Goal: Communication & Community: Participate in discussion

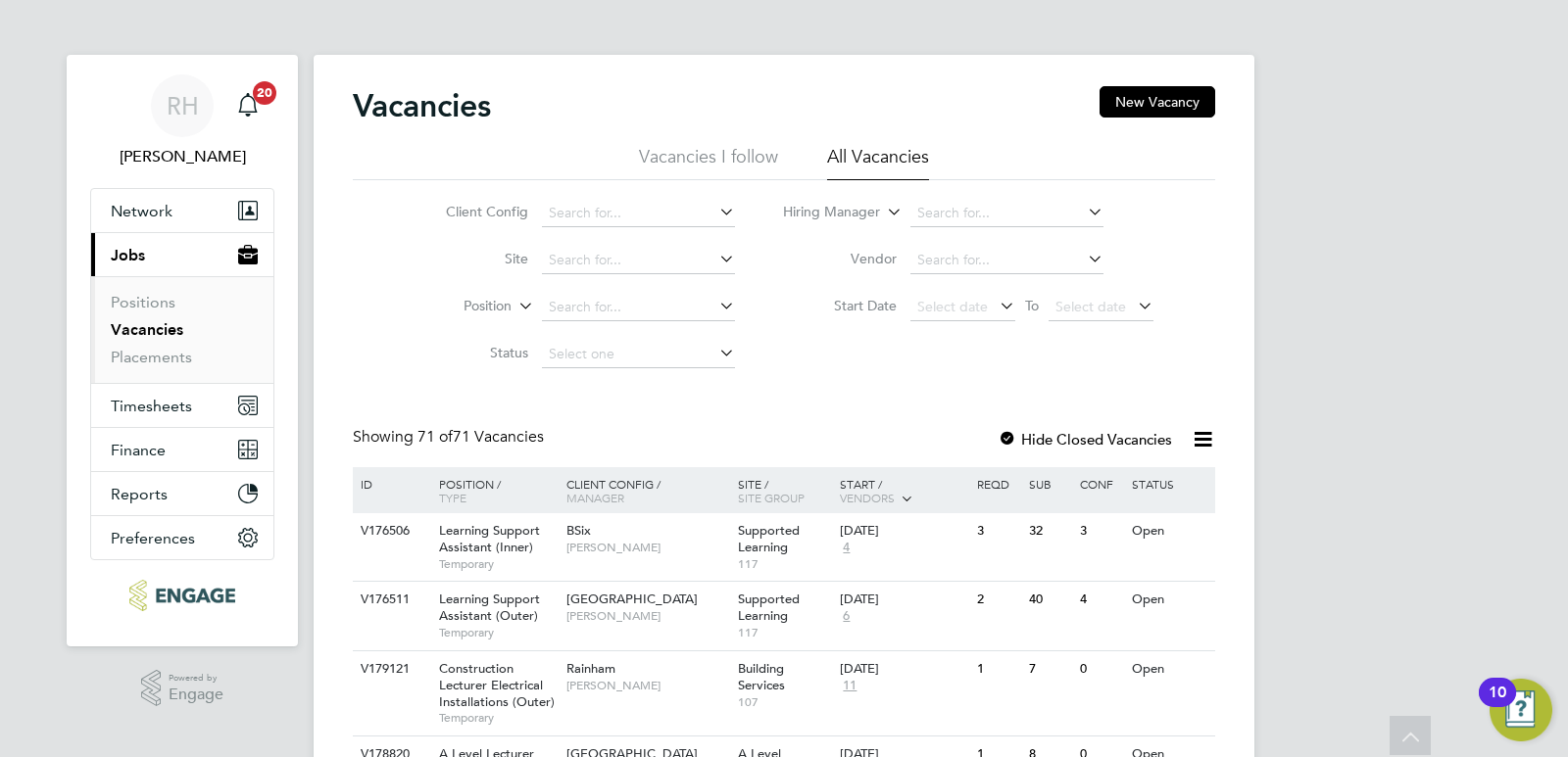
scroll to position [2818, 0]
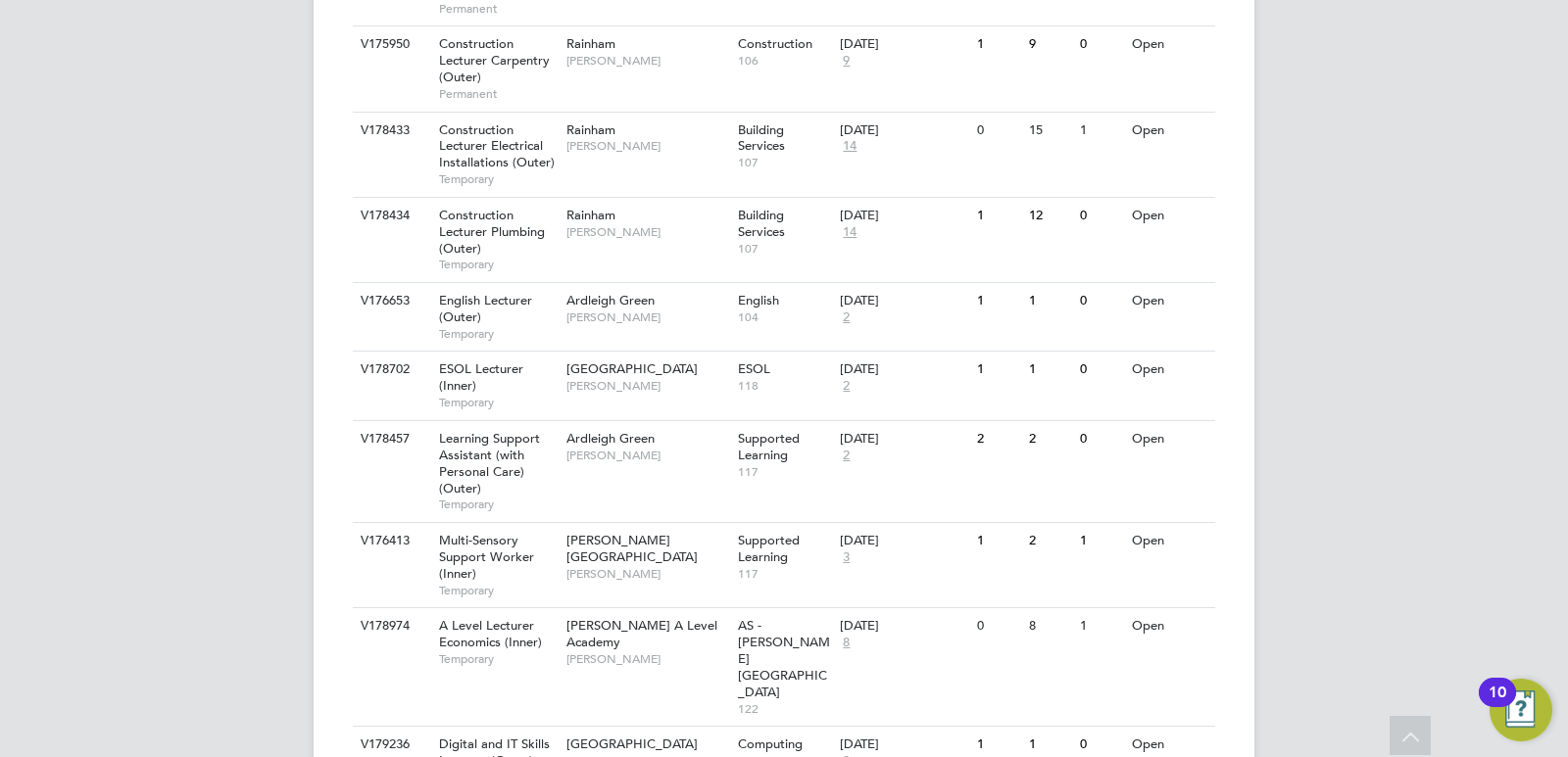
click at [1507, 367] on div "RH Rufena Haque Notifications 20 Applications: Network Team Members Businesses …" at bounding box center [784, 335] width 1568 height 6307
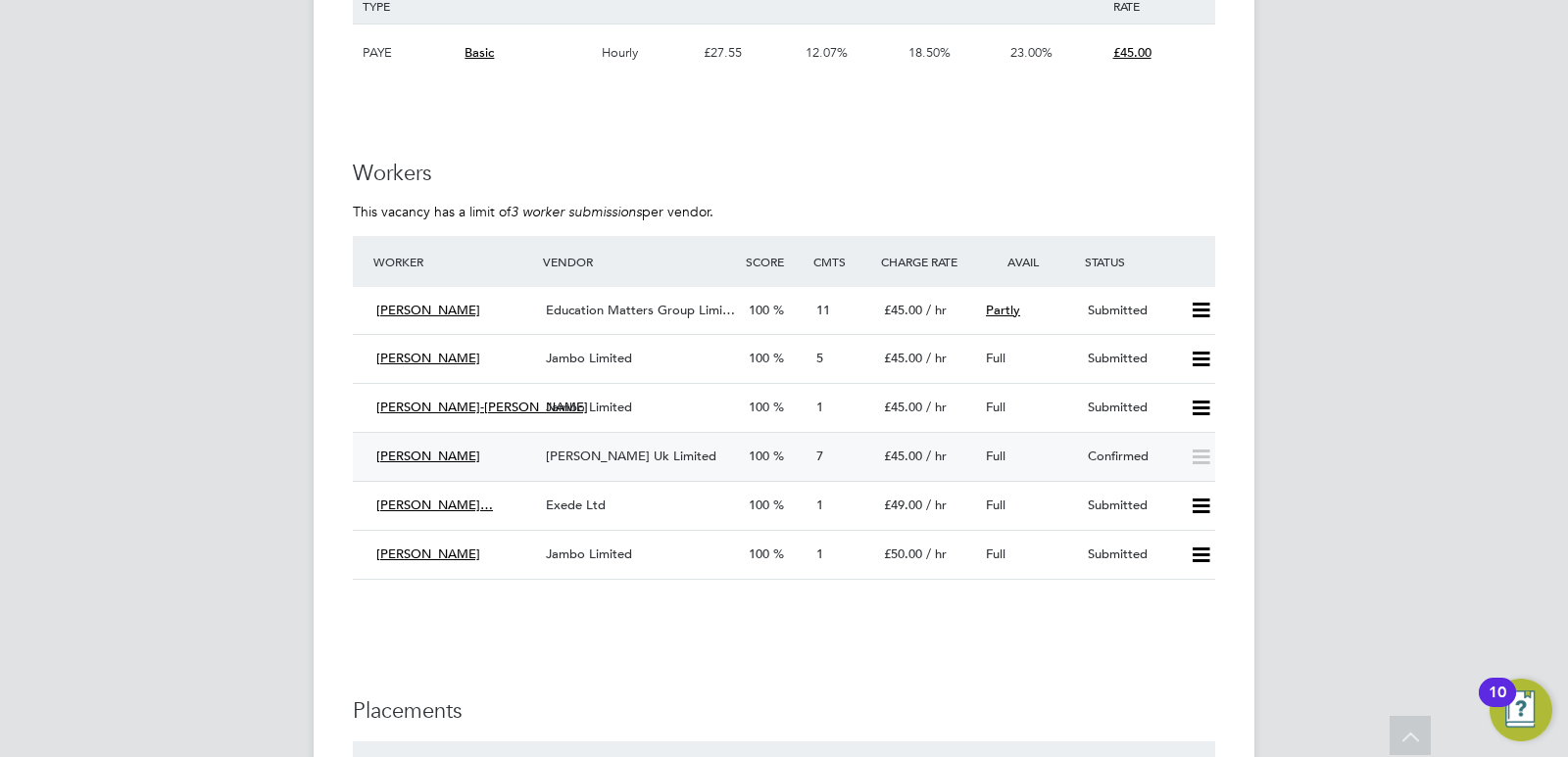
click at [631, 450] on span "Morgan Hunt Uk Limited" at bounding box center [630, 456] width 170 height 17
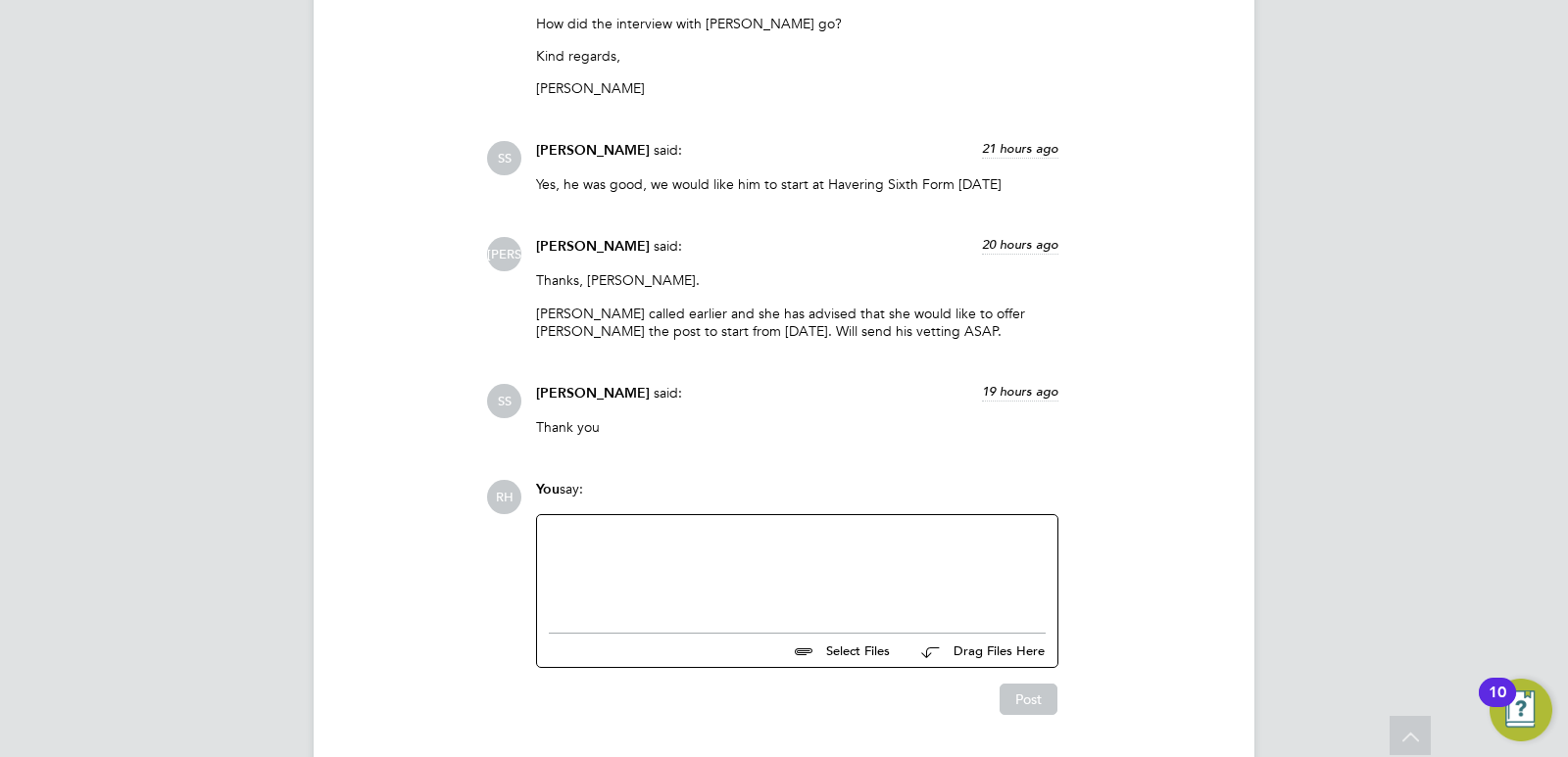
click at [609, 565] on div at bounding box center [797, 569] width 496 height 85
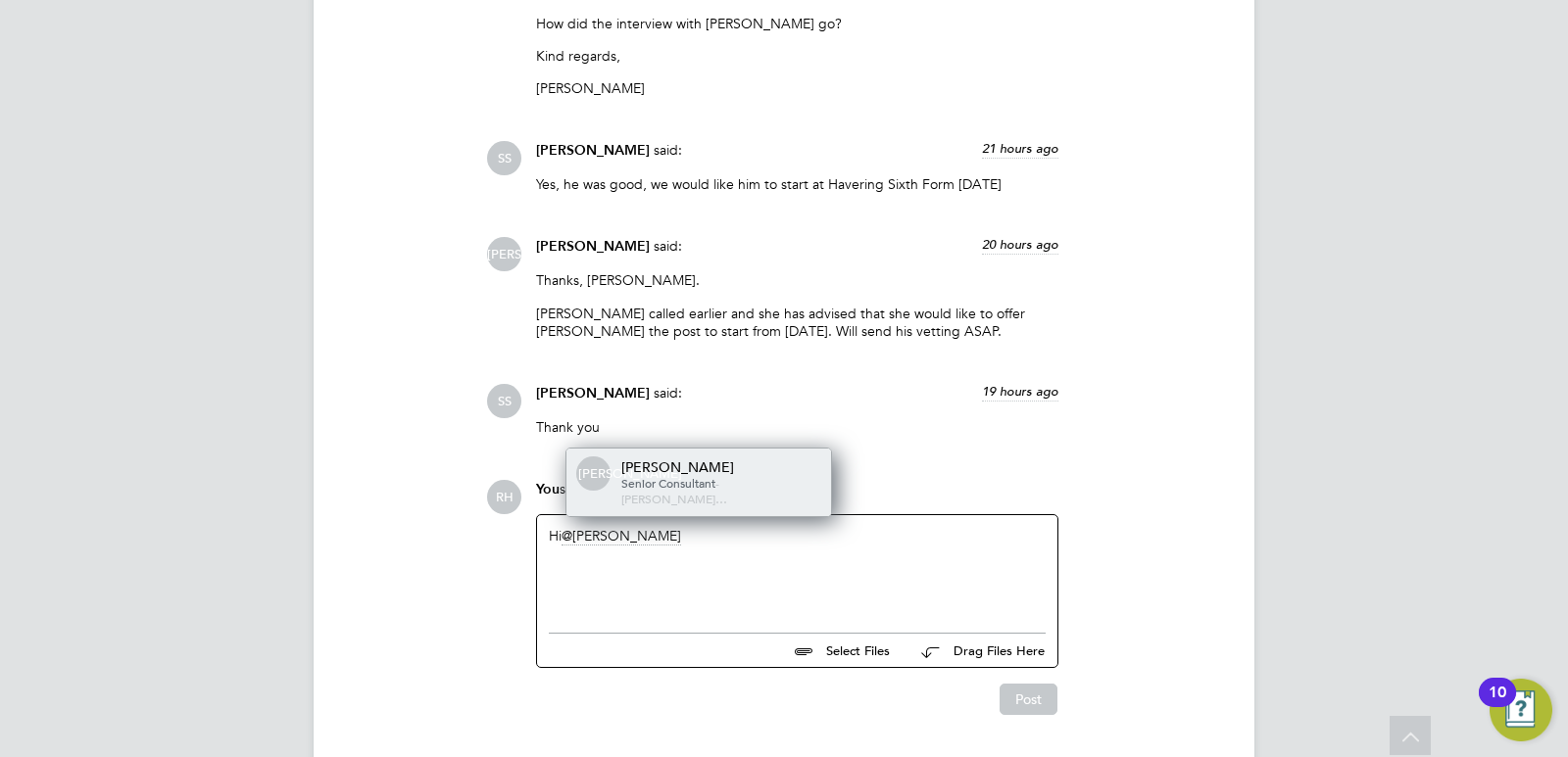
click at [678, 469] on div "Jerin Aktar" at bounding box center [719, 468] width 196 height 18
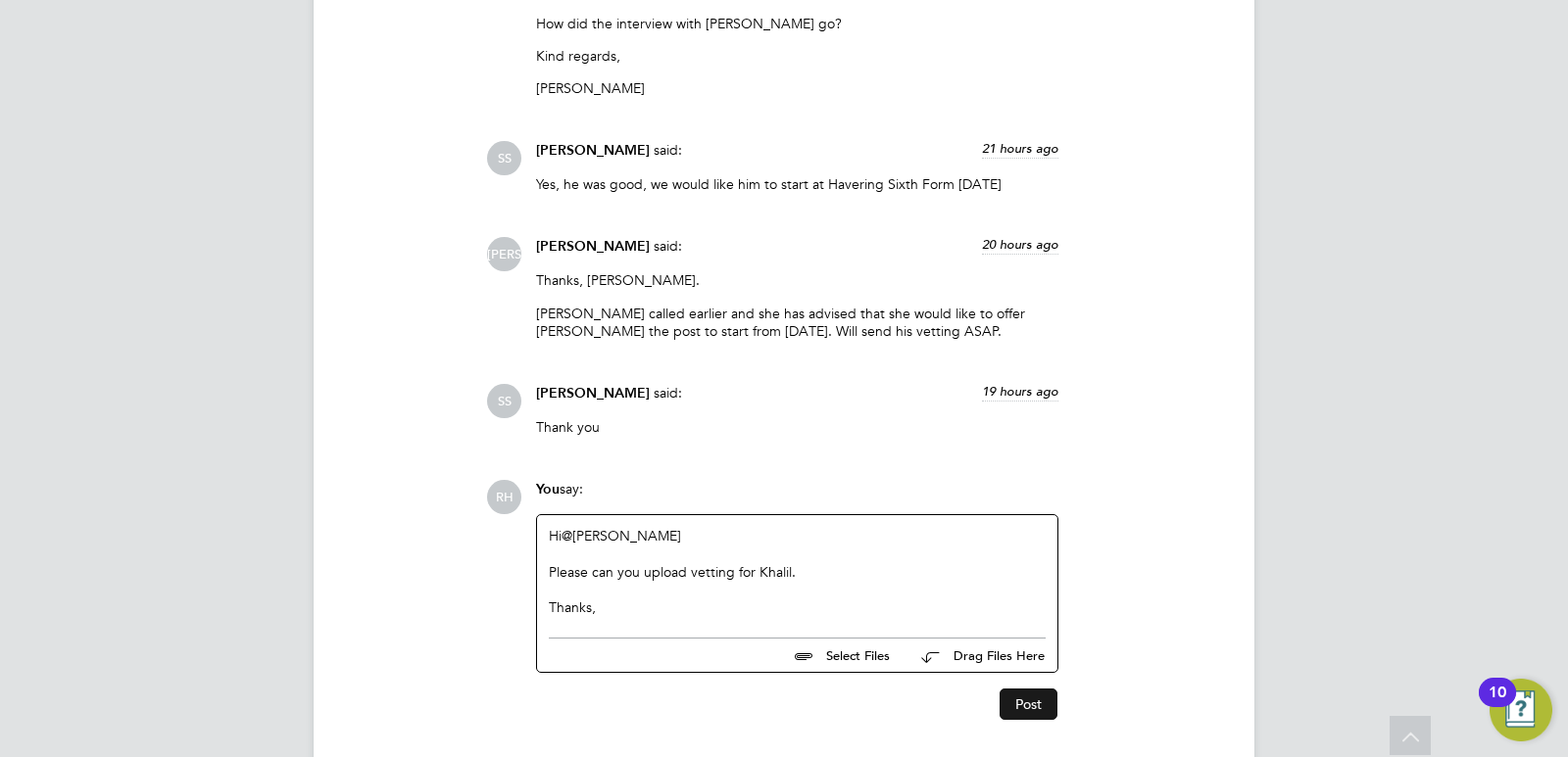
click at [1016, 688] on button "Post" at bounding box center [1028, 704] width 58 height 32
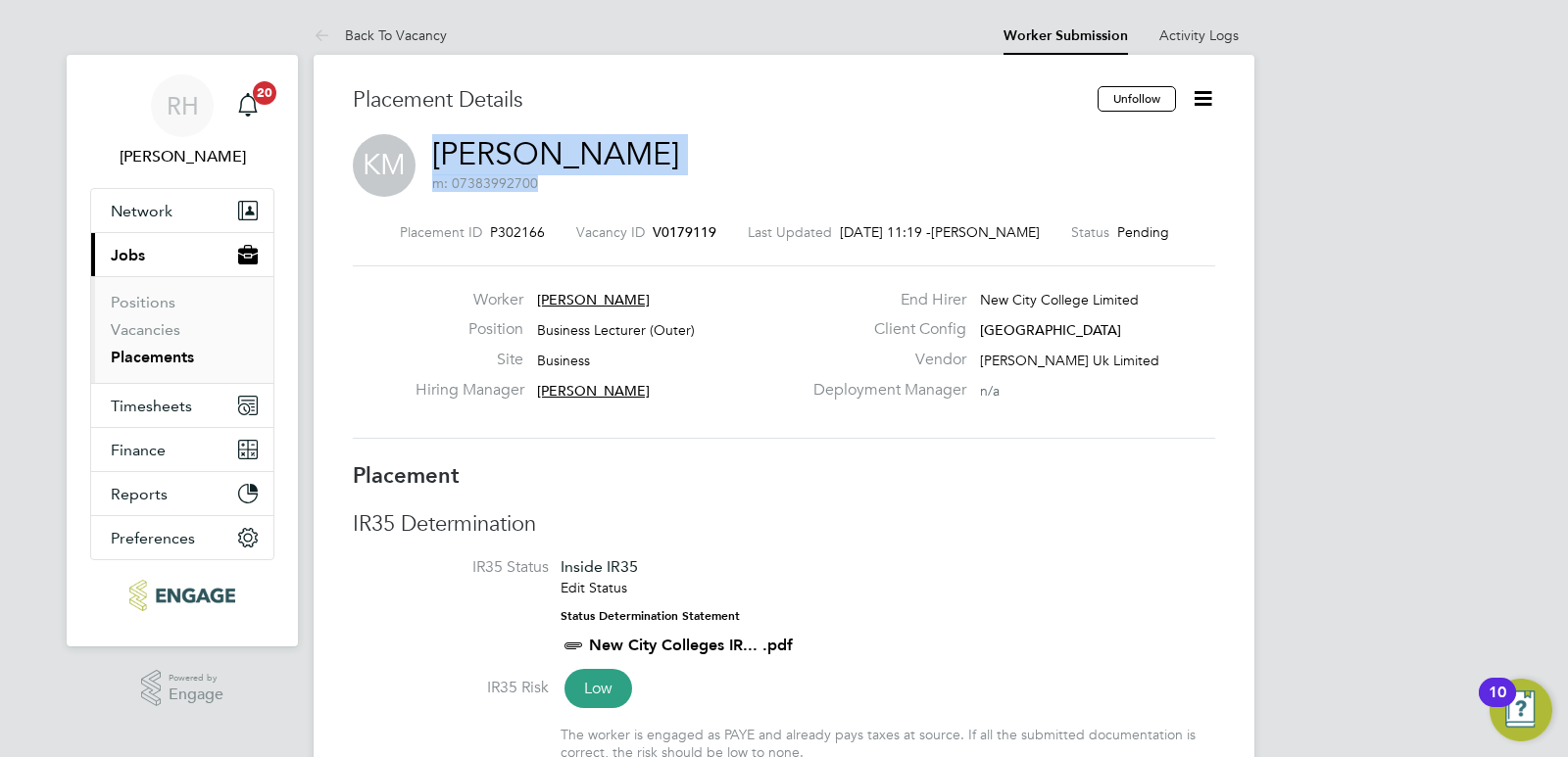
drag, startPoint x: 679, startPoint y: 145, endPoint x: 434, endPoint y: 144, distance: 245.0
click at [434, 144] on div "KM Khalil Momand m: 07383992700" at bounding box center [783, 167] width 862 height 67
copy h2 "Khalil Momand m: 07383992700"
click at [710, 232] on span "V0179119" at bounding box center [685, 232] width 64 height 18
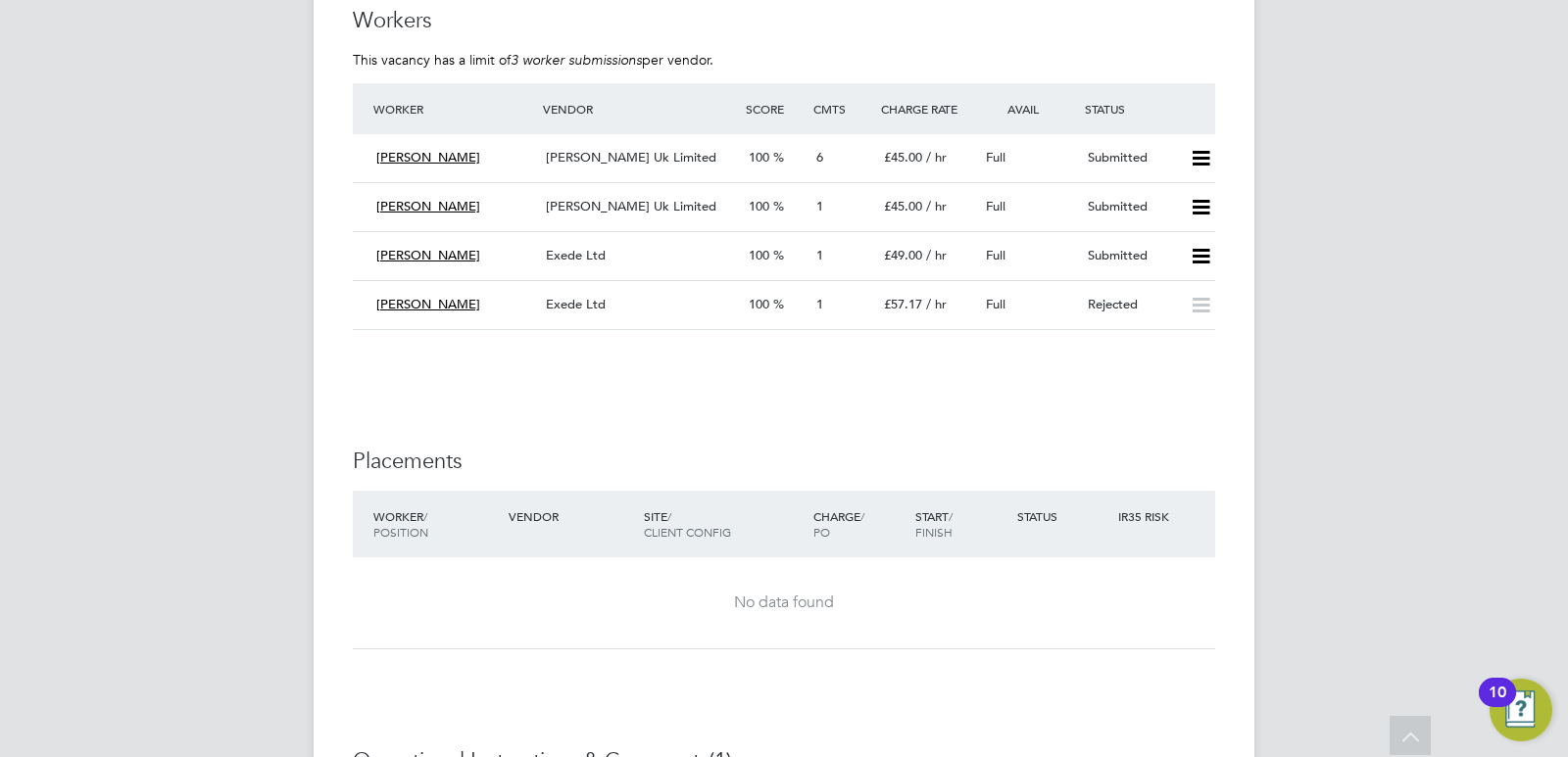
scroll to position [4114, 0]
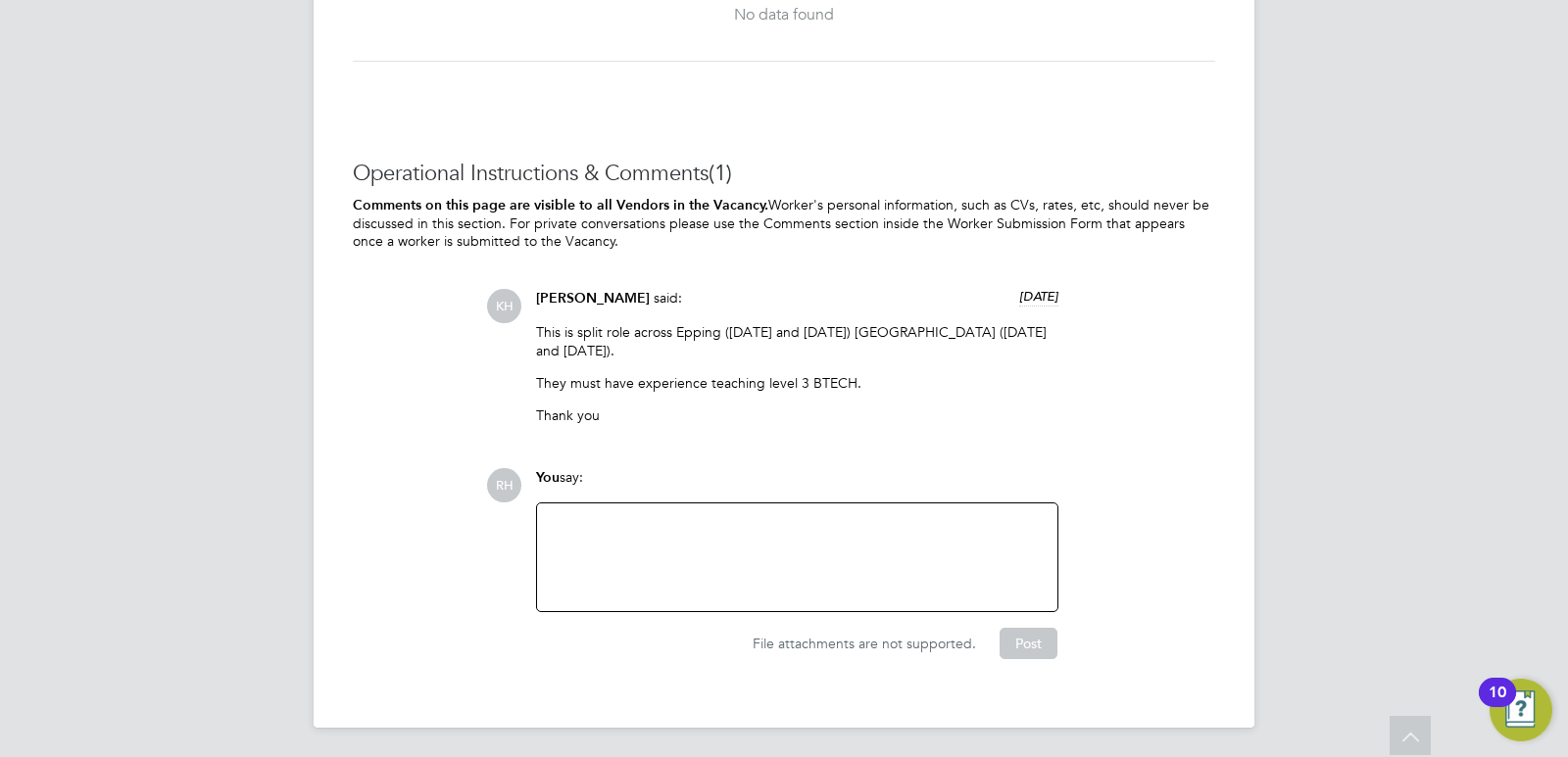
click at [639, 547] on div at bounding box center [797, 557] width 496 height 85
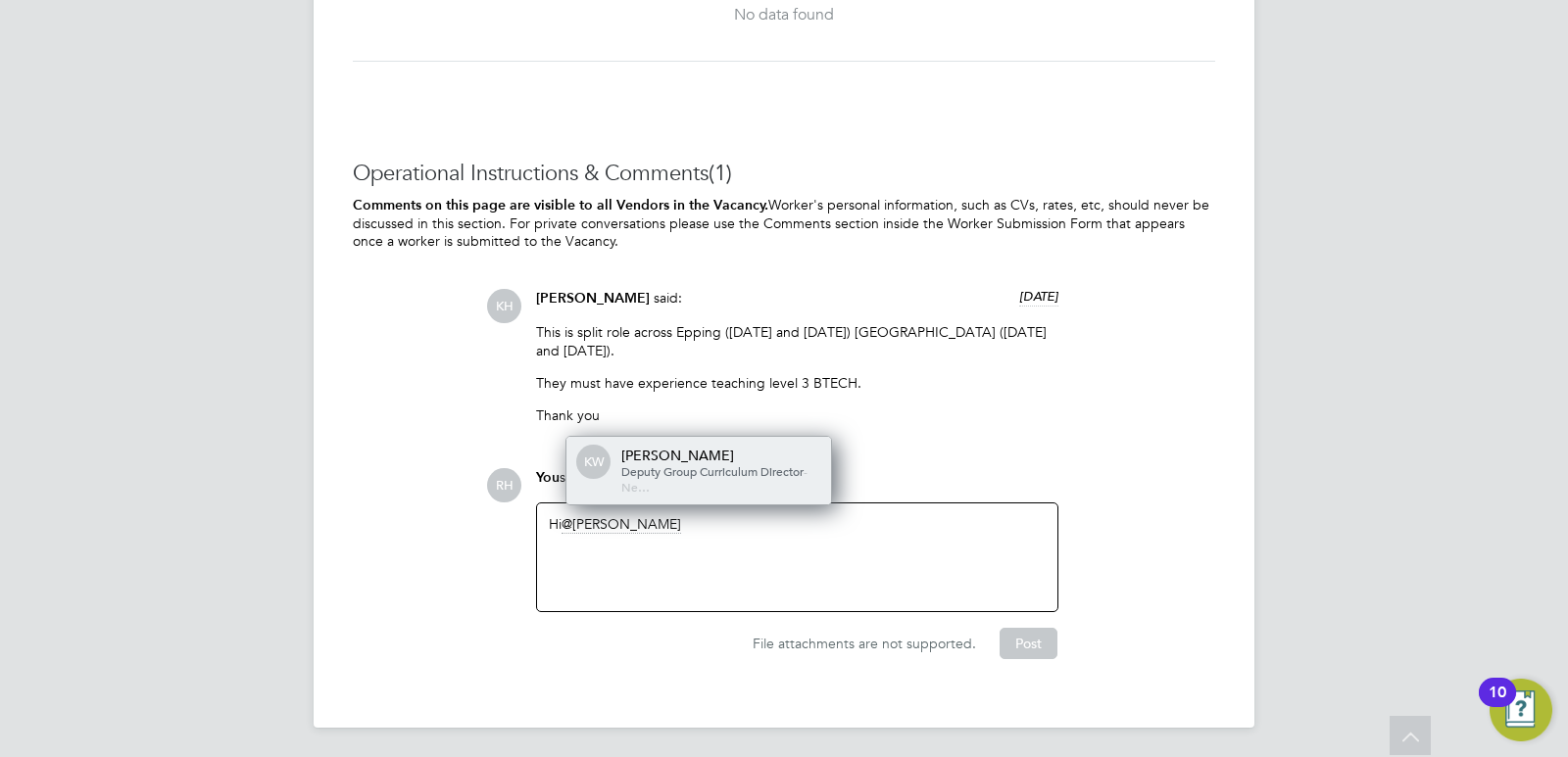
click at [650, 464] on span "Deputy Group Curriculum Director" at bounding box center [712, 472] width 182 height 16
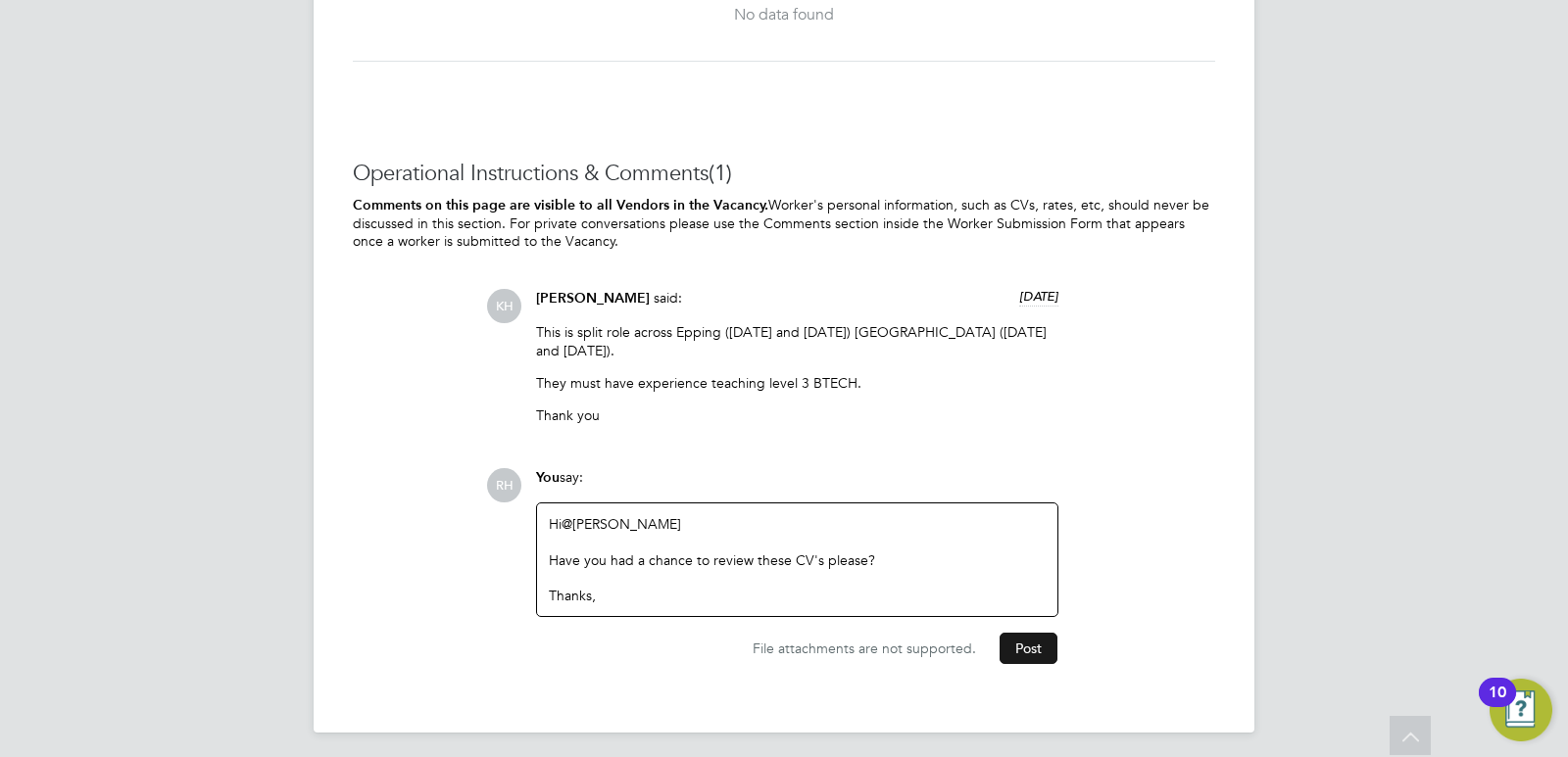
click at [1027, 646] on button "Post" at bounding box center [1028, 649] width 58 height 32
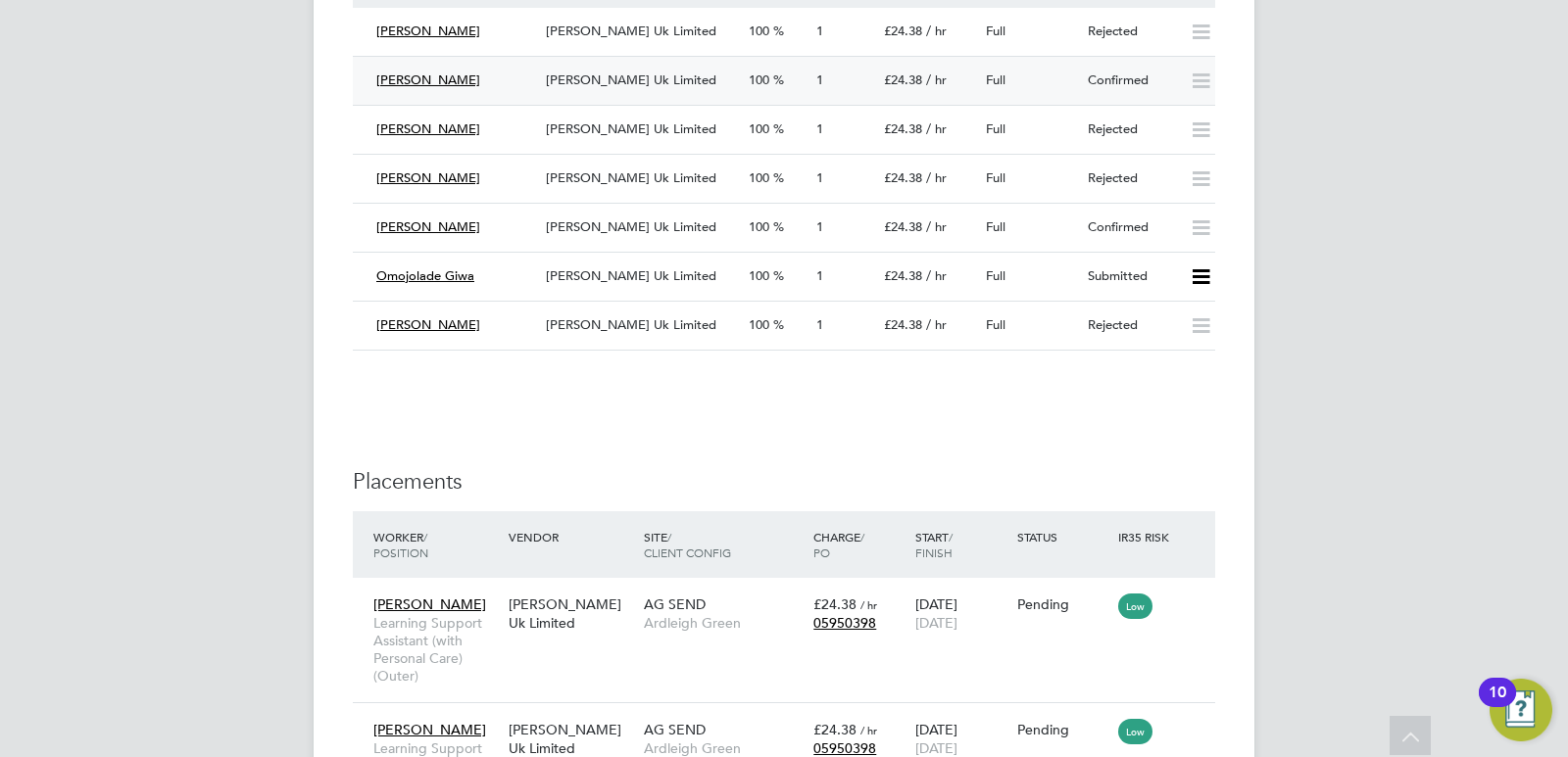
click at [618, 86] on span "Morgan Hunt Uk Limited" at bounding box center [630, 80] width 170 height 17
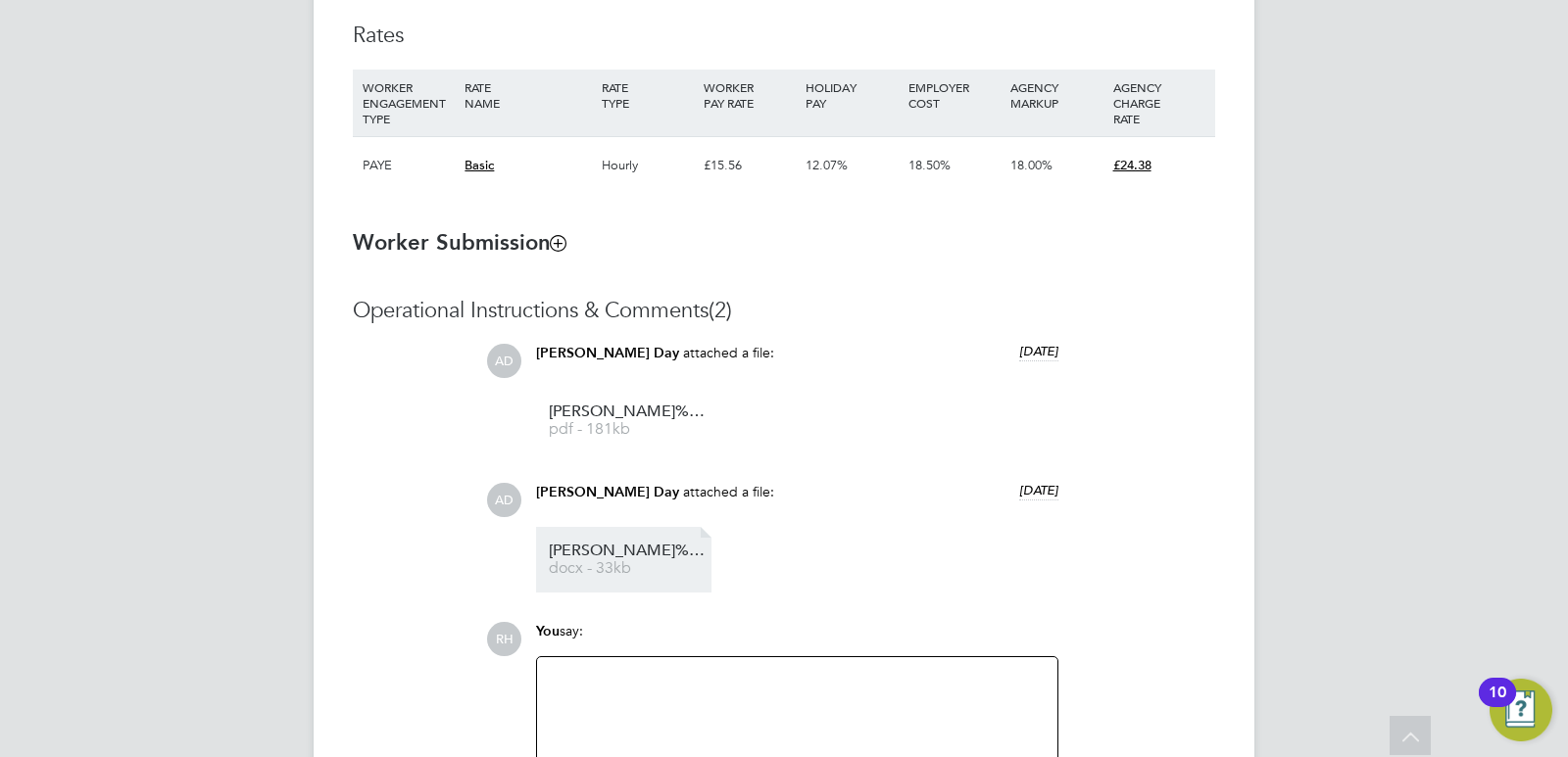
click at [616, 552] on span "Jane%20Kamau%20vetting" at bounding box center [626, 550] width 157 height 15
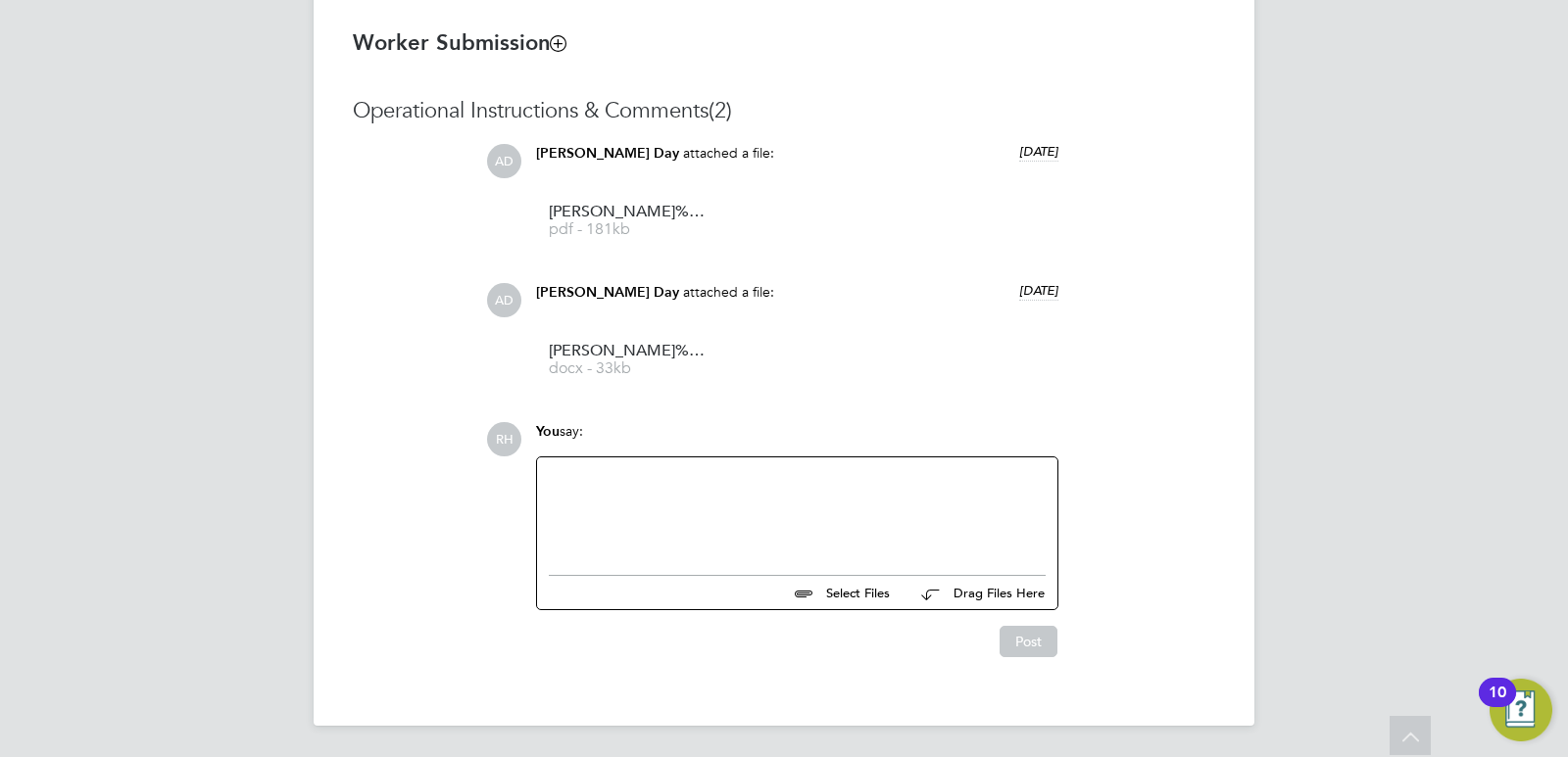
click at [726, 503] on div at bounding box center [797, 512] width 496 height 85
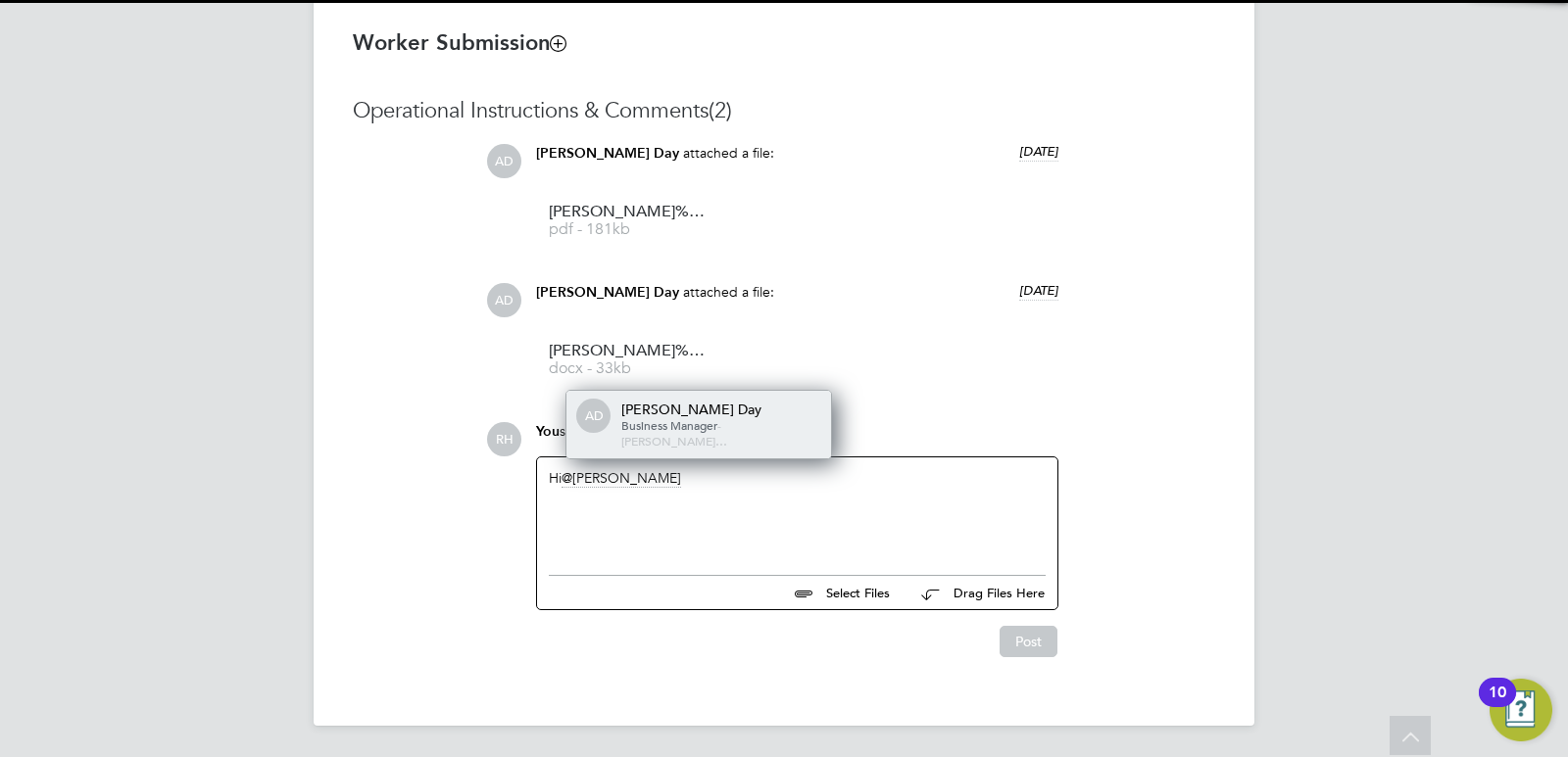
click at [707, 418] on div "Amie Day" at bounding box center [719, 410] width 196 height 18
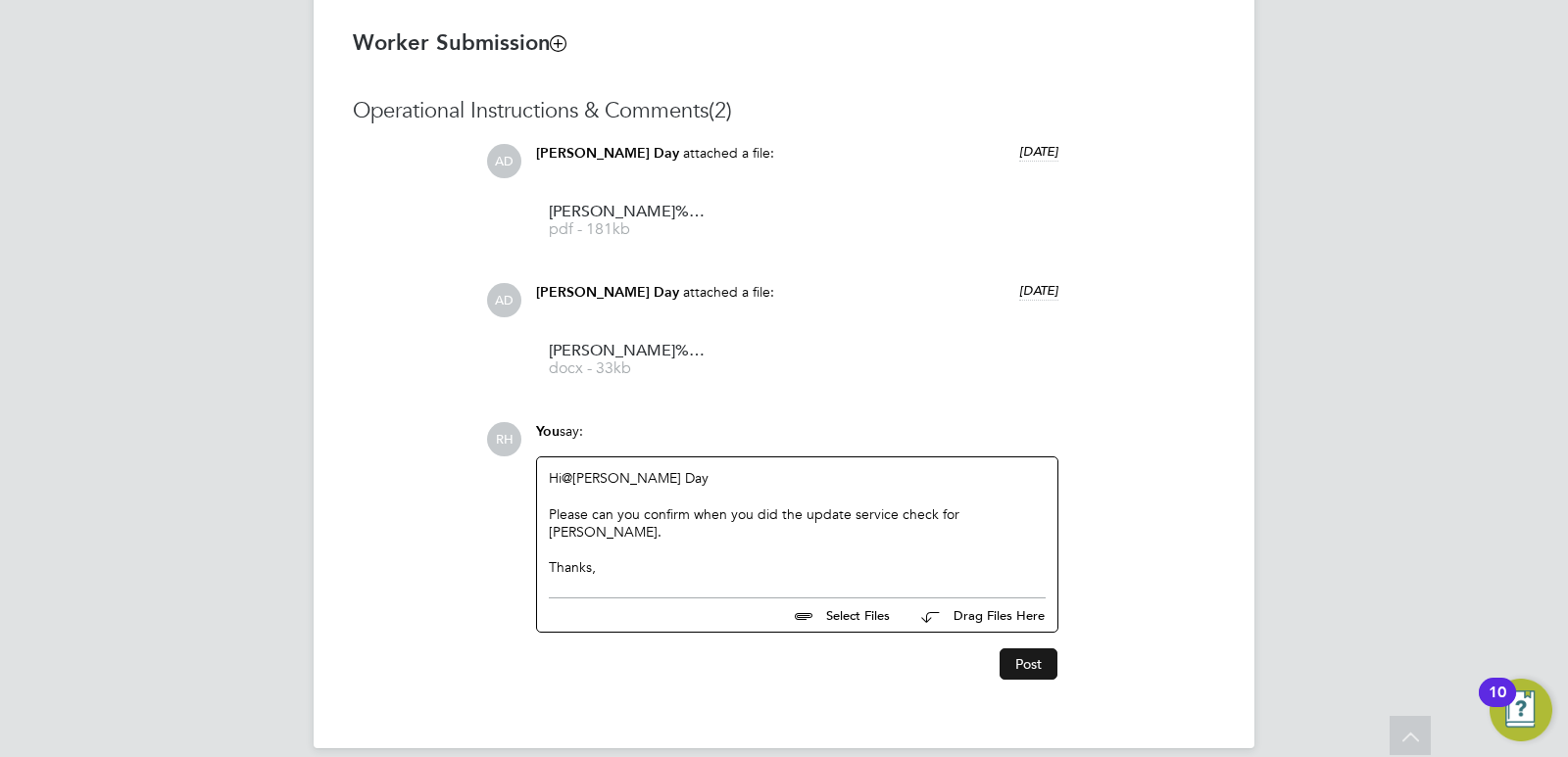
click at [1010, 649] on button "Post" at bounding box center [1028, 664] width 58 height 32
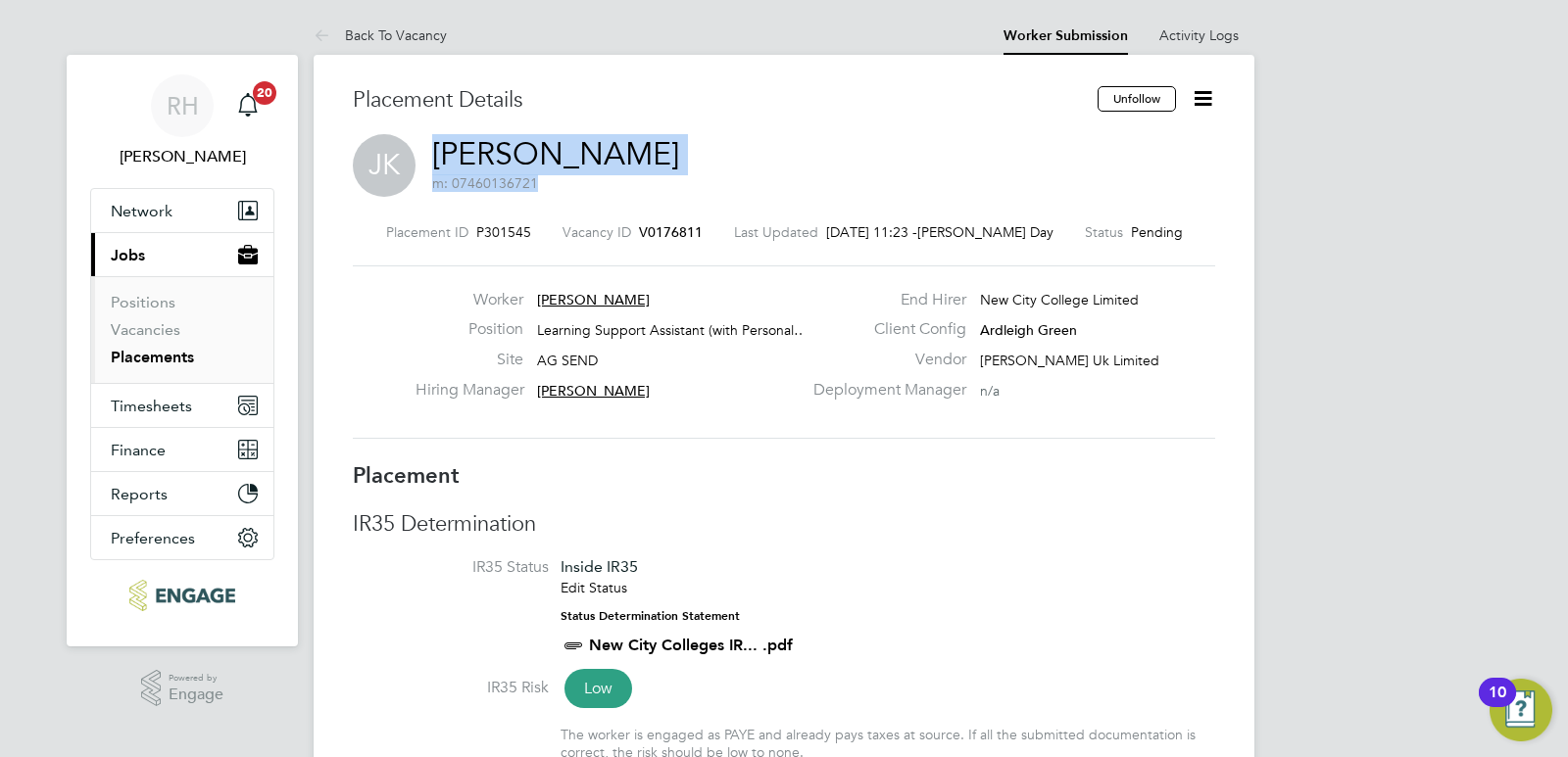
drag, startPoint x: 617, startPoint y: 160, endPoint x: 436, endPoint y: 142, distance: 181.9
click at [436, 142] on div "JK Jane Kamau m: 07460136721" at bounding box center [783, 167] width 862 height 67
copy h2 "Jane Kamau m: 07460136721"
click at [679, 237] on span "V0176811" at bounding box center [671, 232] width 64 height 18
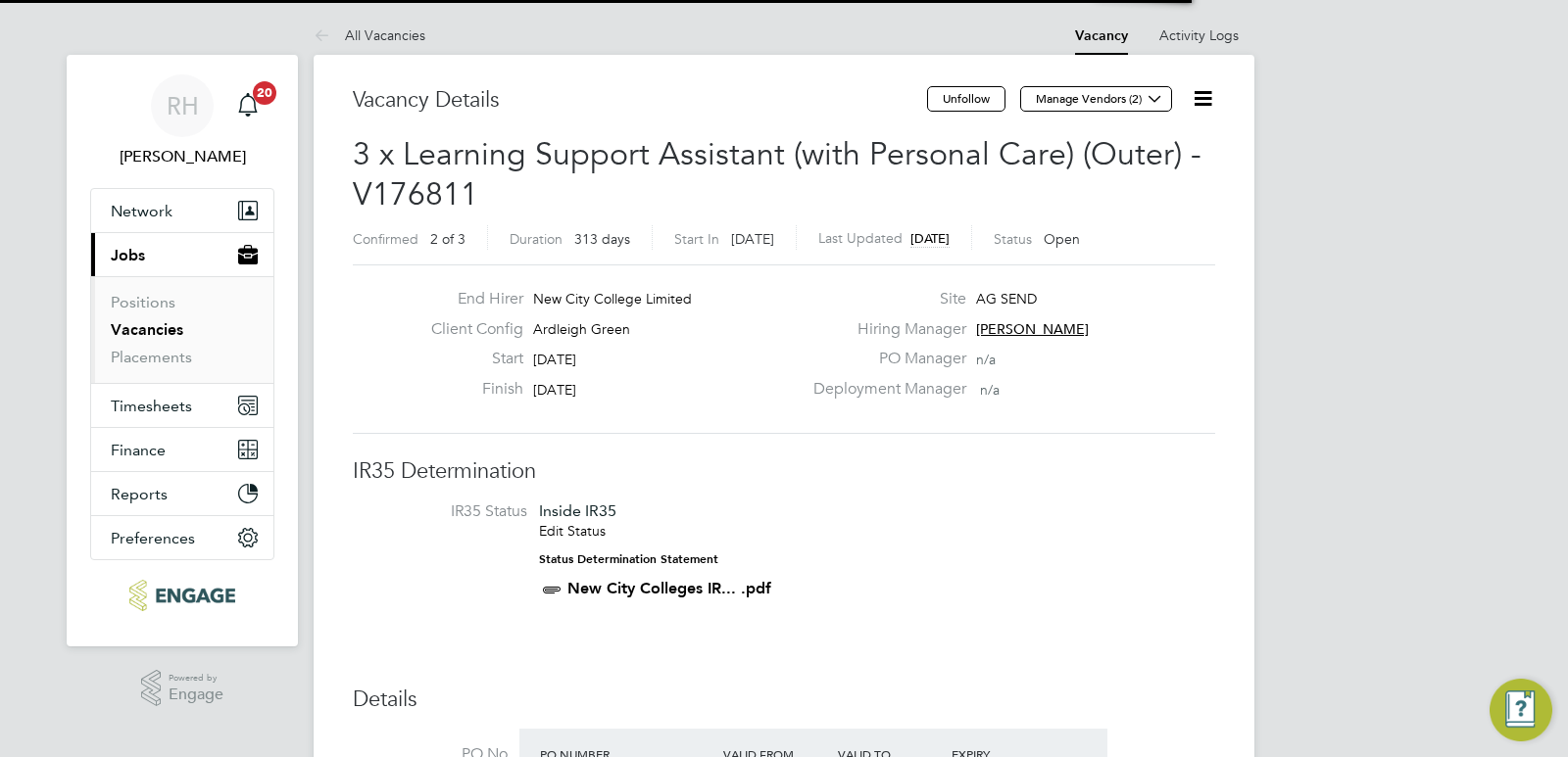
scroll to position [33, 184]
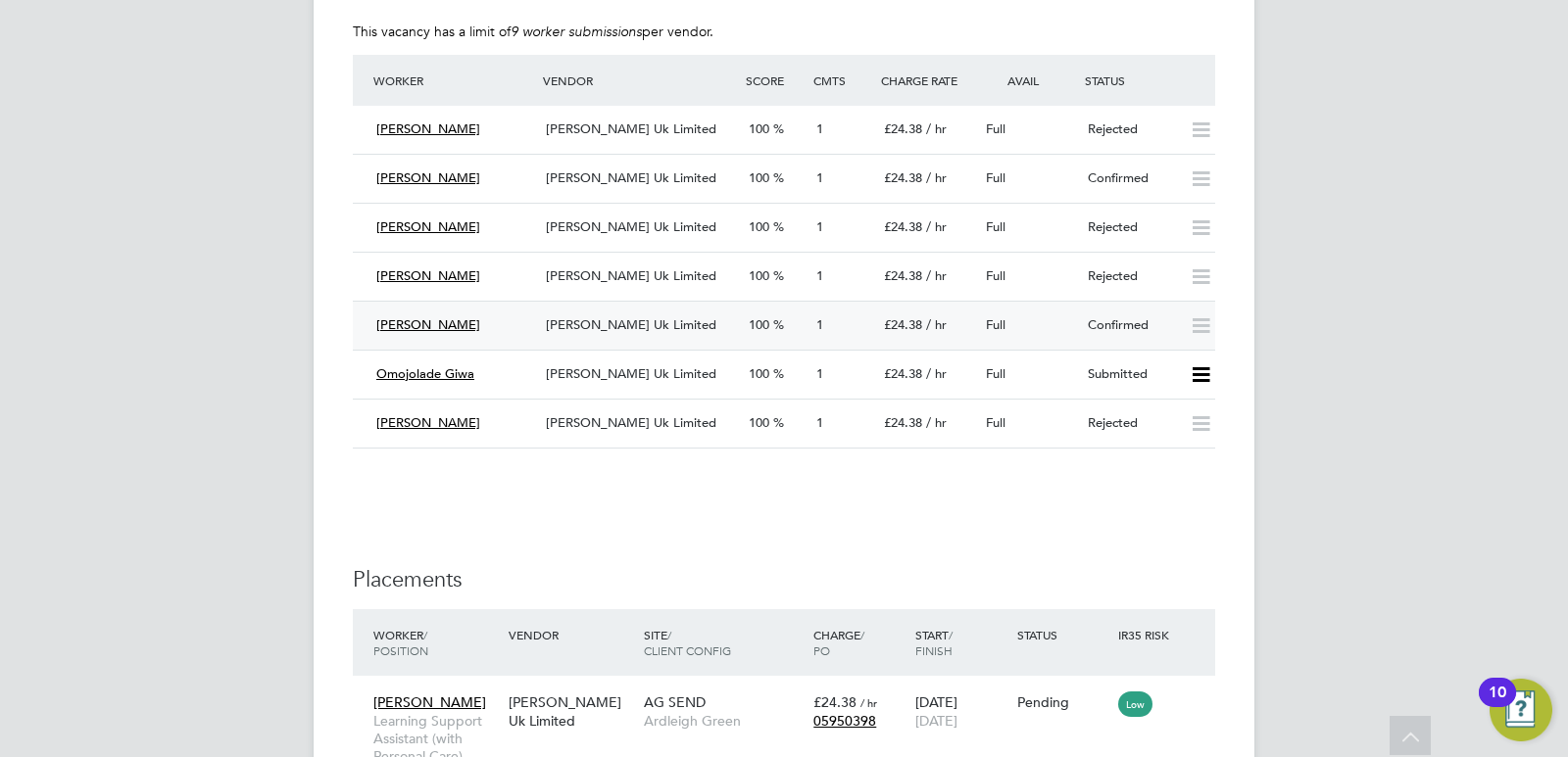
click at [689, 325] on div "[PERSON_NAME] Uk Limited" at bounding box center [639, 325] width 203 height 32
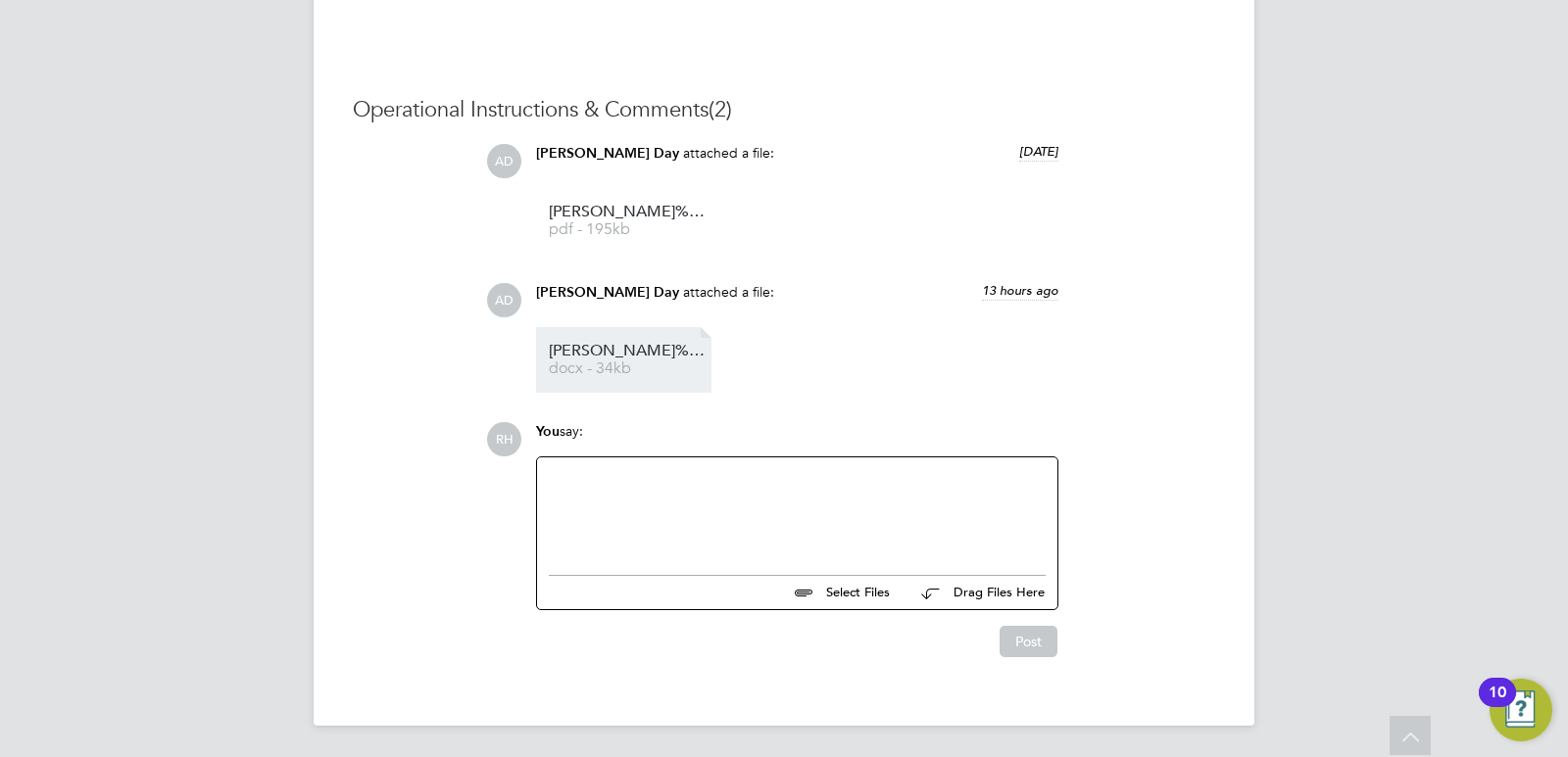
click at [638, 360] on link "Nicholas%20Perera%20Vetting%20form docx - 34kb" at bounding box center [626, 359] width 157 height 32
click at [597, 507] on div at bounding box center [797, 512] width 496 height 85
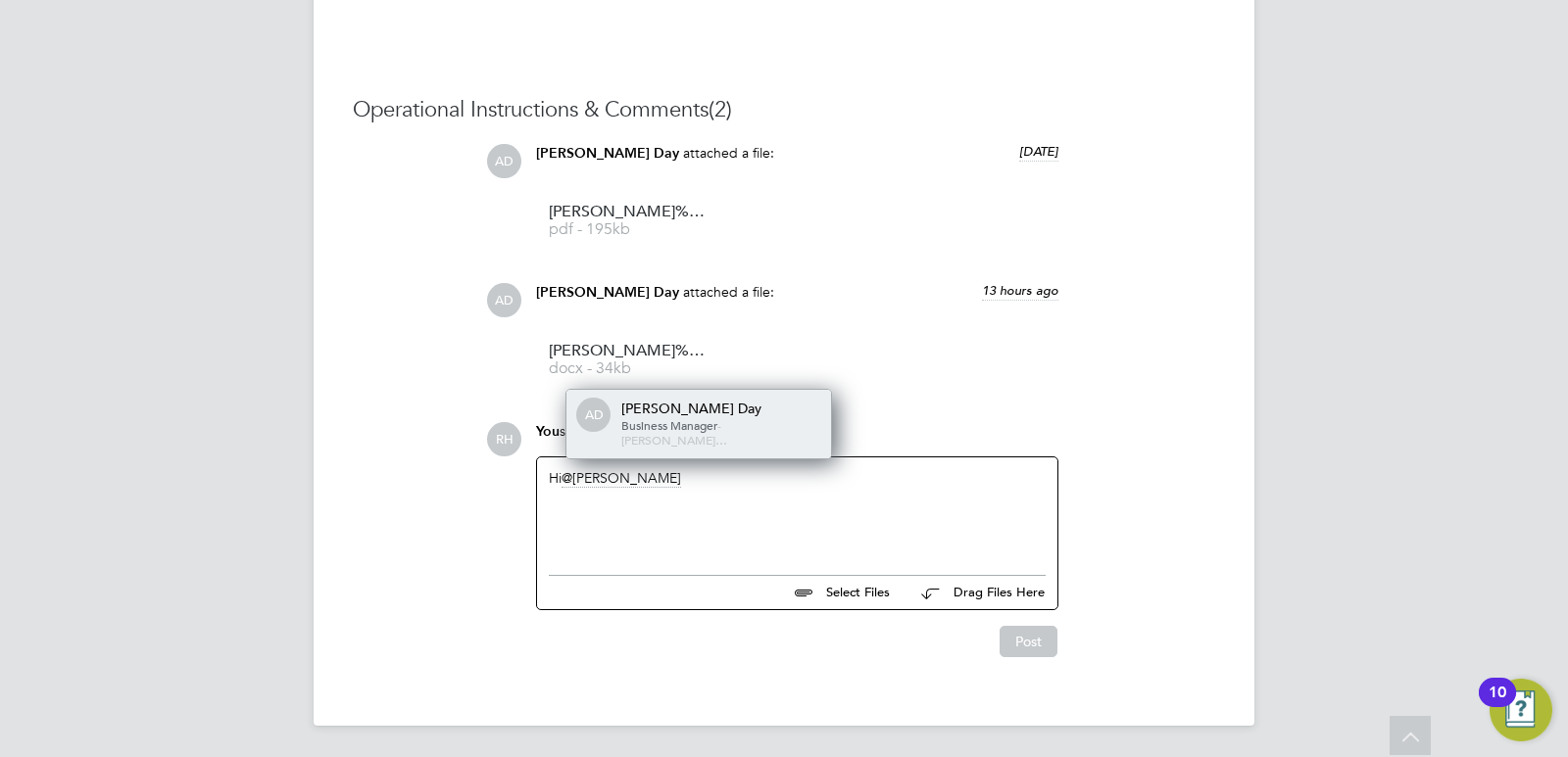
click at [658, 433] on span "Business Manager" at bounding box center [669, 425] width 96 height 16
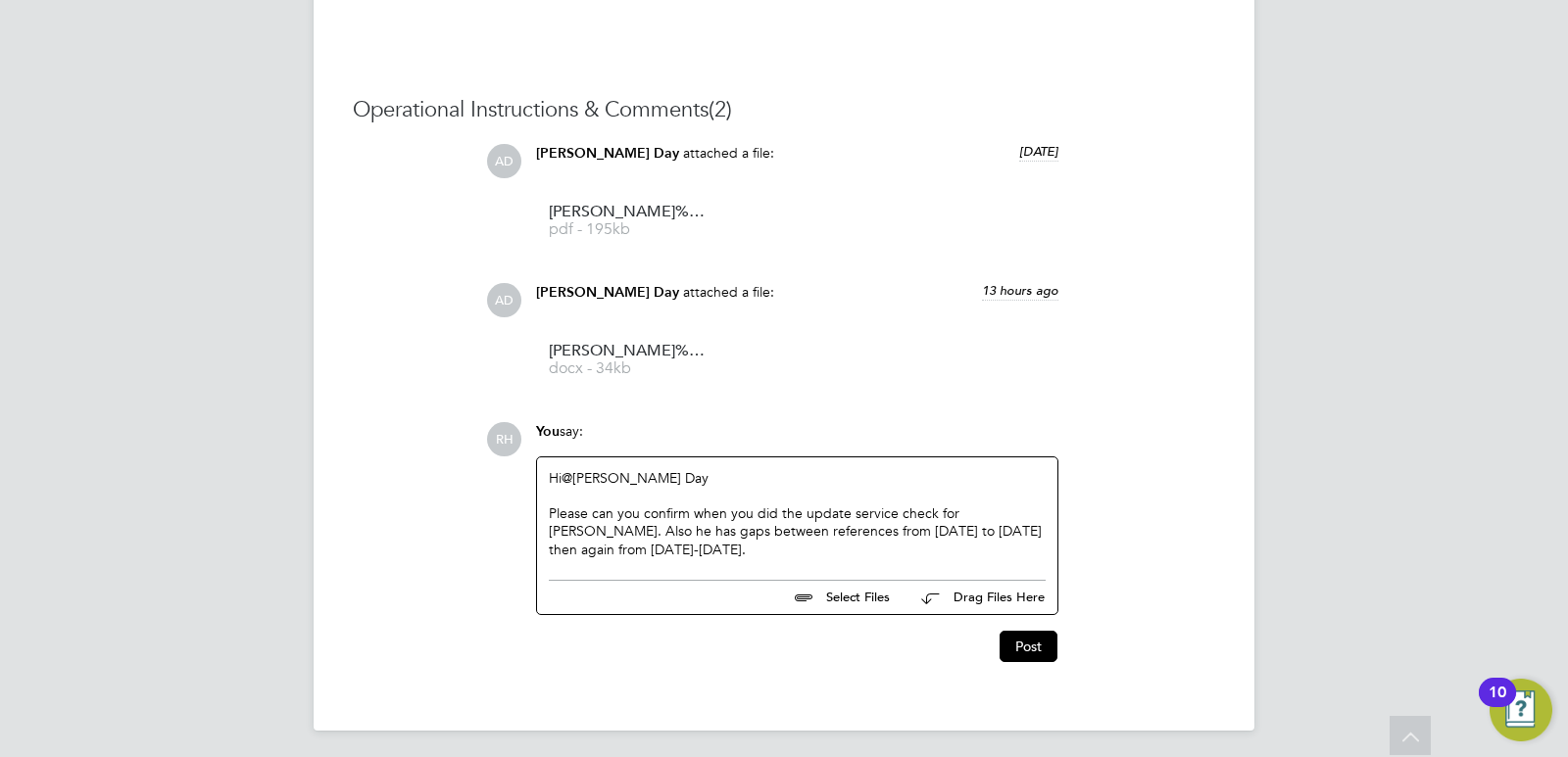
click at [1016, 512] on div "Please can you confirm when you did the update service check for Nicholas. Also…" at bounding box center [797, 531] width 496 height 54
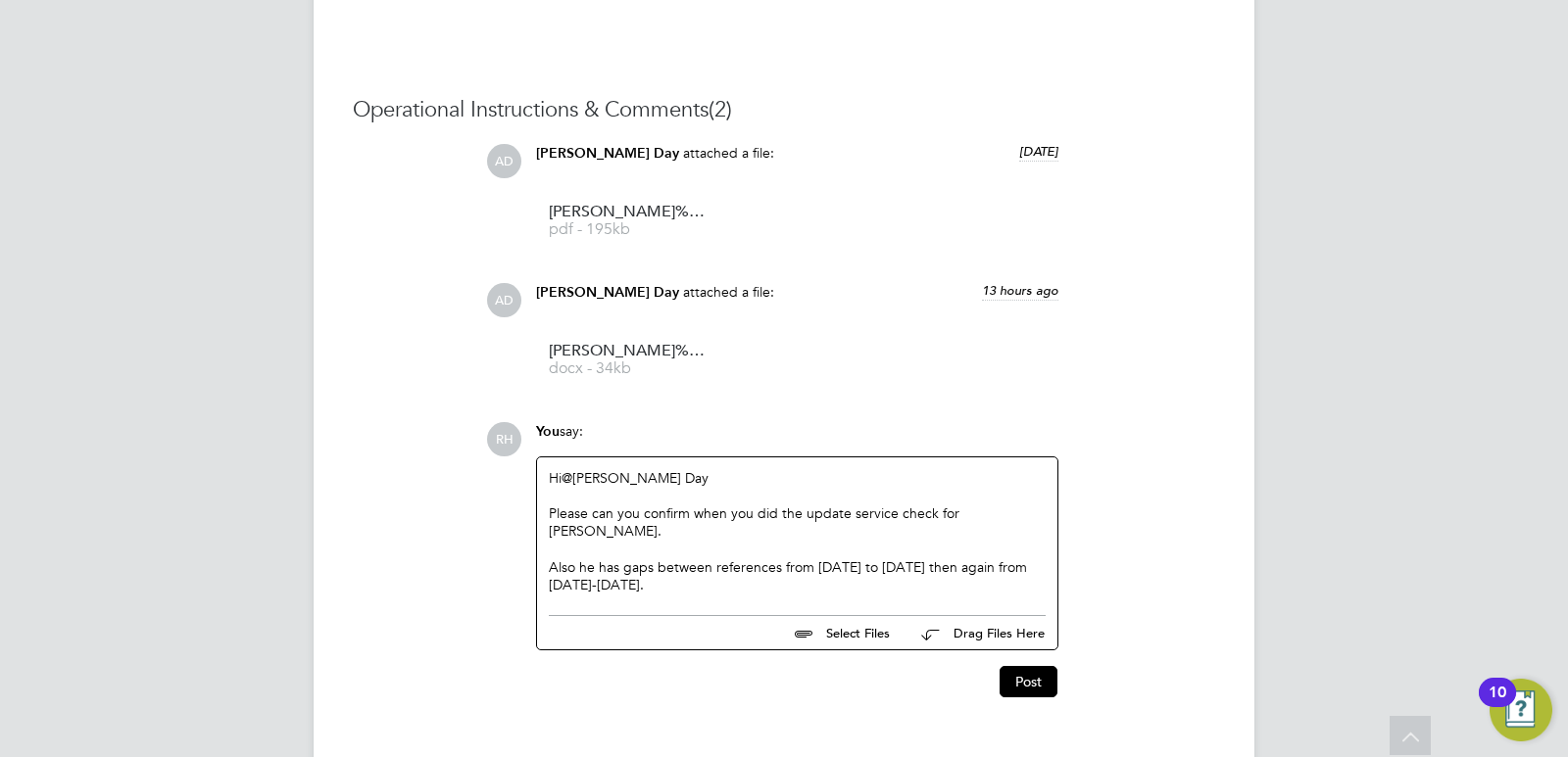
click at [742, 563] on div "Also he has gaps between references from April 2023 to April 2024 then again fr…" at bounding box center [797, 576] width 496 height 35
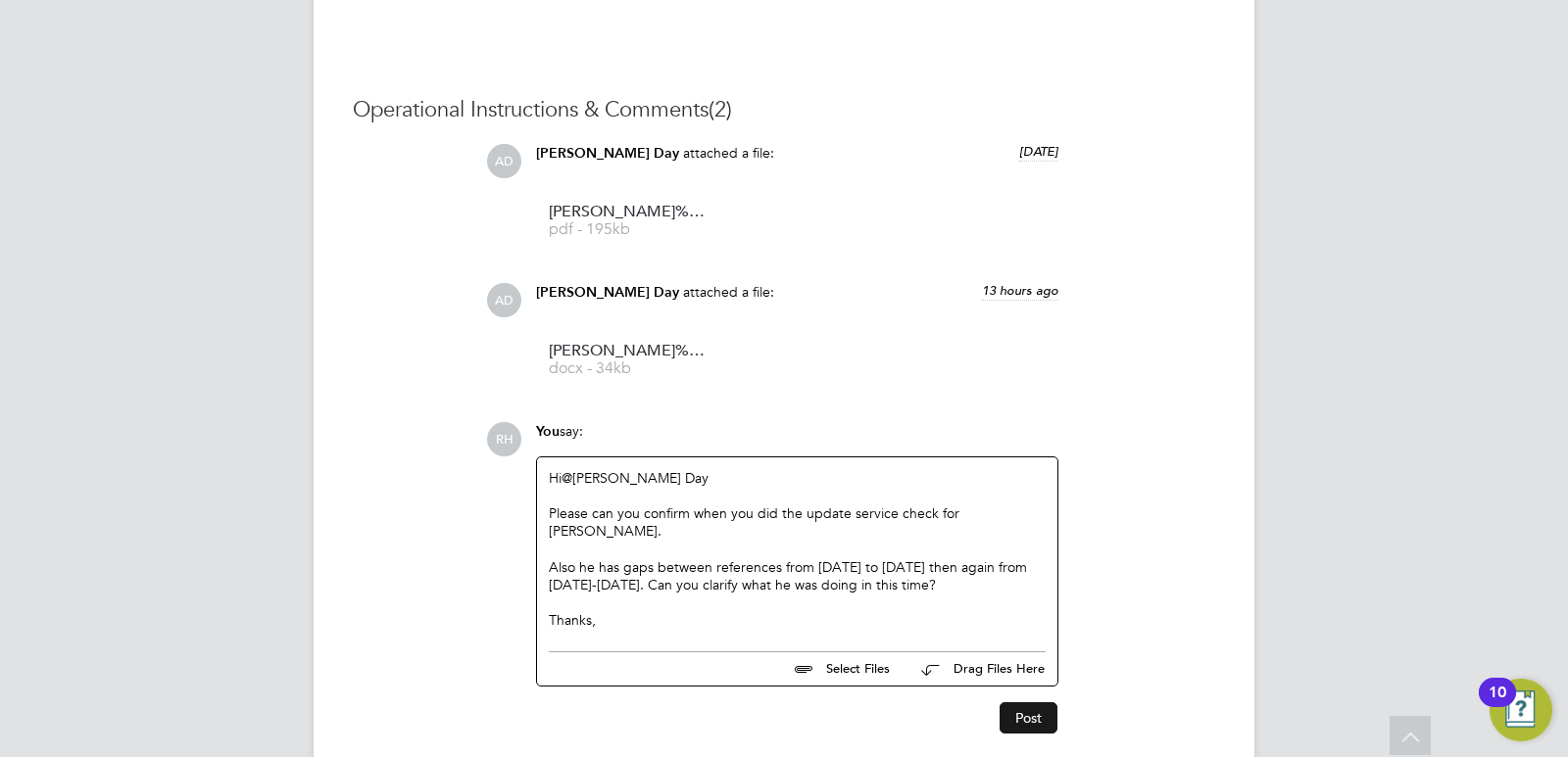
click at [1024, 710] on button "Post" at bounding box center [1028, 718] width 58 height 32
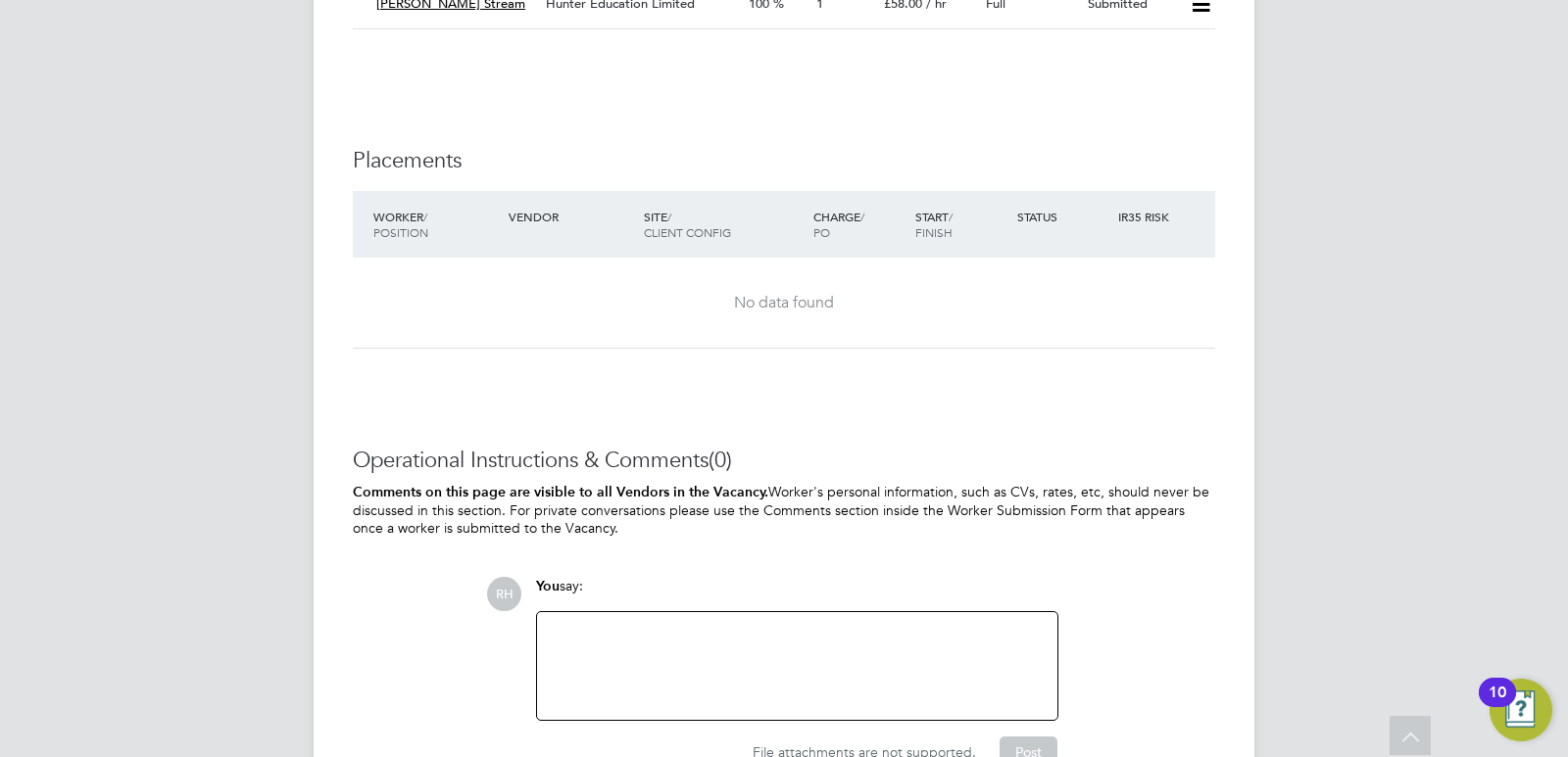
scroll to position [4000, 0]
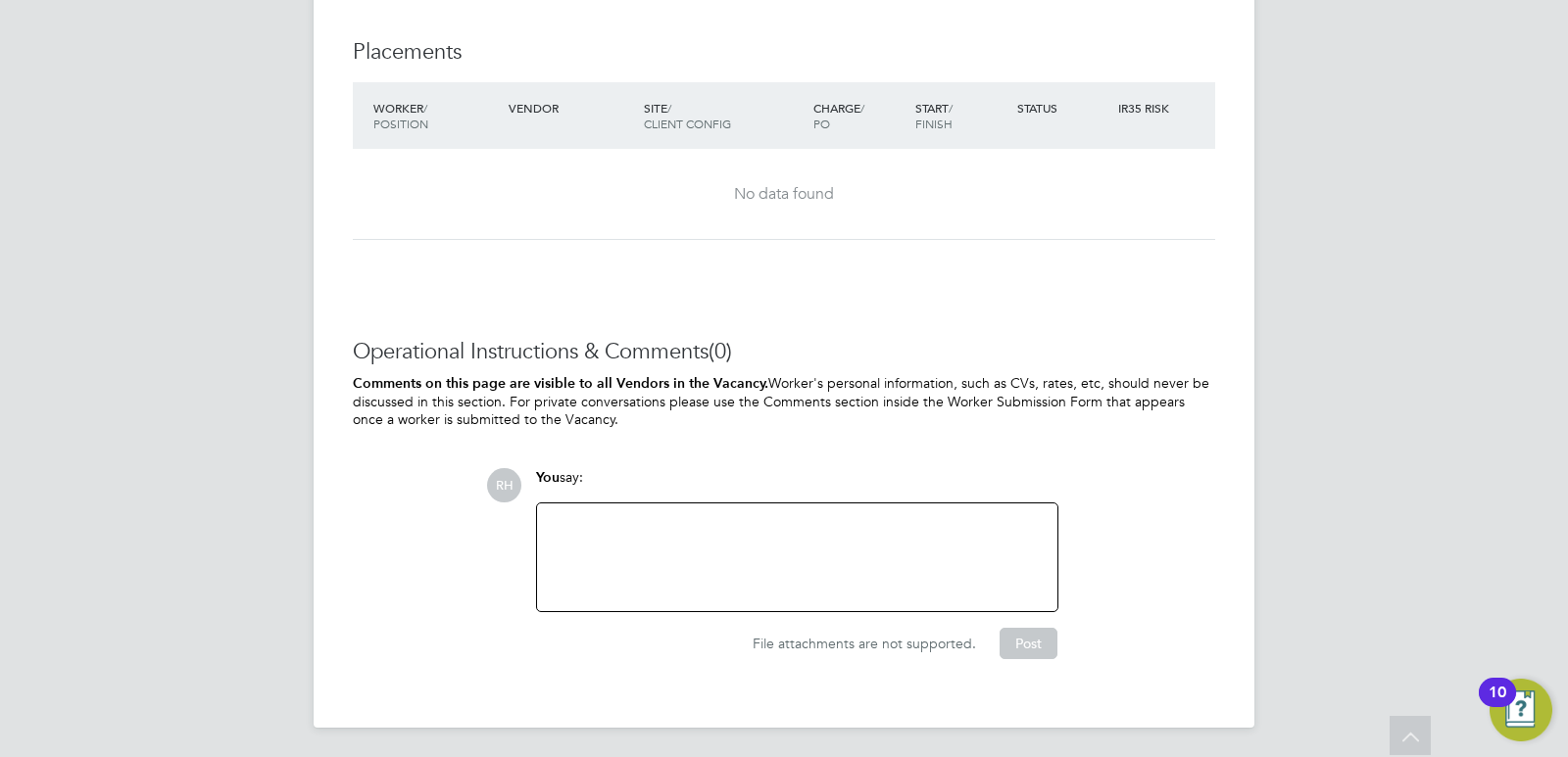
click at [701, 555] on div at bounding box center [797, 557] width 496 height 85
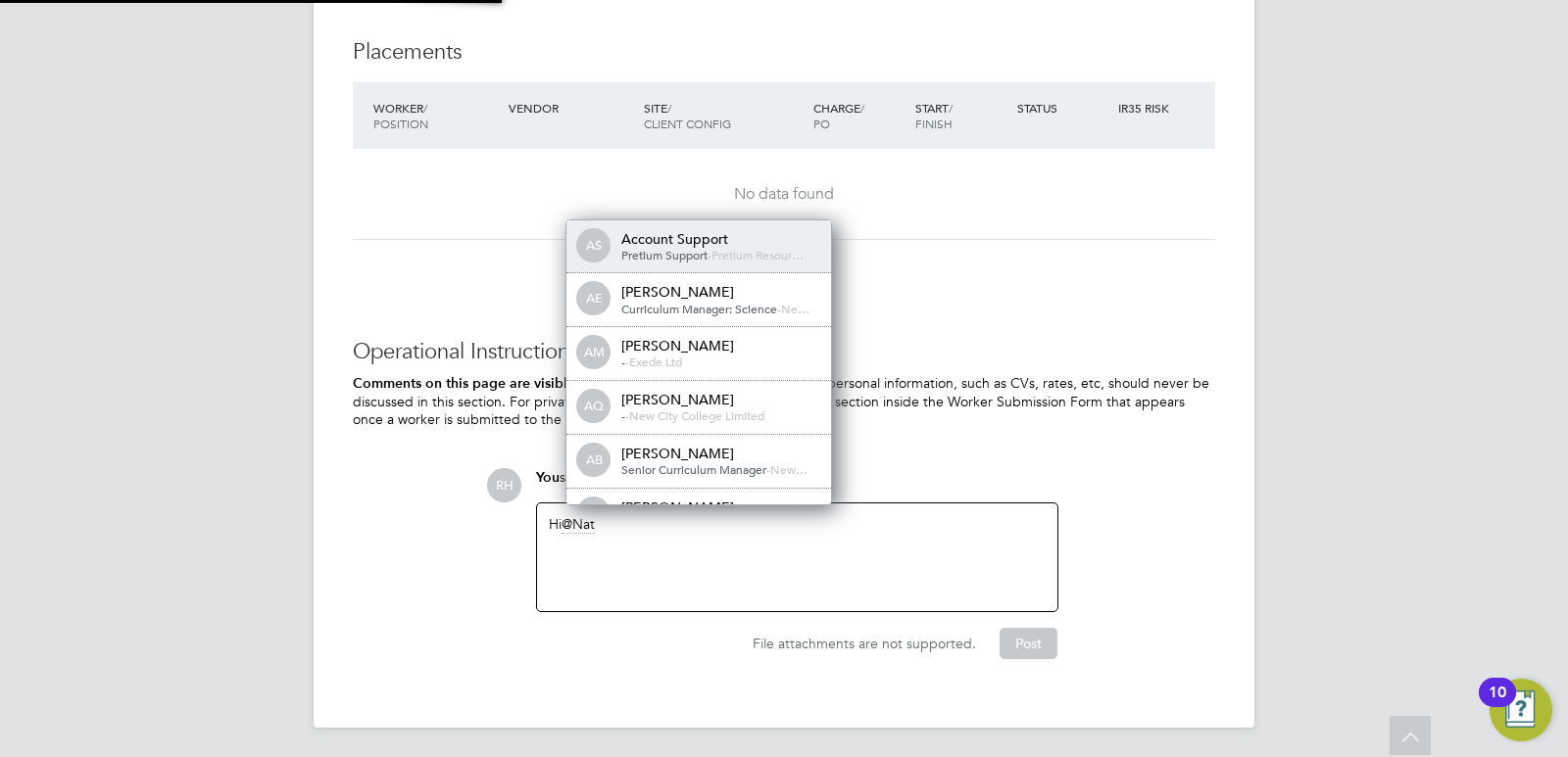
scroll to position [16, 197]
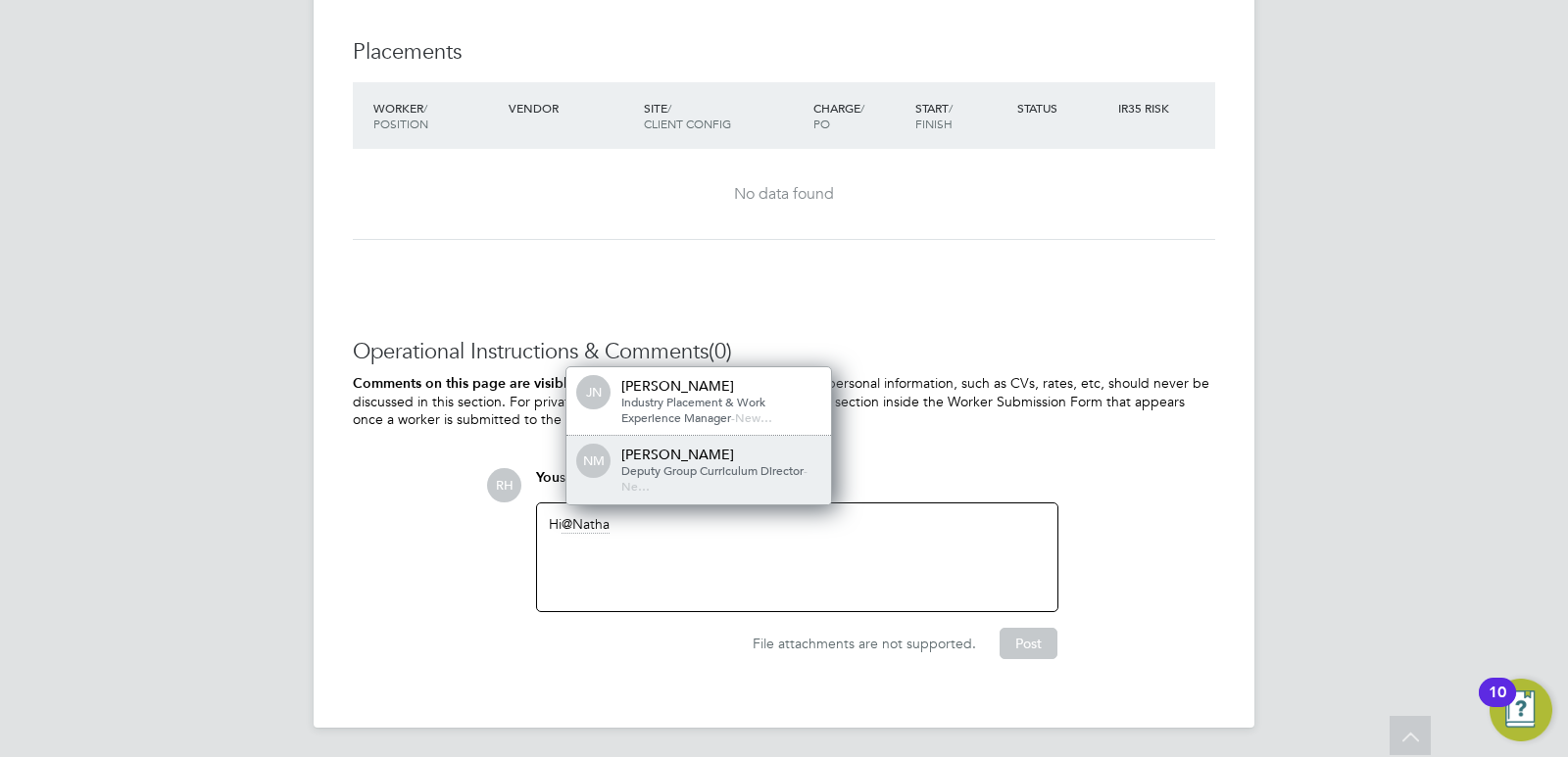
click at [682, 471] on span "Deputy Group Curriculum Director" at bounding box center [712, 471] width 182 height 16
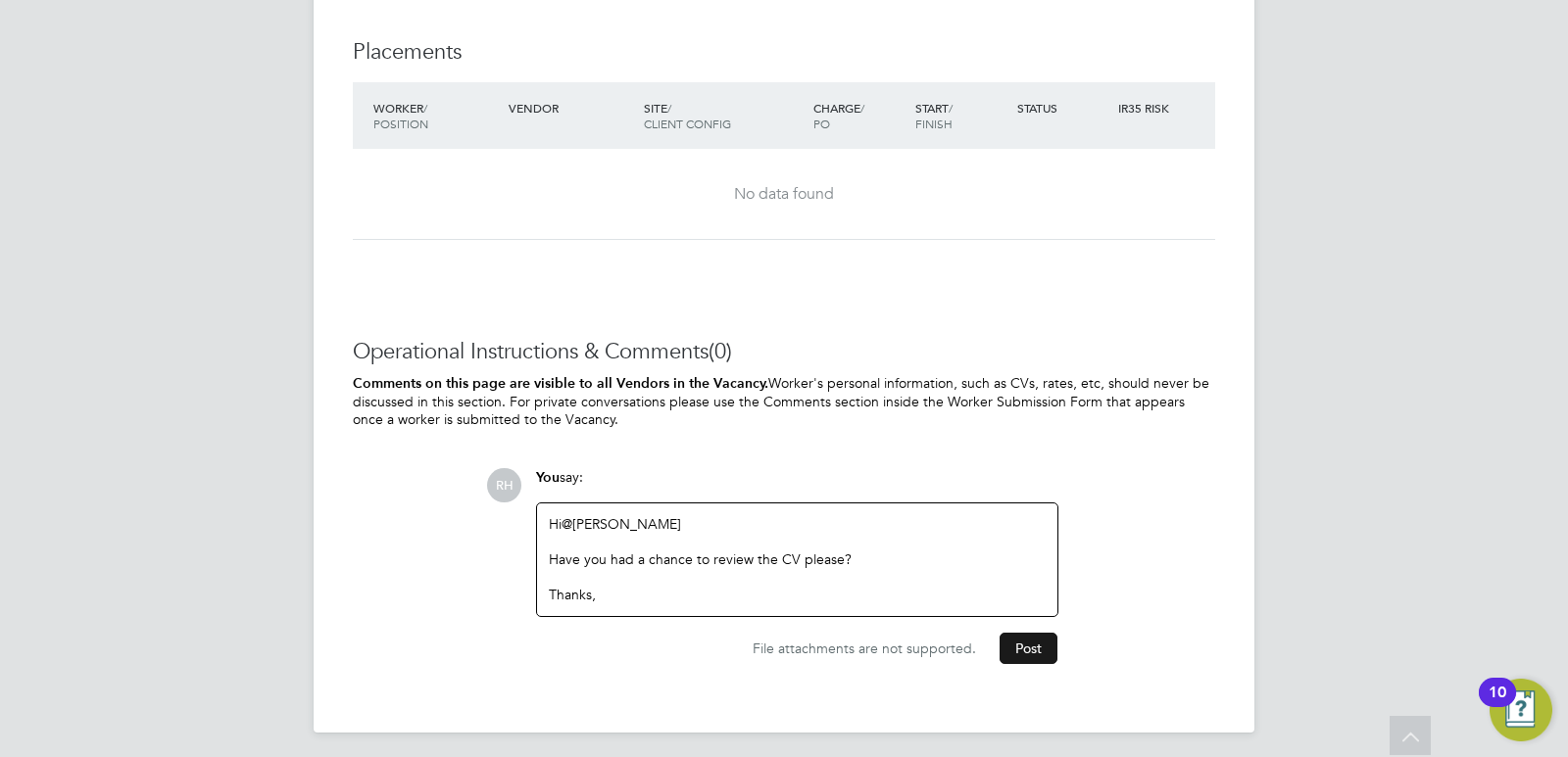
click at [1023, 641] on button "Post" at bounding box center [1028, 649] width 58 height 32
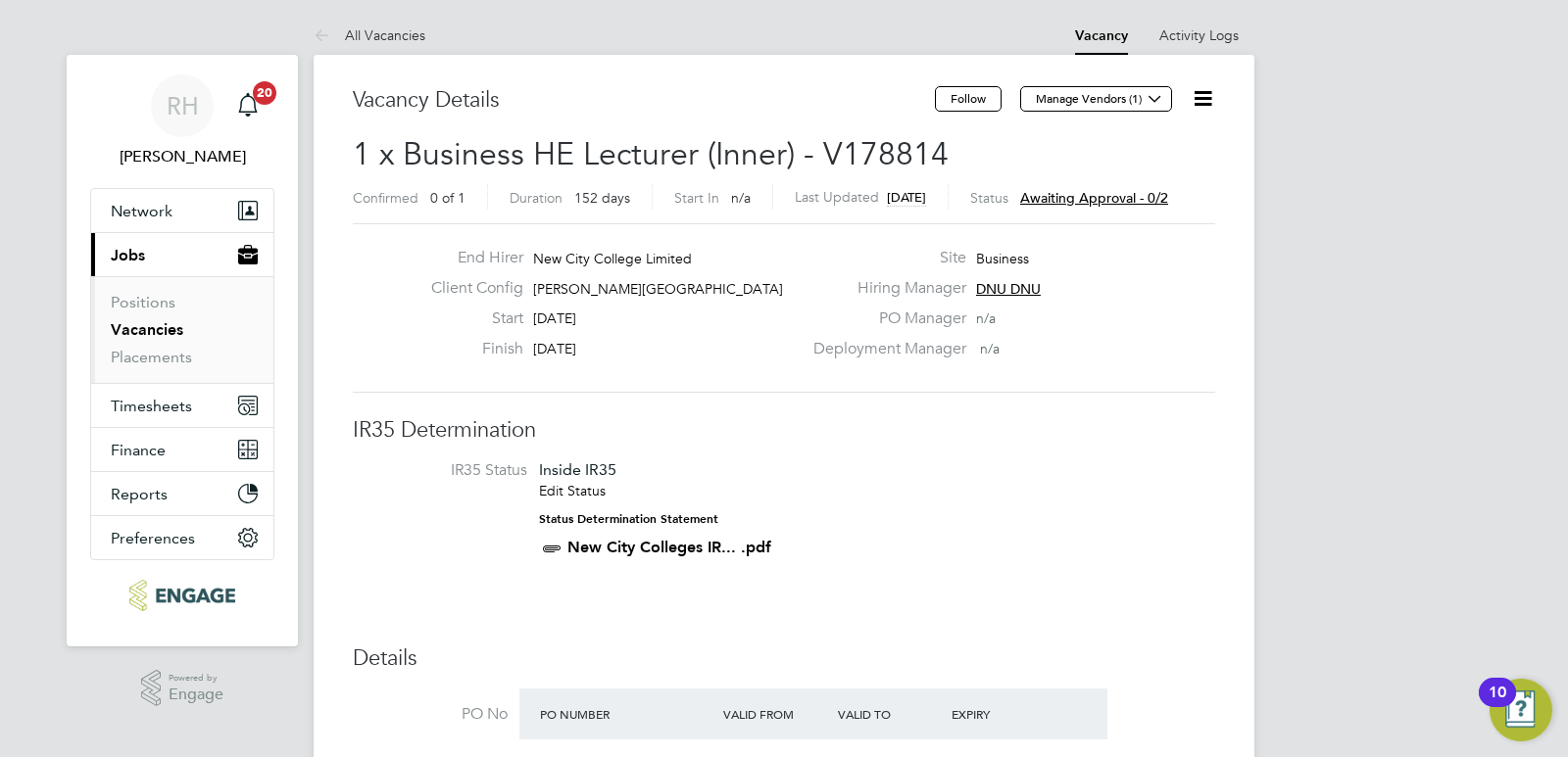
scroll to position [97, 0]
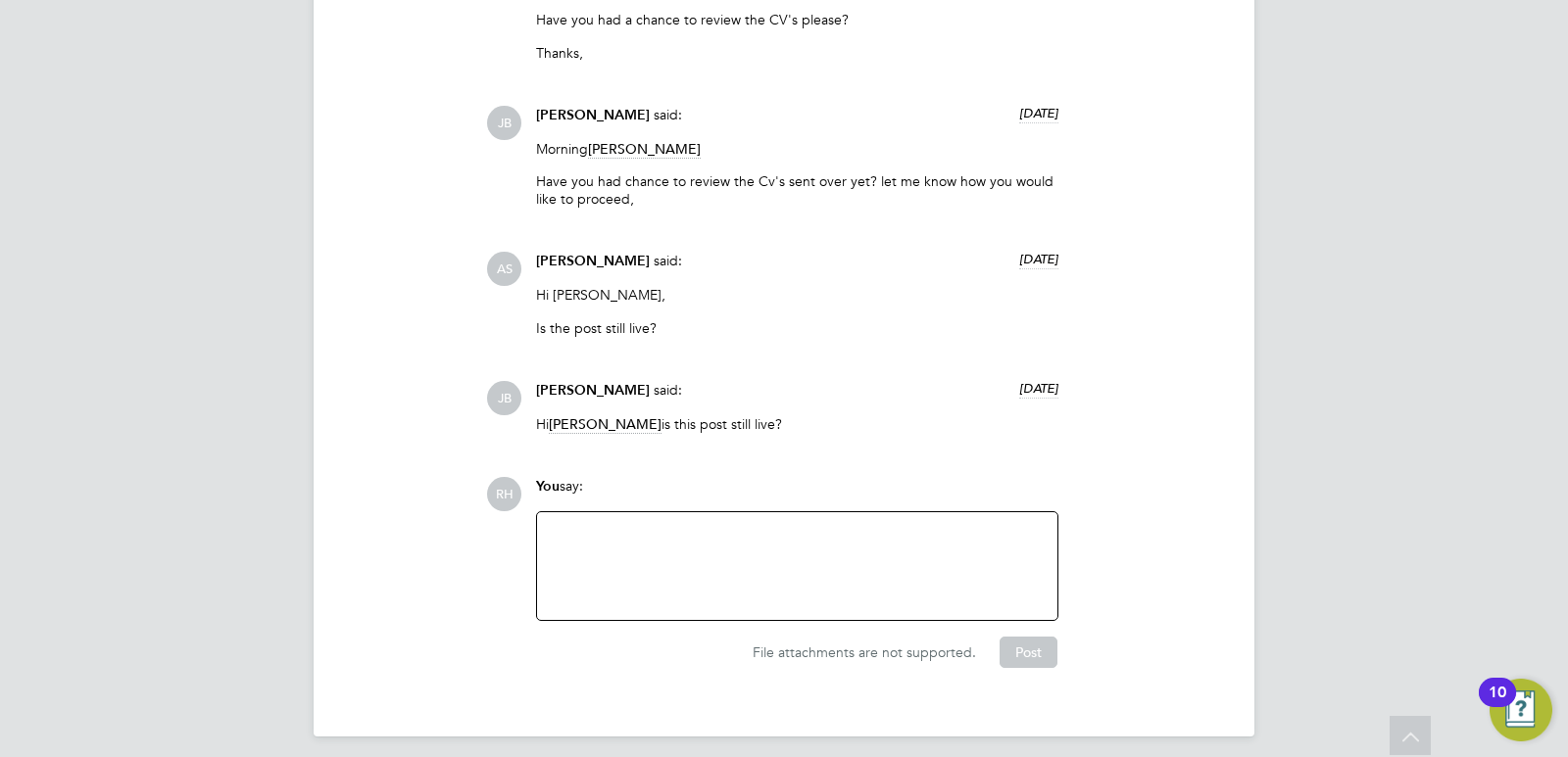
scroll to position [5550, 0]
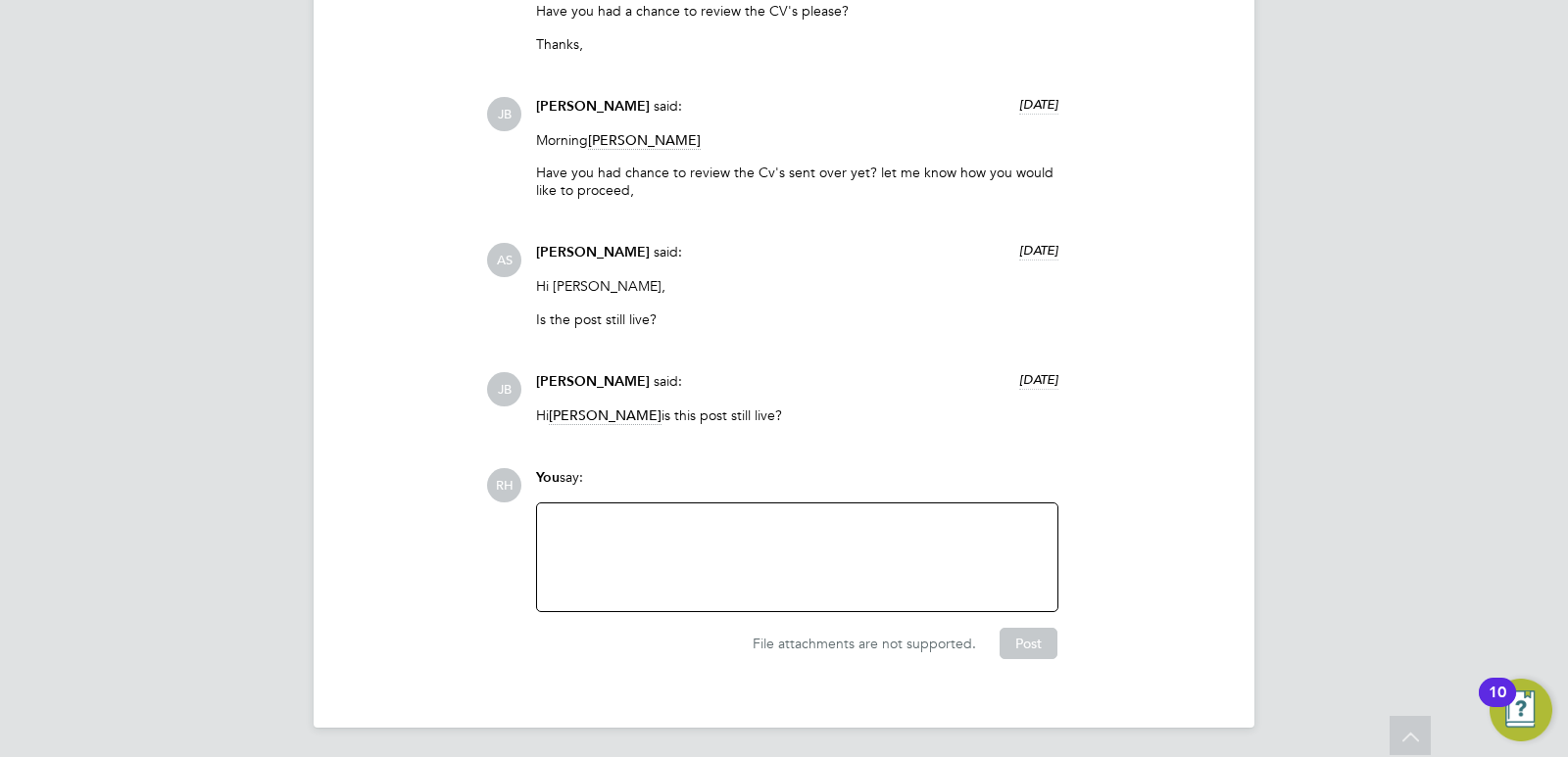
click at [711, 536] on div at bounding box center [797, 557] width 496 height 85
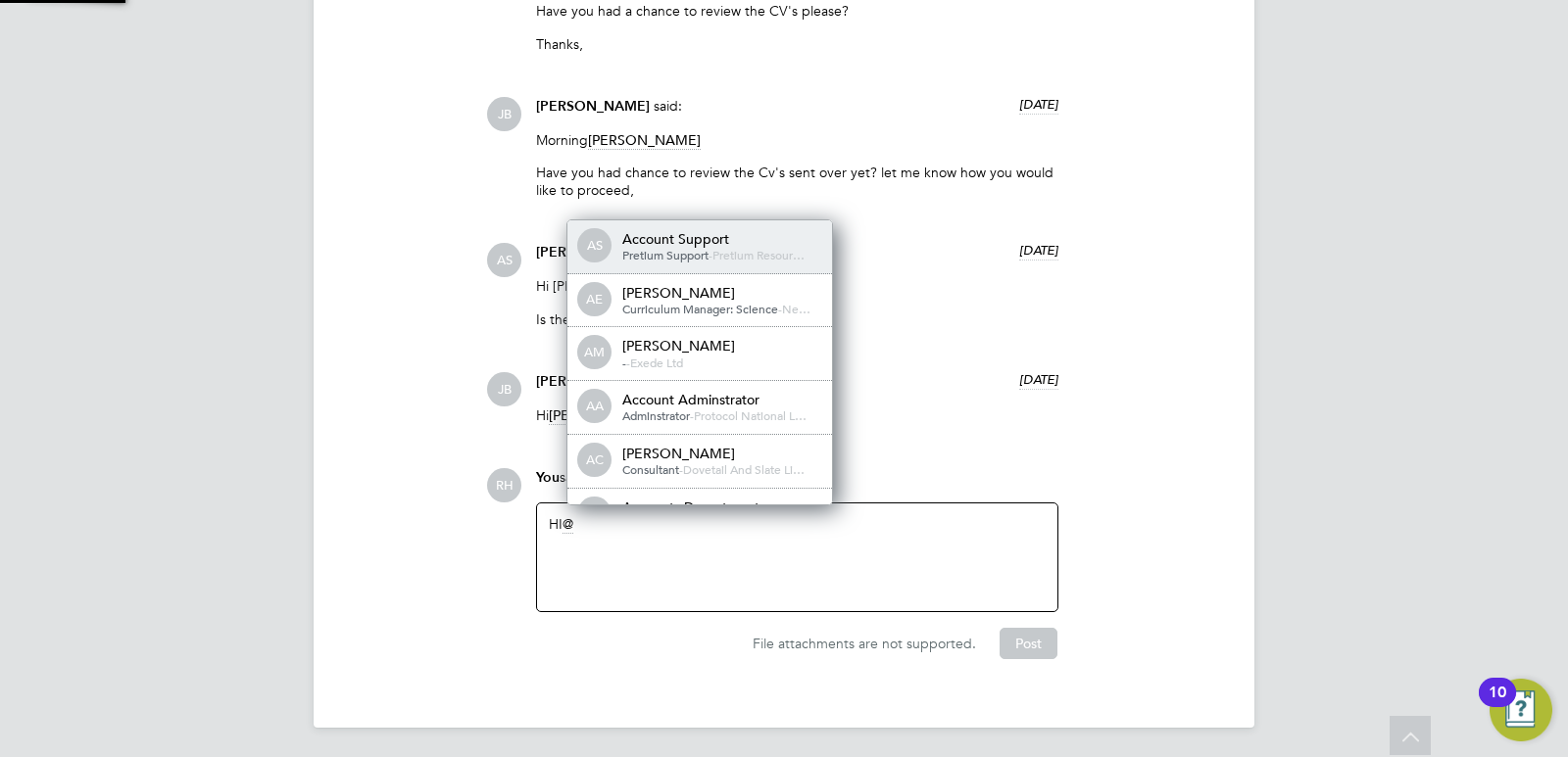
scroll to position [16, 197]
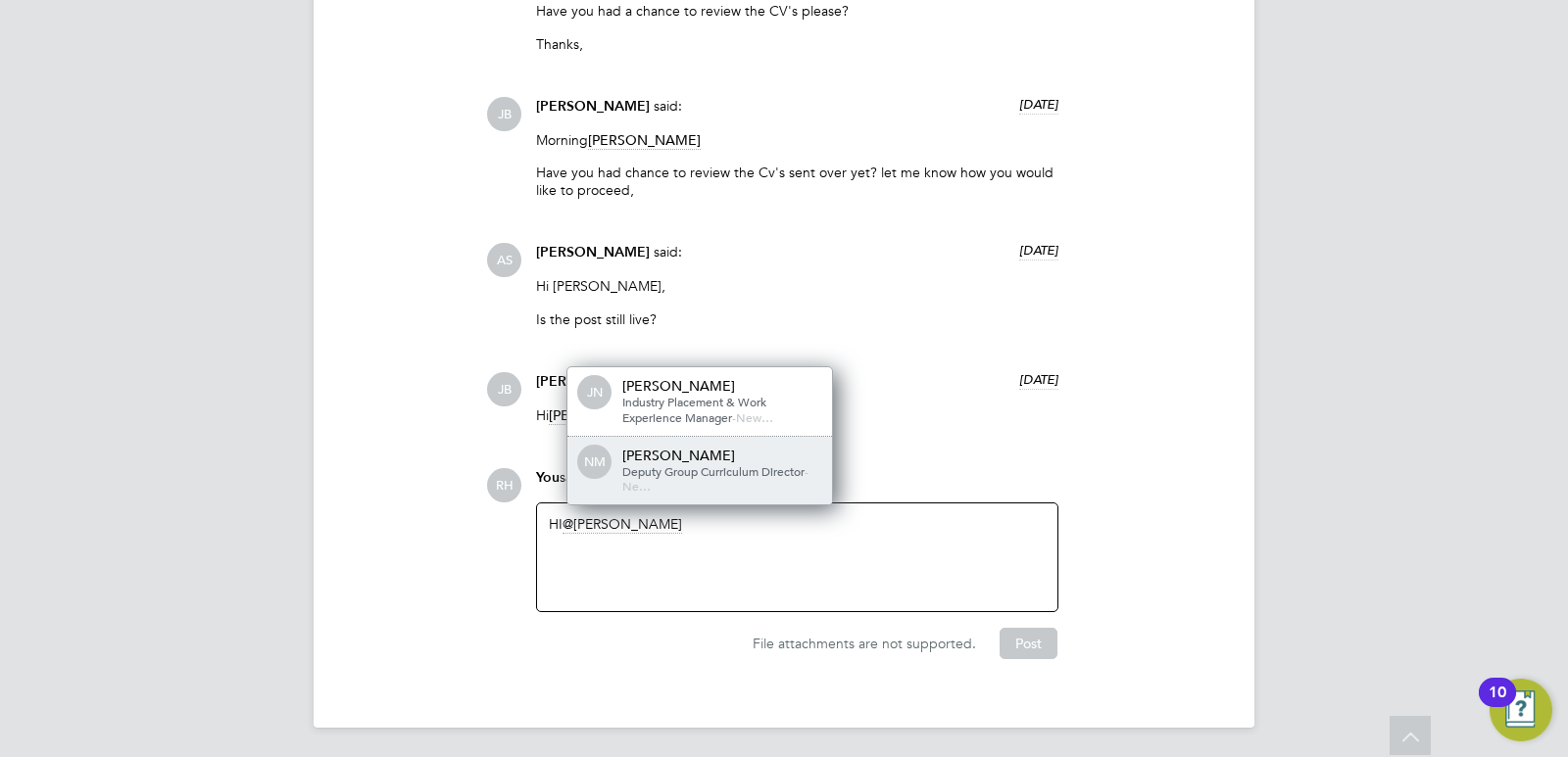
click at [723, 478] on div "Deputy Group Curriculum Director - Ne…" at bounding box center [720, 479] width 196 height 31
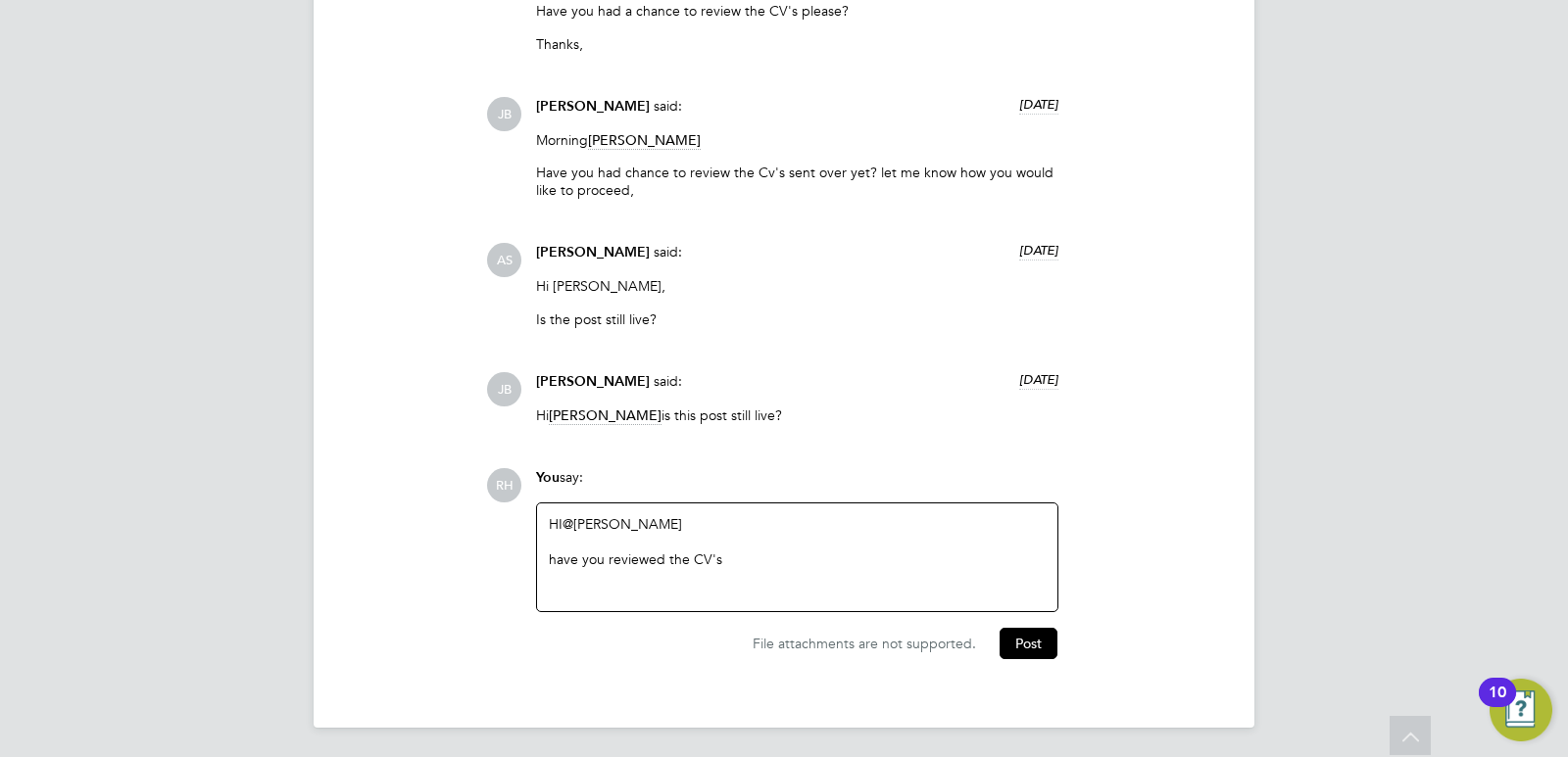
click at [561, 557] on div "have you reviewed the CV's" at bounding box center [797, 559] width 496 height 18
click at [736, 557] on div "Hve you reviewed the CV's" at bounding box center [797, 559] width 496 height 18
click at [560, 553] on div "Hve you reviewed the CV's" at bounding box center [797, 559] width 496 height 18
click at [735, 550] on div at bounding box center [797, 559] width 496 height 18
click at [737, 554] on div "Have you reviewed the CV's" at bounding box center [797, 559] width 496 height 18
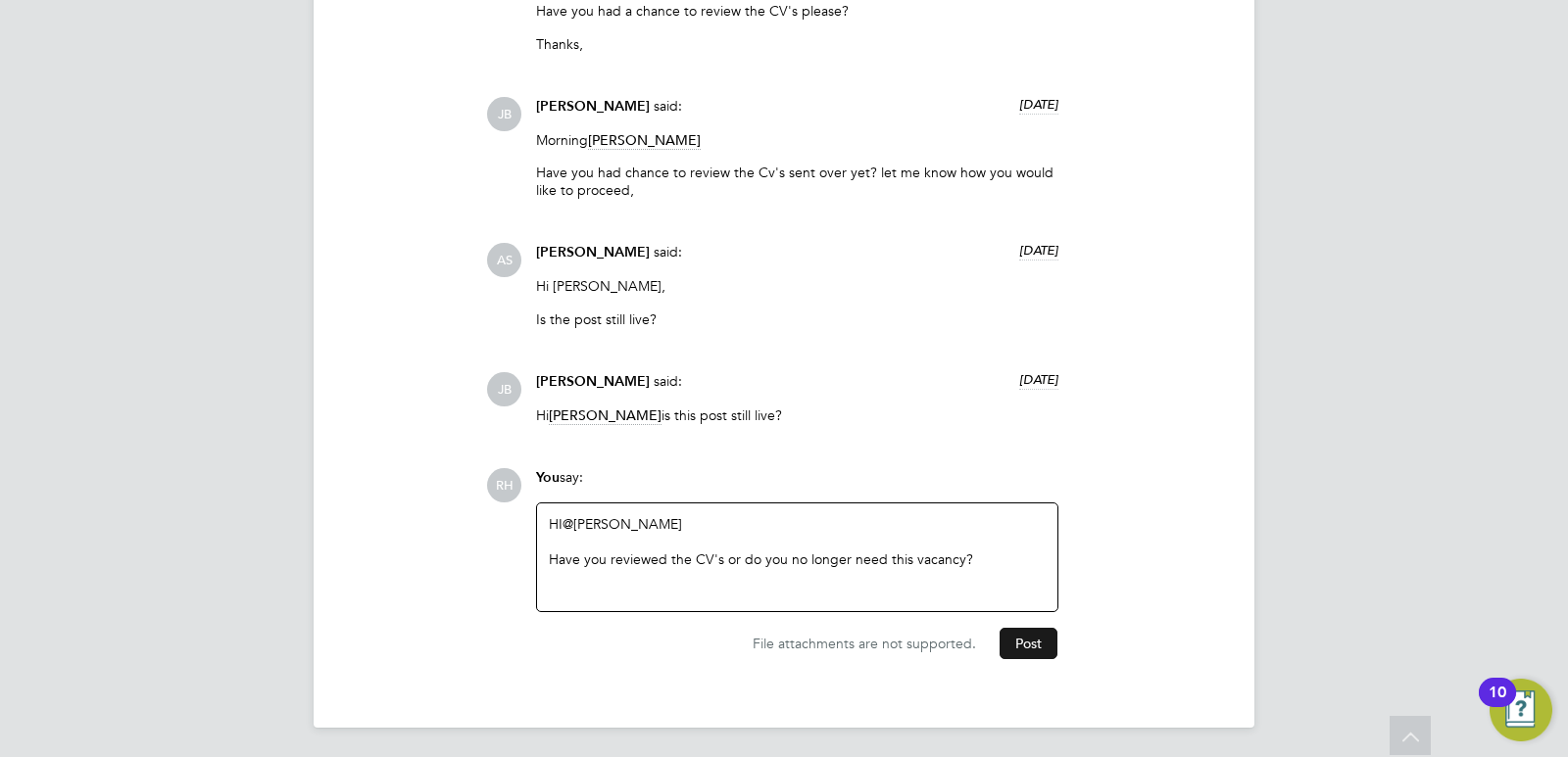
click at [1015, 640] on button "Post" at bounding box center [1028, 644] width 58 height 32
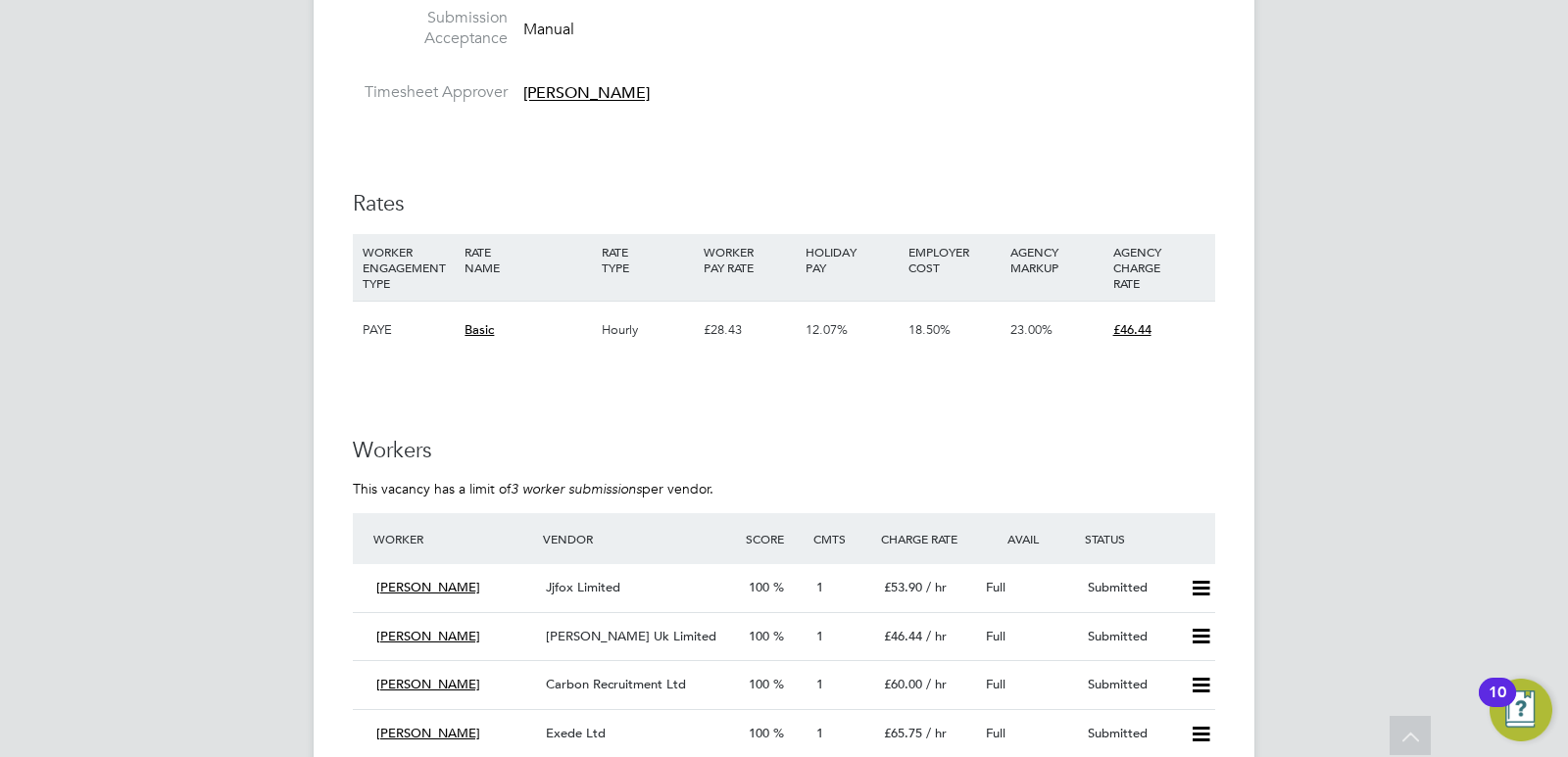
scroll to position [3230, 0]
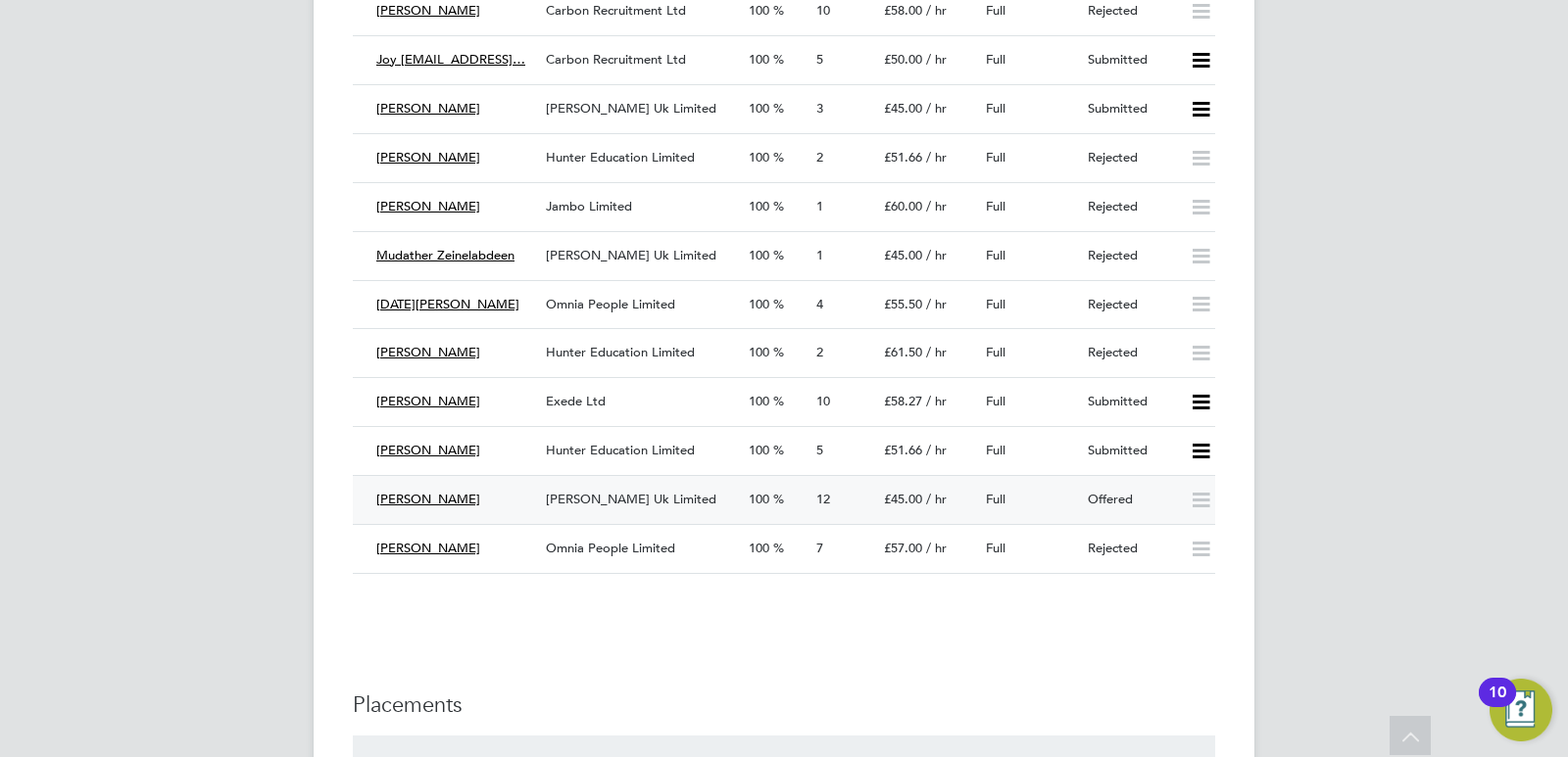
click at [597, 497] on span "Morgan Hunt Uk Limited" at bounding box center [630, 498] width 170 height 17
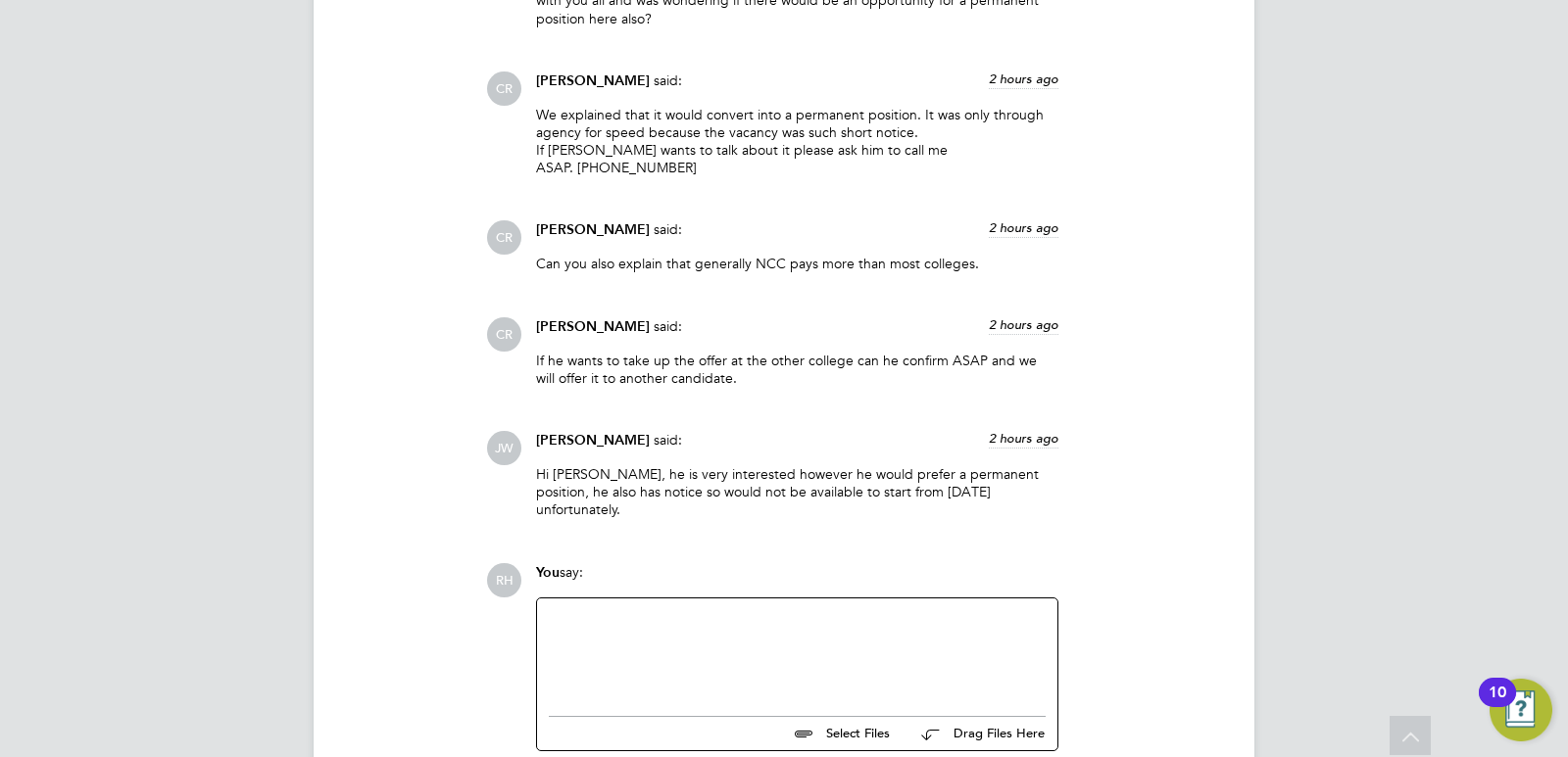
click at [662, 610] on div at bounding box center [797, 653] width 496 height 85
drag, startPoint x: 618, startPoint y: 589, endPoint x: 577, endPoint y: 589, distance: 41.0
click at [577, 610] on div "Hi @Chris" at bounding box center [797, 653] width 496 height 85
click at [649, 619] on div "Hi @Chris" at bounding box center [797, 653] width 496 height 85
drag, startPoint x: 637, startPoint y: 589, endPoint x: 580, endPoint y: 589, distance: 57.0
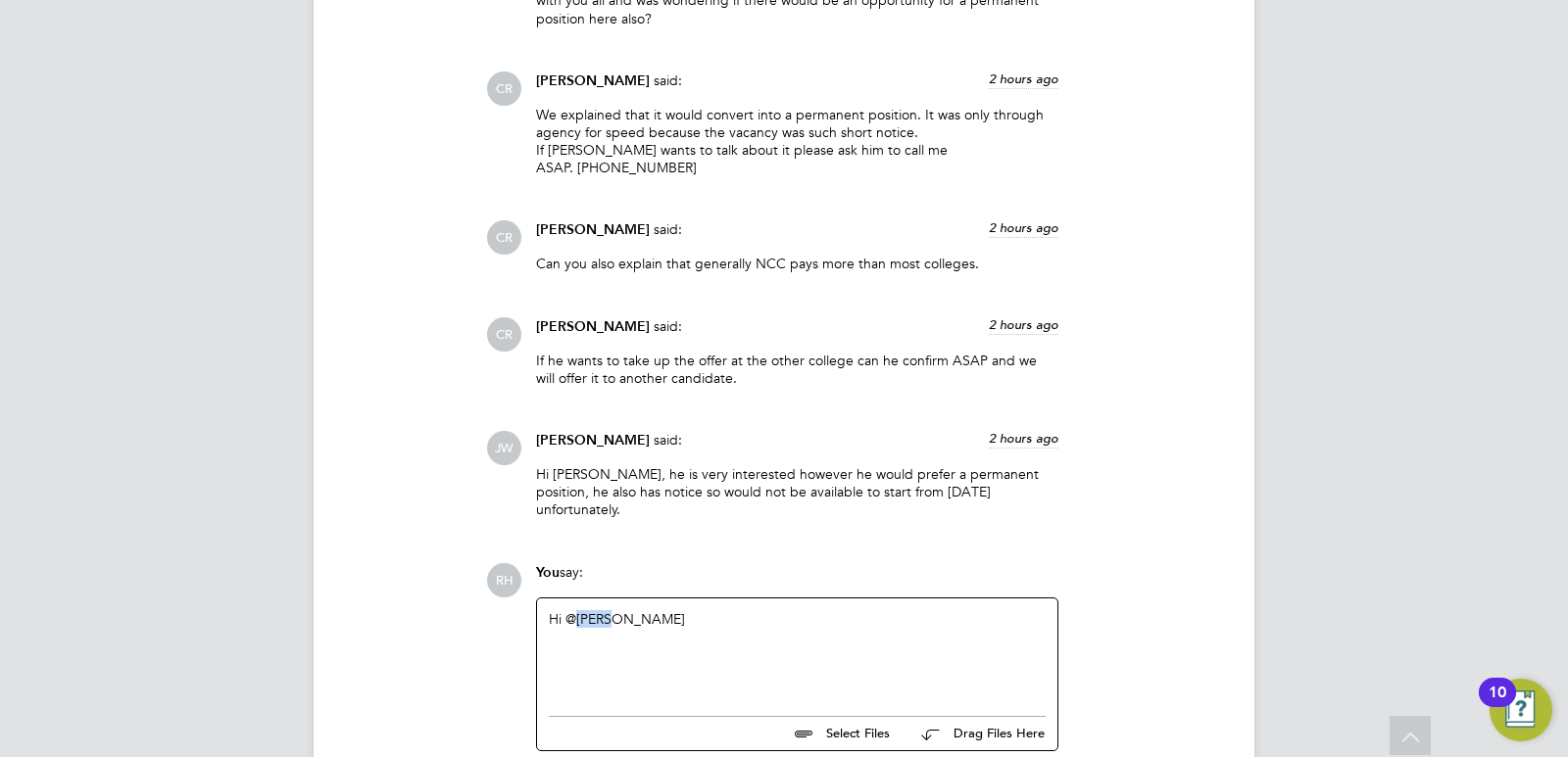
click at [580, 610] on div "Hi @Chris" at bounding box center [797, 653] width 496 height 85
click at [621, 610] on div "Hi @Chris" at bounding box center [797, 653] width 496 height 85
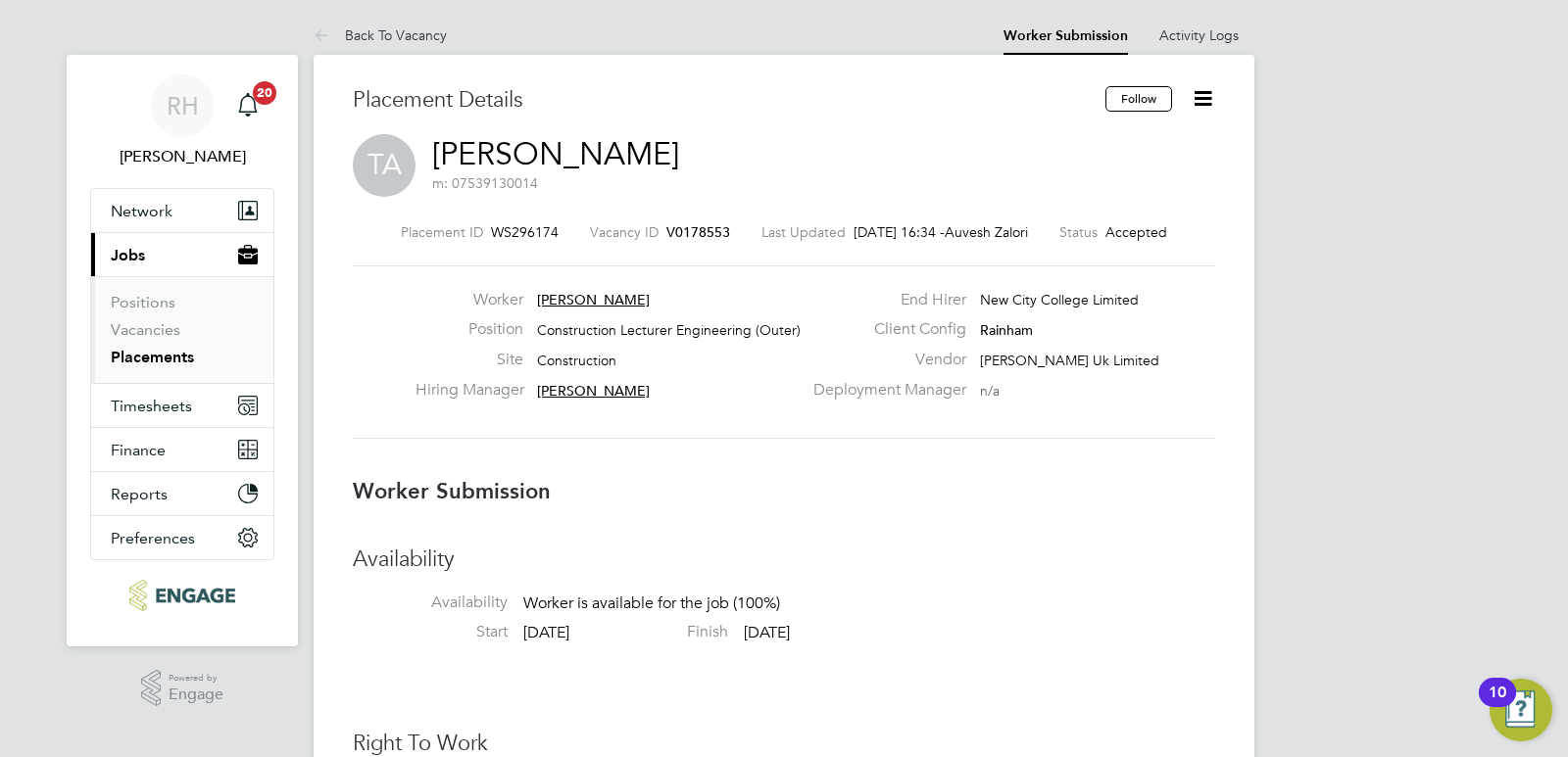
click at [690, 239] on span "V0178553" at bounding box center [698, 232] width 64 height 18
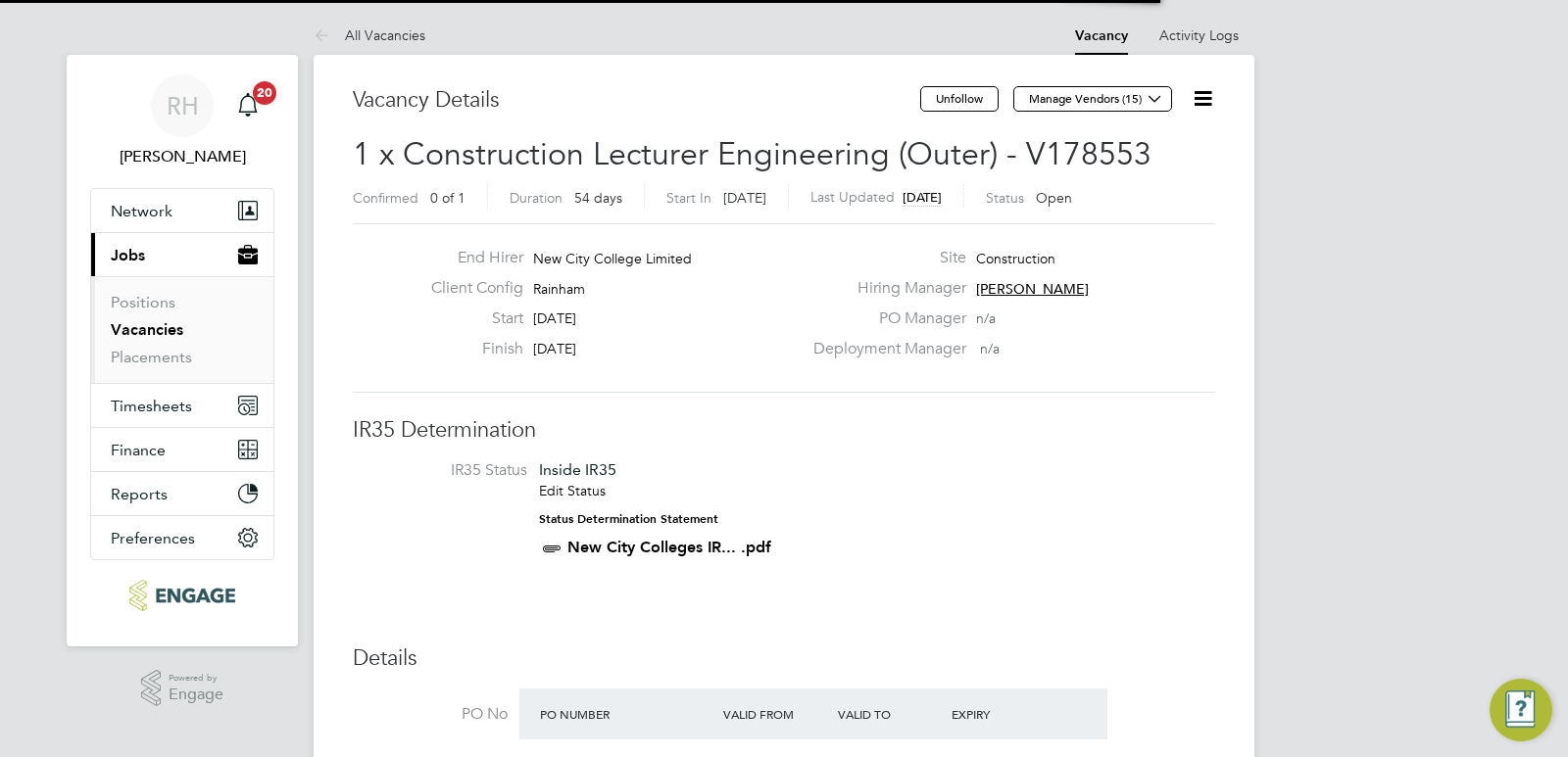
scroll to position [58, 137]
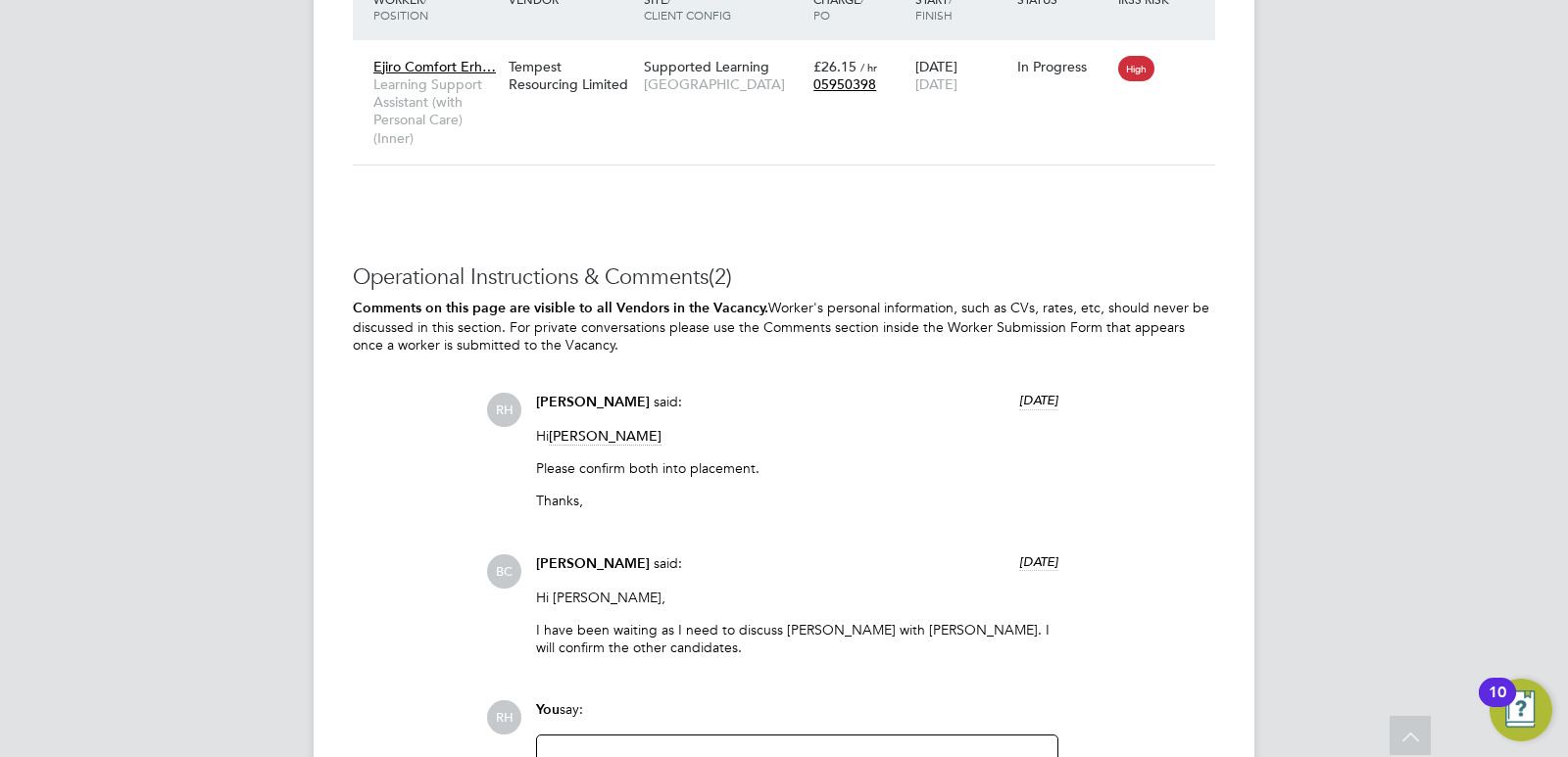
scroll to position [4541, 0]
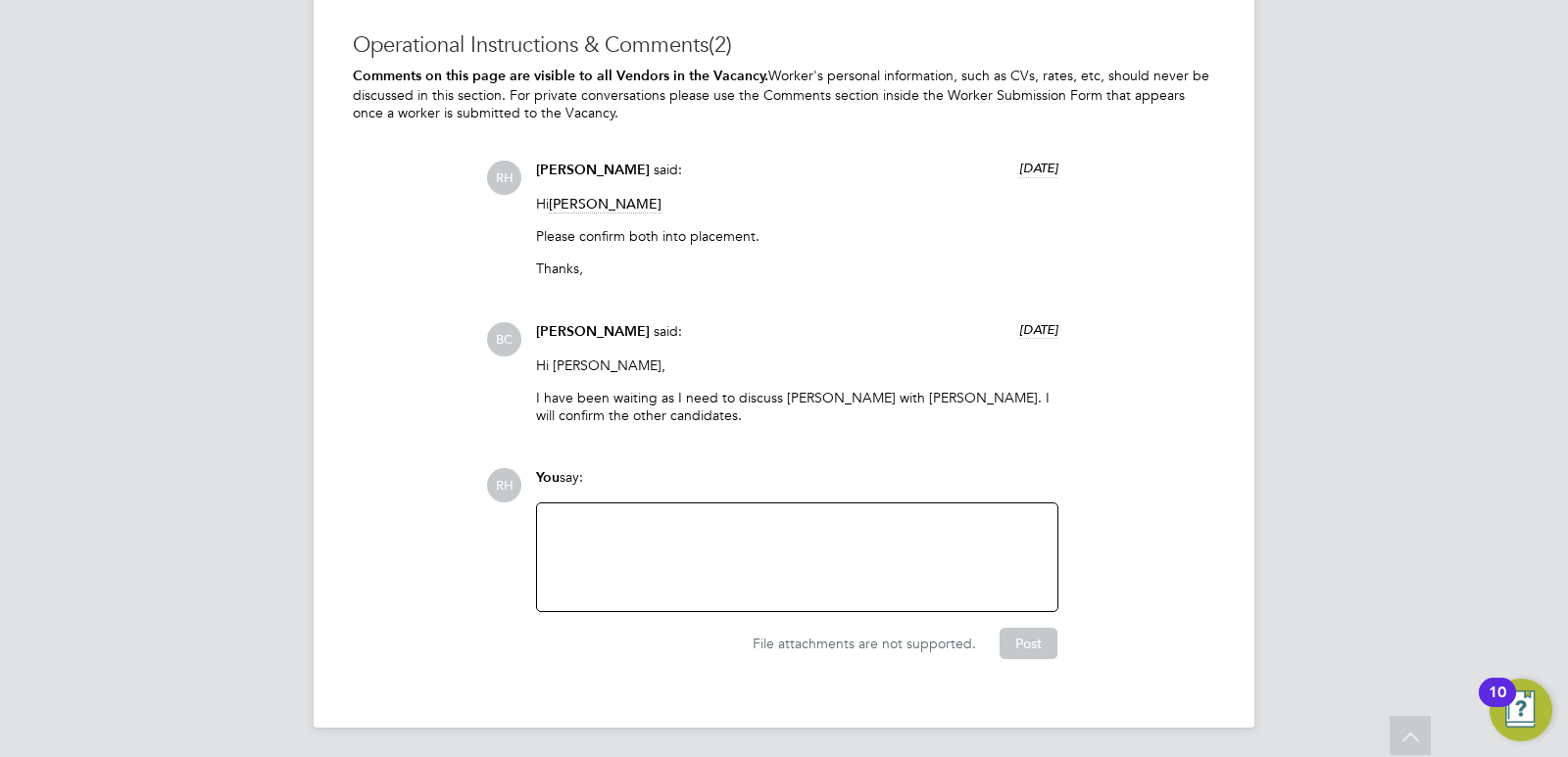
click at [846, 531] on div at bounding box center [797, 557] width 496 height 85
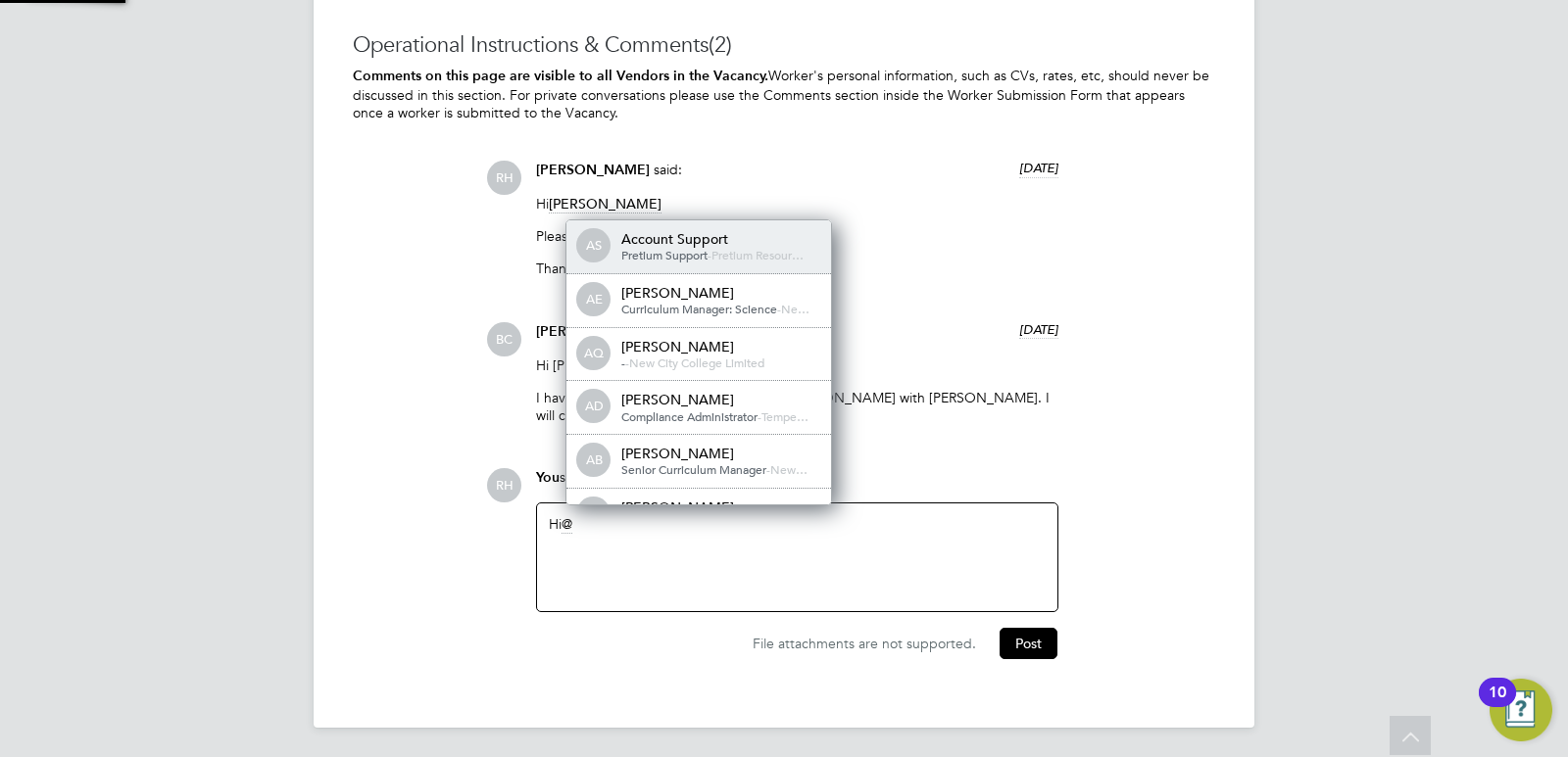
scroll to position [10, 10]
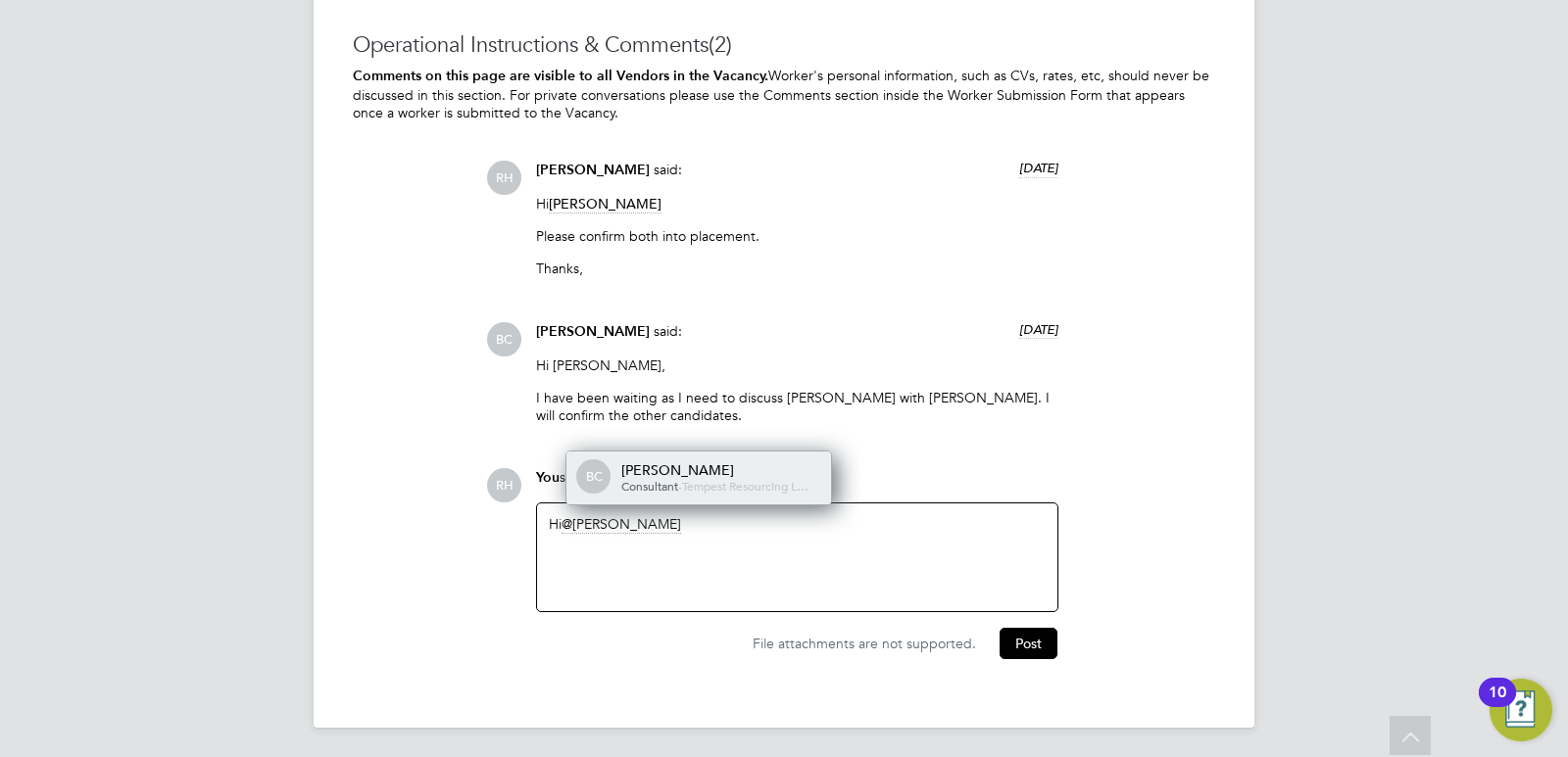
click at [751, 462] on div "Becky Crawley" at bounding box center [719, 471] width 196 height 18
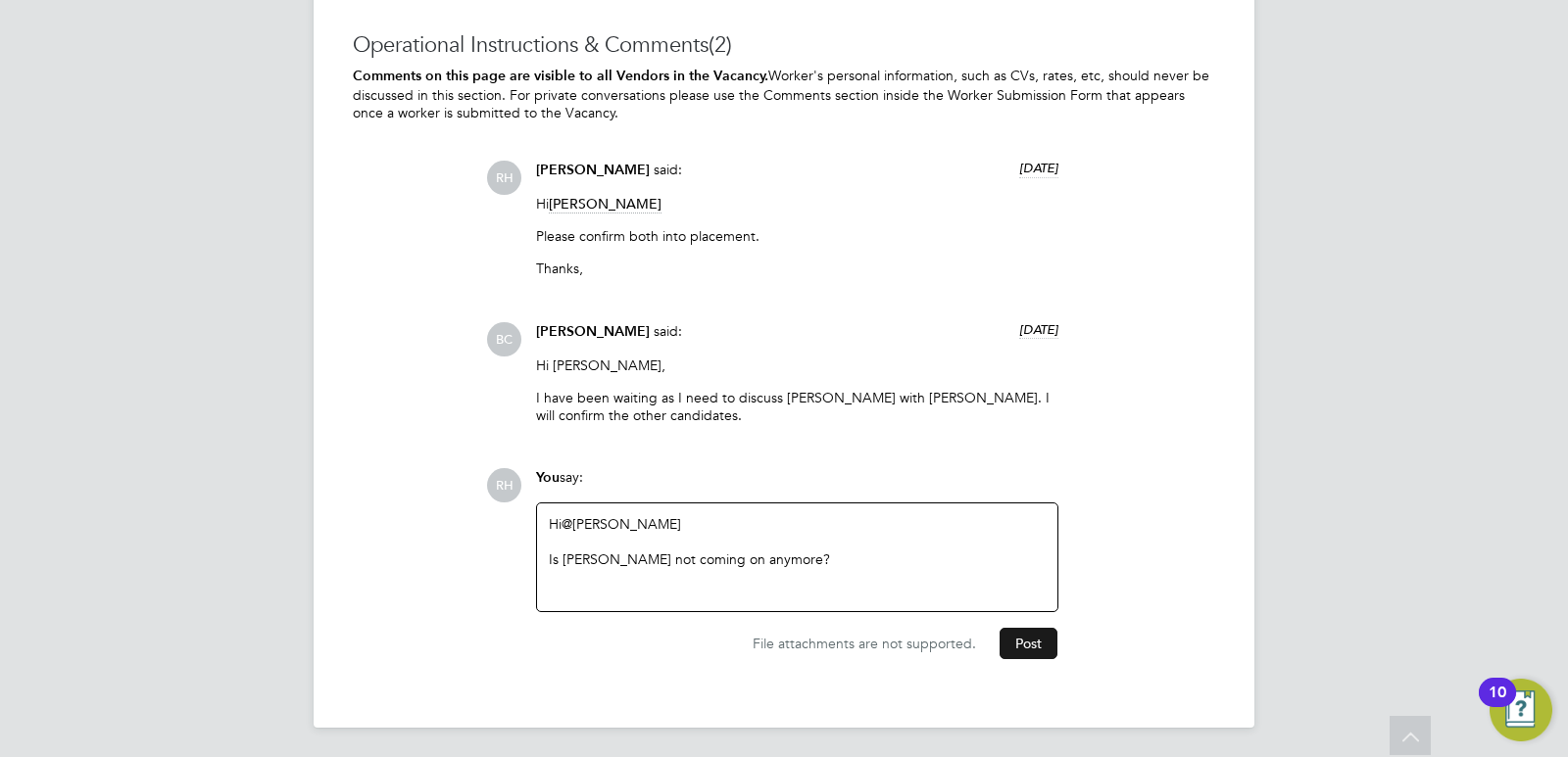
click at [1028, 636] on button "Post" at bounding box center [1028, 644] width 58 height 32
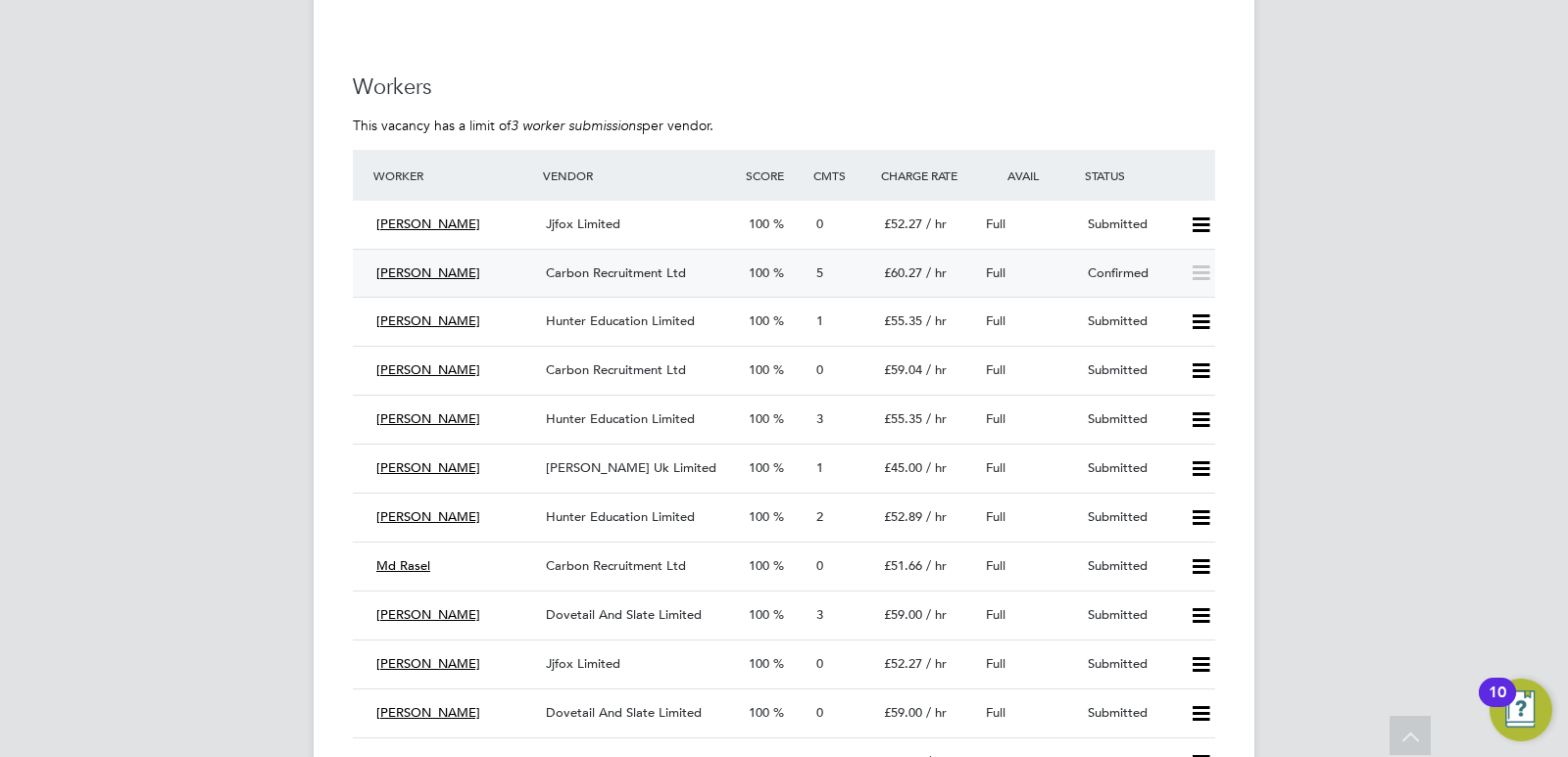
click at [623, 273] on span "Carbon Recruitment Ltd" at bounding box center [616, 273] width 140 height 17
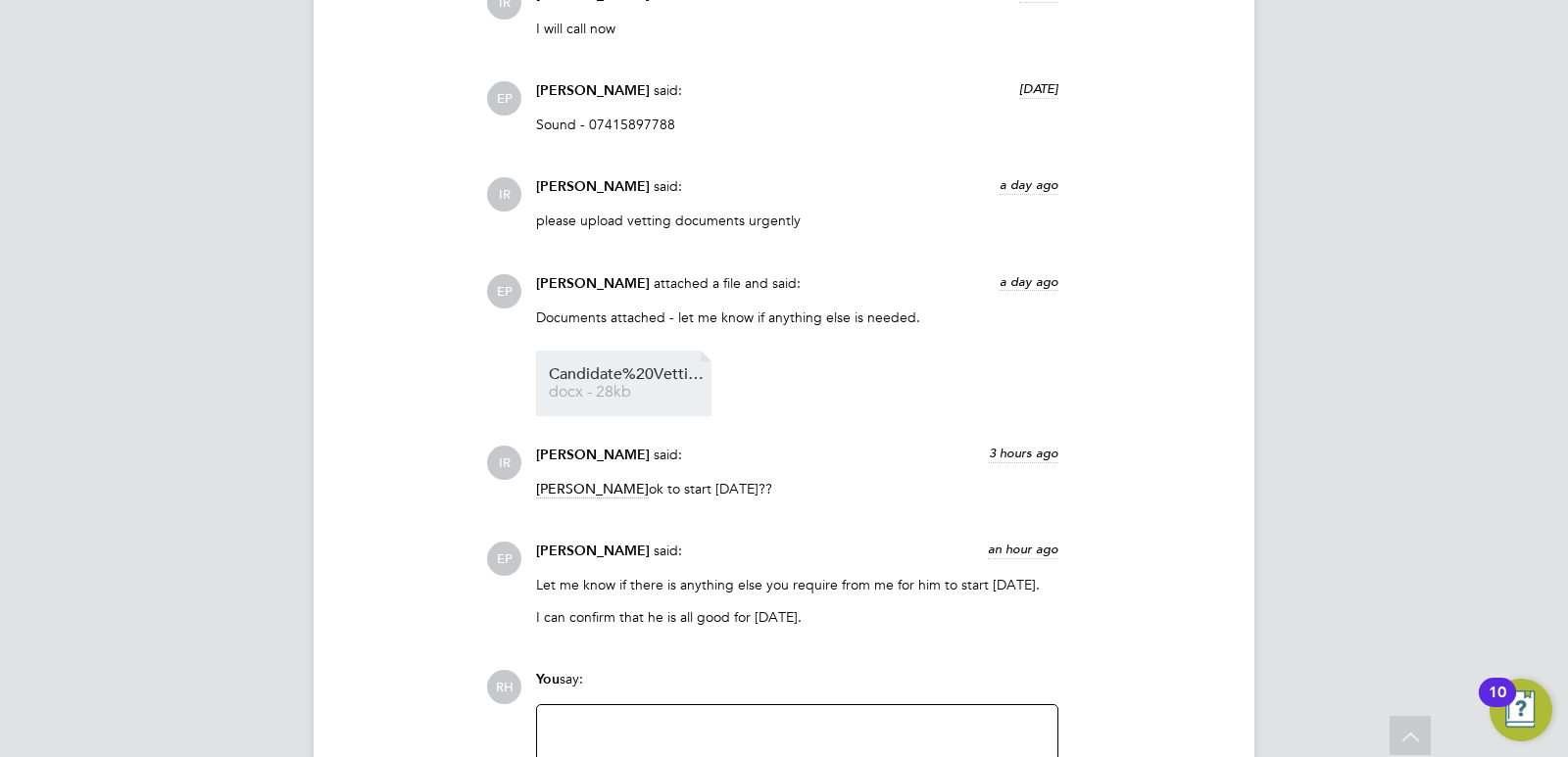
click at [652, 381] on span "Candidate%20Vetting%20Form-%20NCC-%20Andre%20E" at bounding box center [626, 374] width 157 height 15
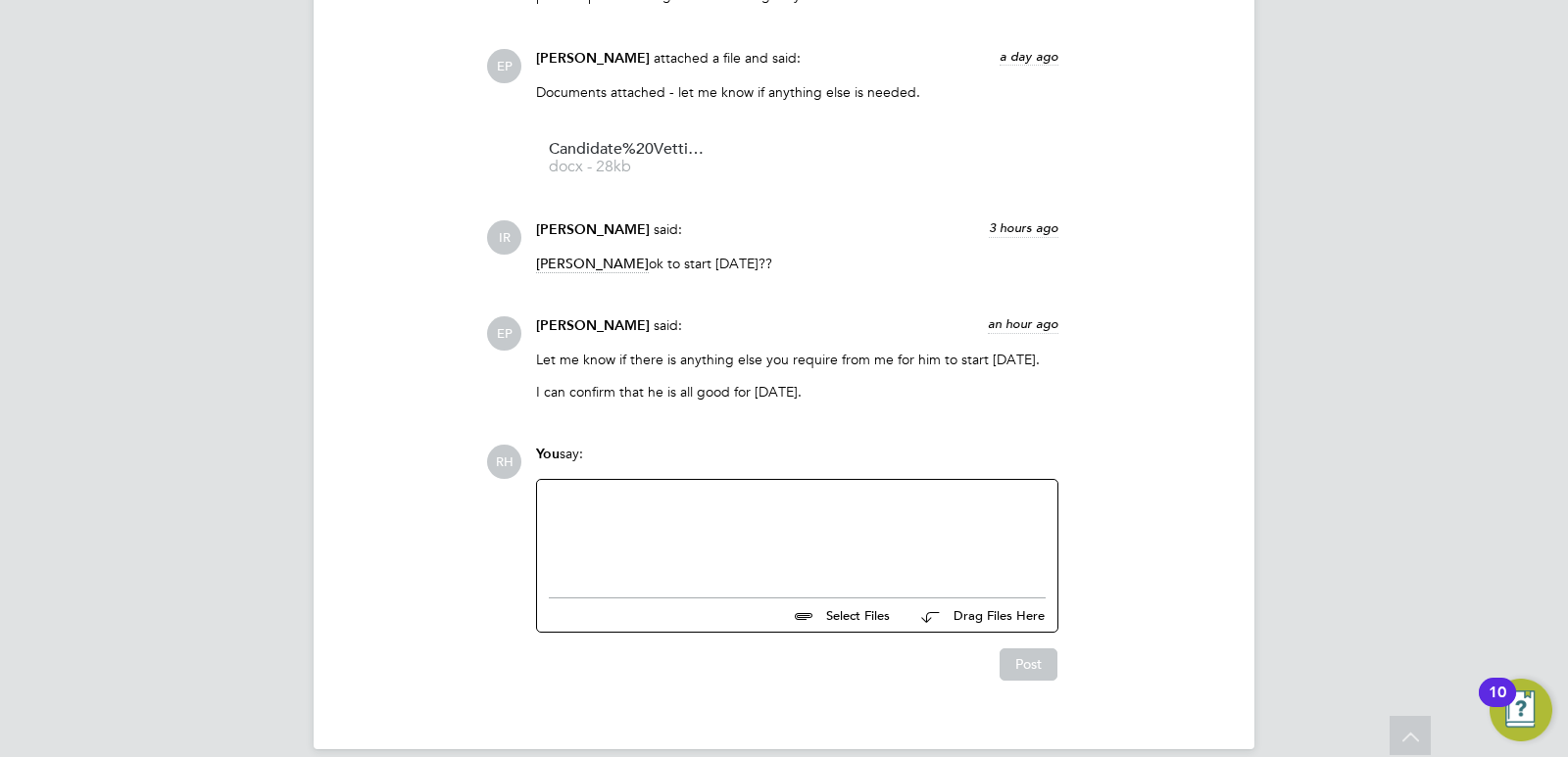
scroll to position [3676, 0]
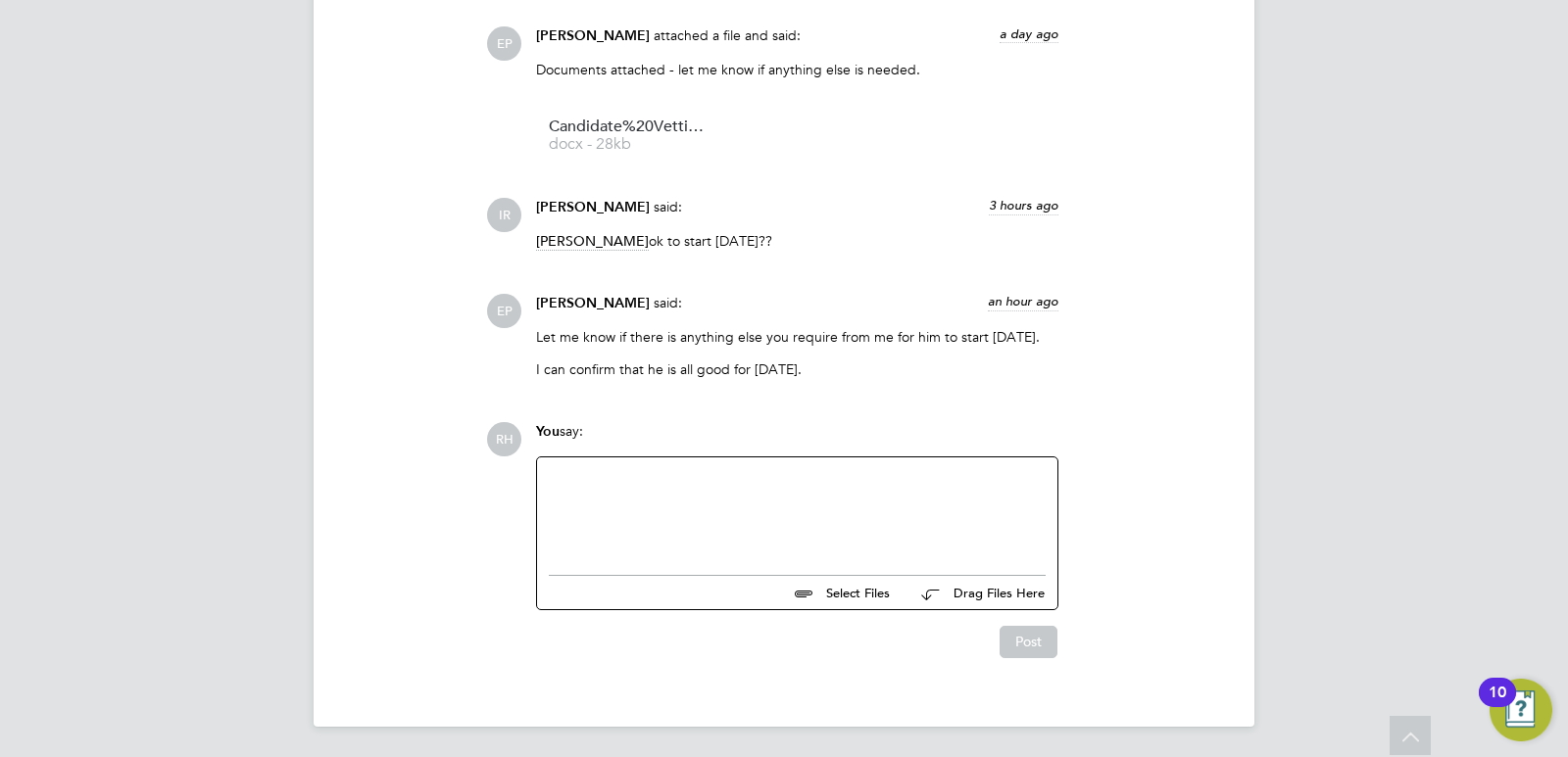
click at [751, 529] on div at bounding box center [797, 512] width 496 height 85
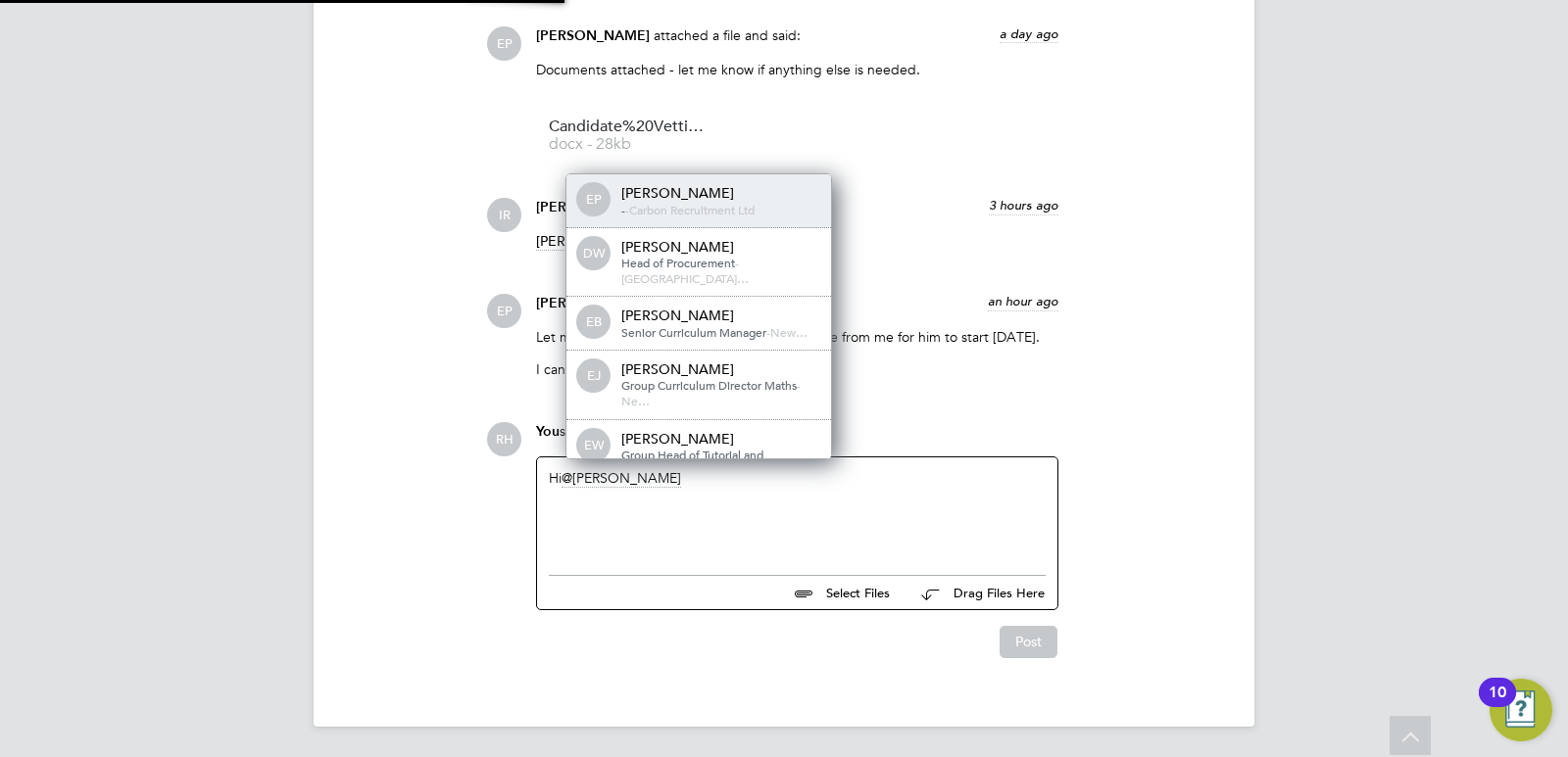
scroll to position [10, 10]
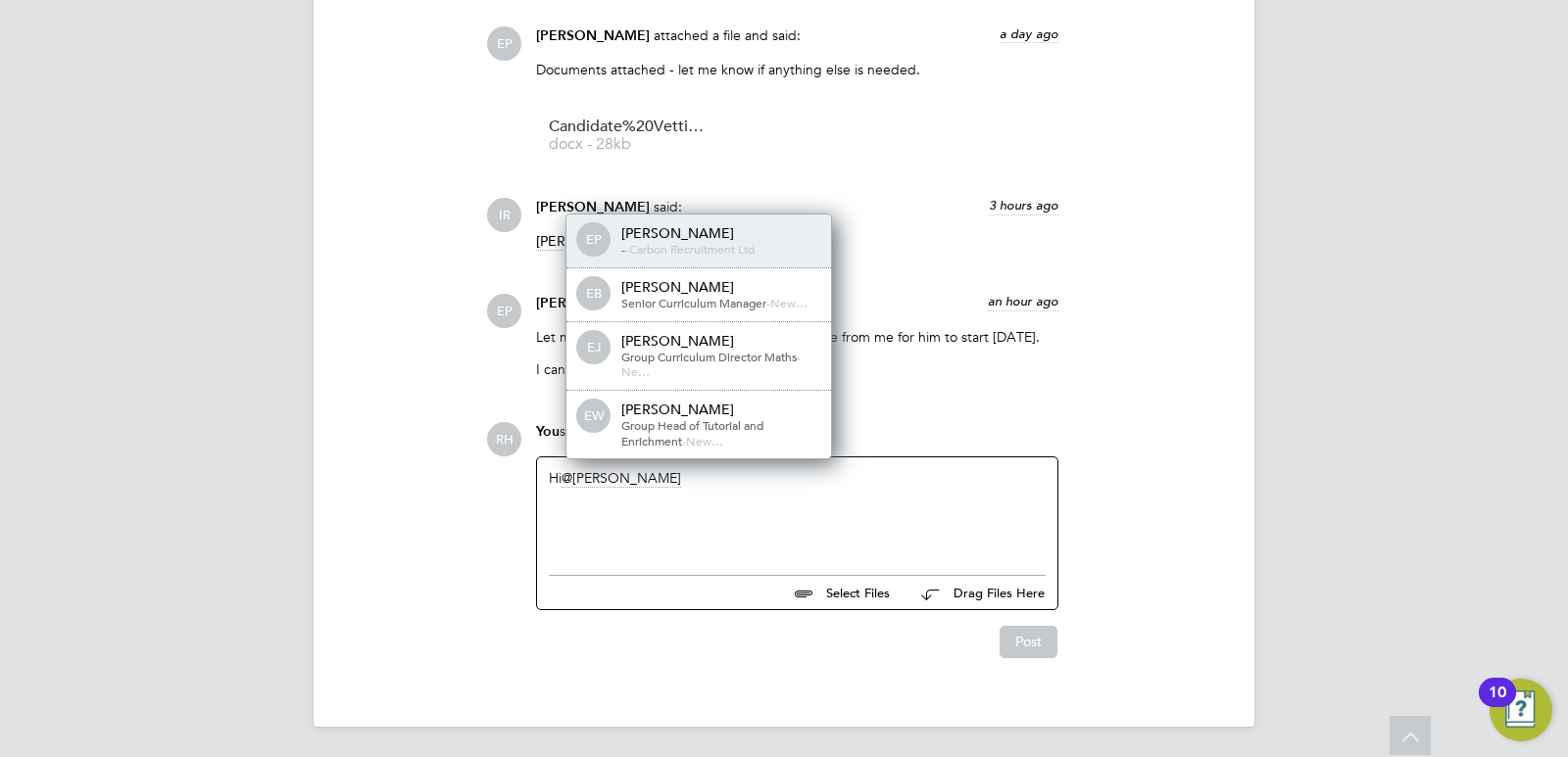
click at [687, 243] on span "Carbon Recruitment Ltd" at bounding box center [691, 249] width 125 height 16
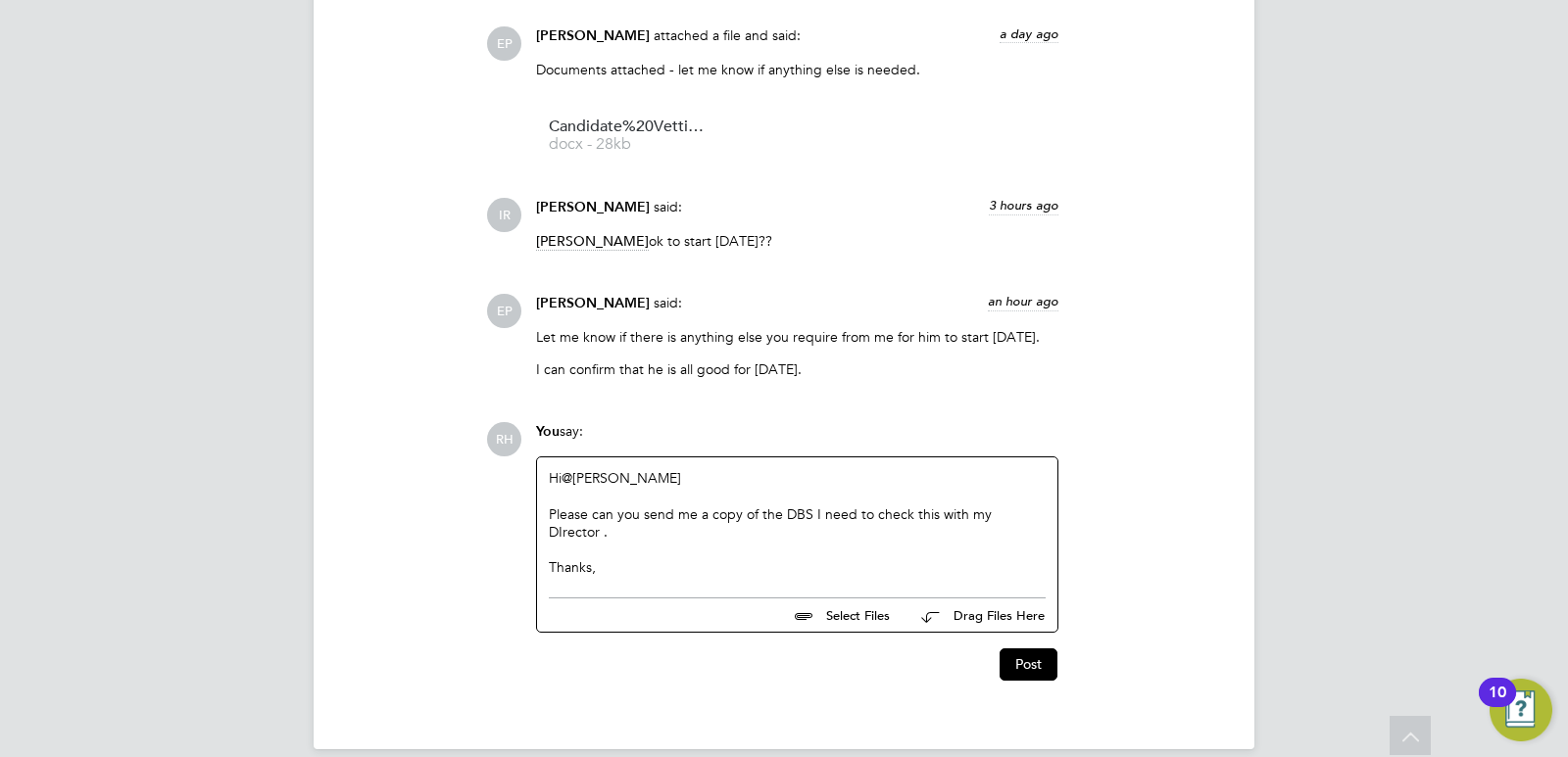
click at [547, 533] on div "Hi @Emma Procter ​ Please can you send me a copy of the DBS I need to check thi…" at bounding box center [797, 523] width 520 height 130
click at [552, 540] on div "Please can you send me a copy of the DBS I need to check this with my DIrector ." at bounding box center [797, 549] width 496 height 18
click at [1007, 649] on button "Post" at bounding box center [1028, 664] width 58 height 32
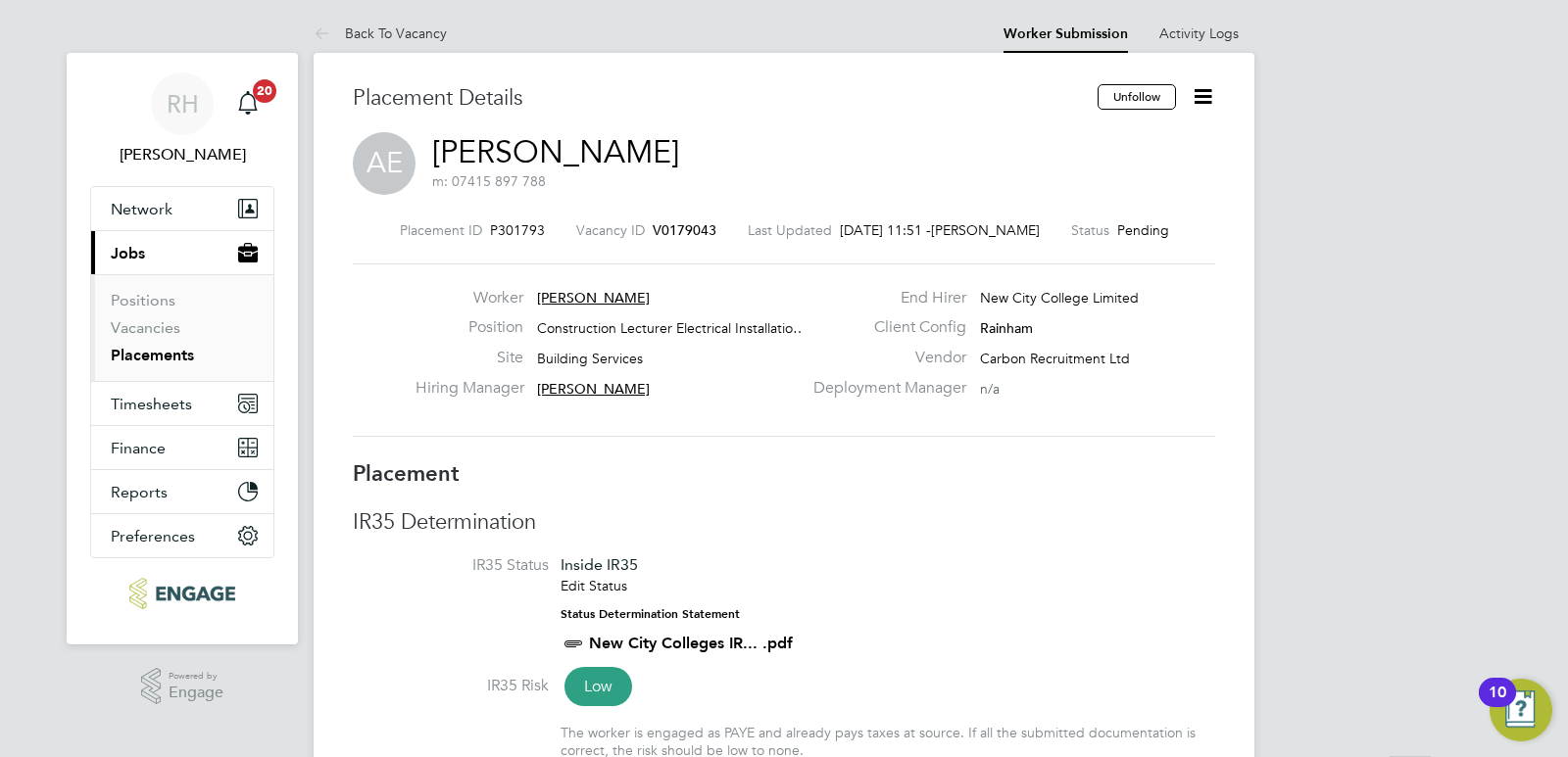
scroll to position [0, 0]
click at [672, 228] on span "V0179043" at bounding box center [685, 232] width 64 height 18
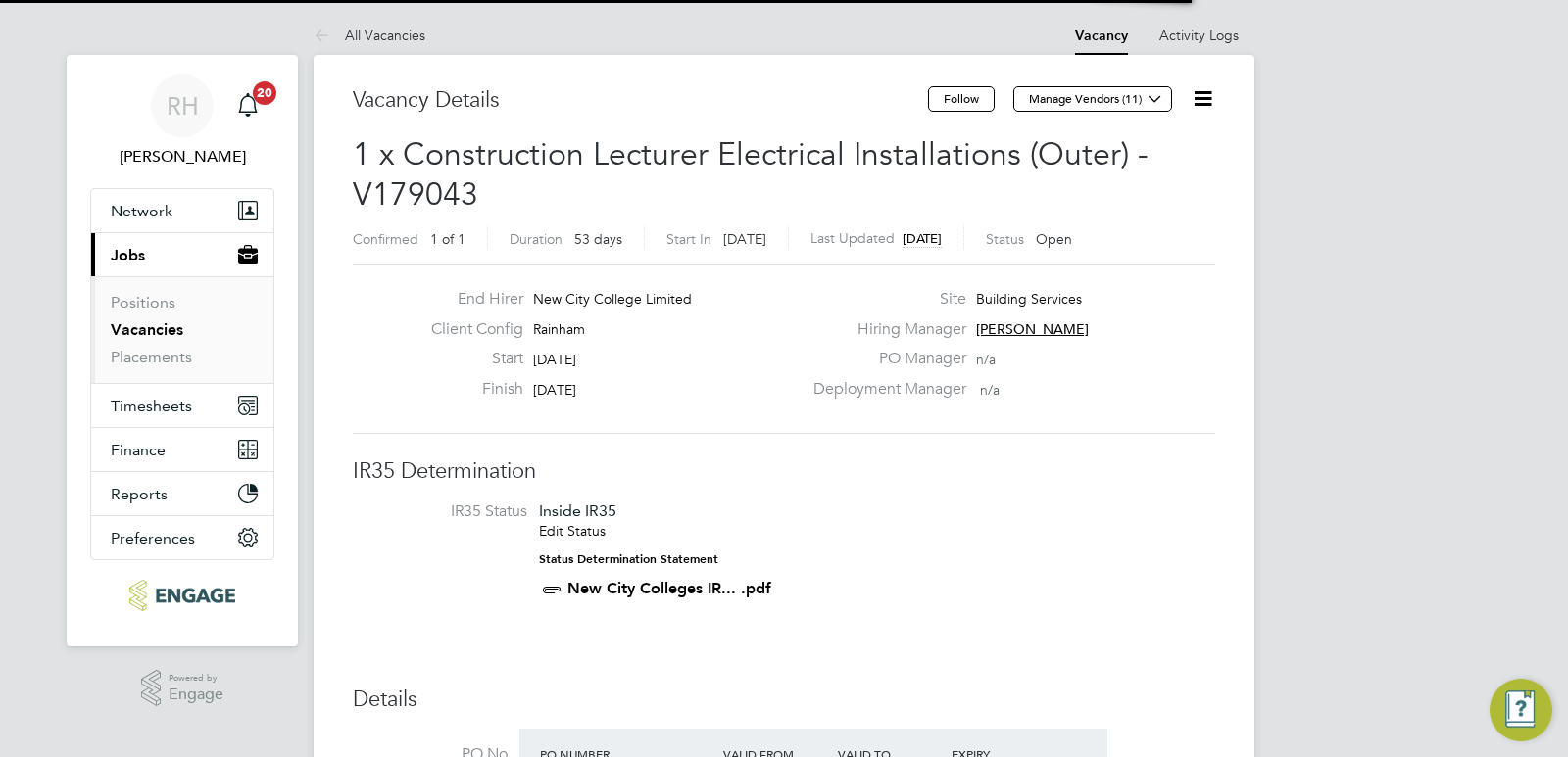
scroll to position [33, 184]
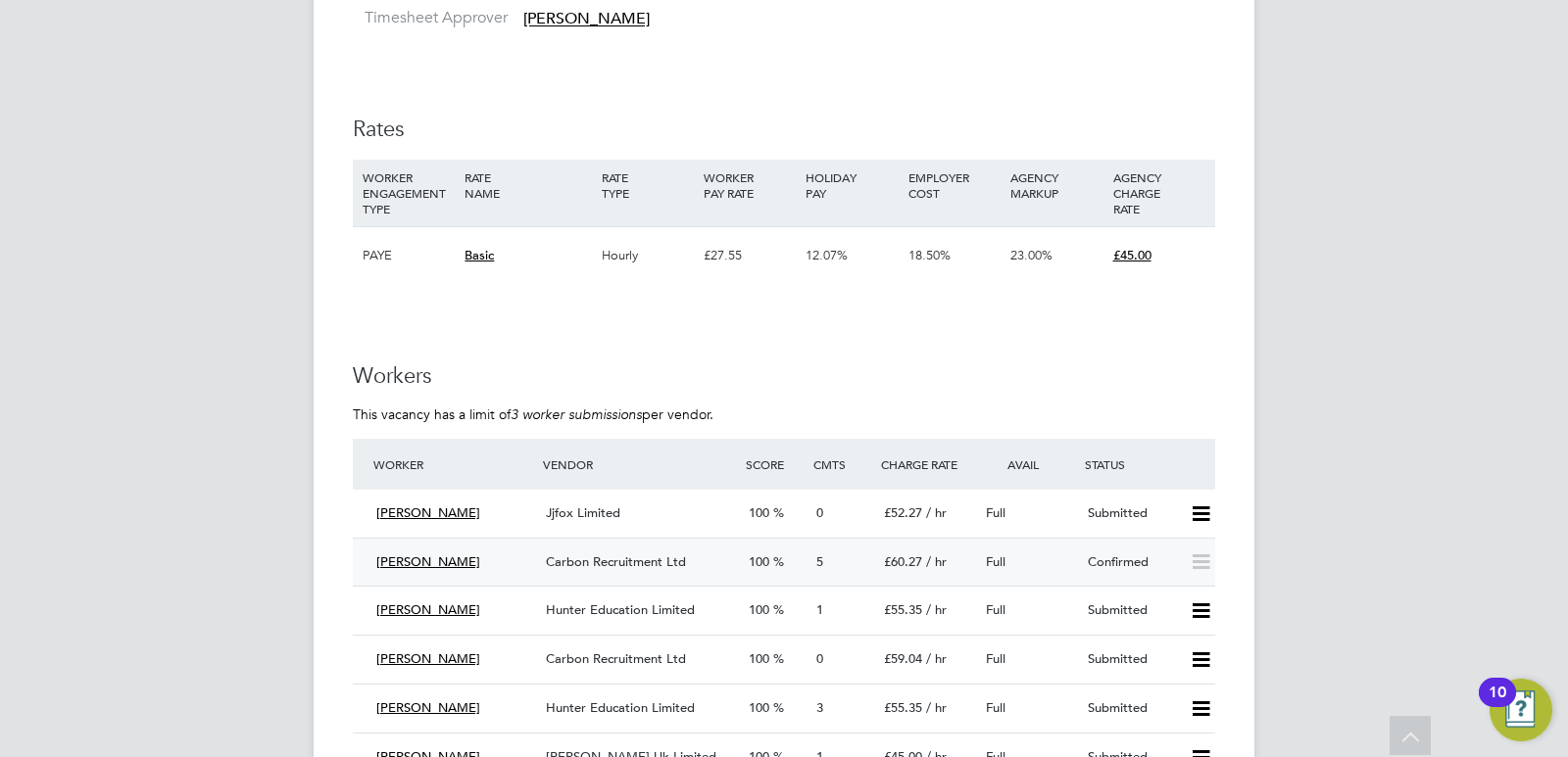
click at [615, 563] on span "Carbon Recruitment Ltd" at bounding box center [616, 561] width 140 height 17
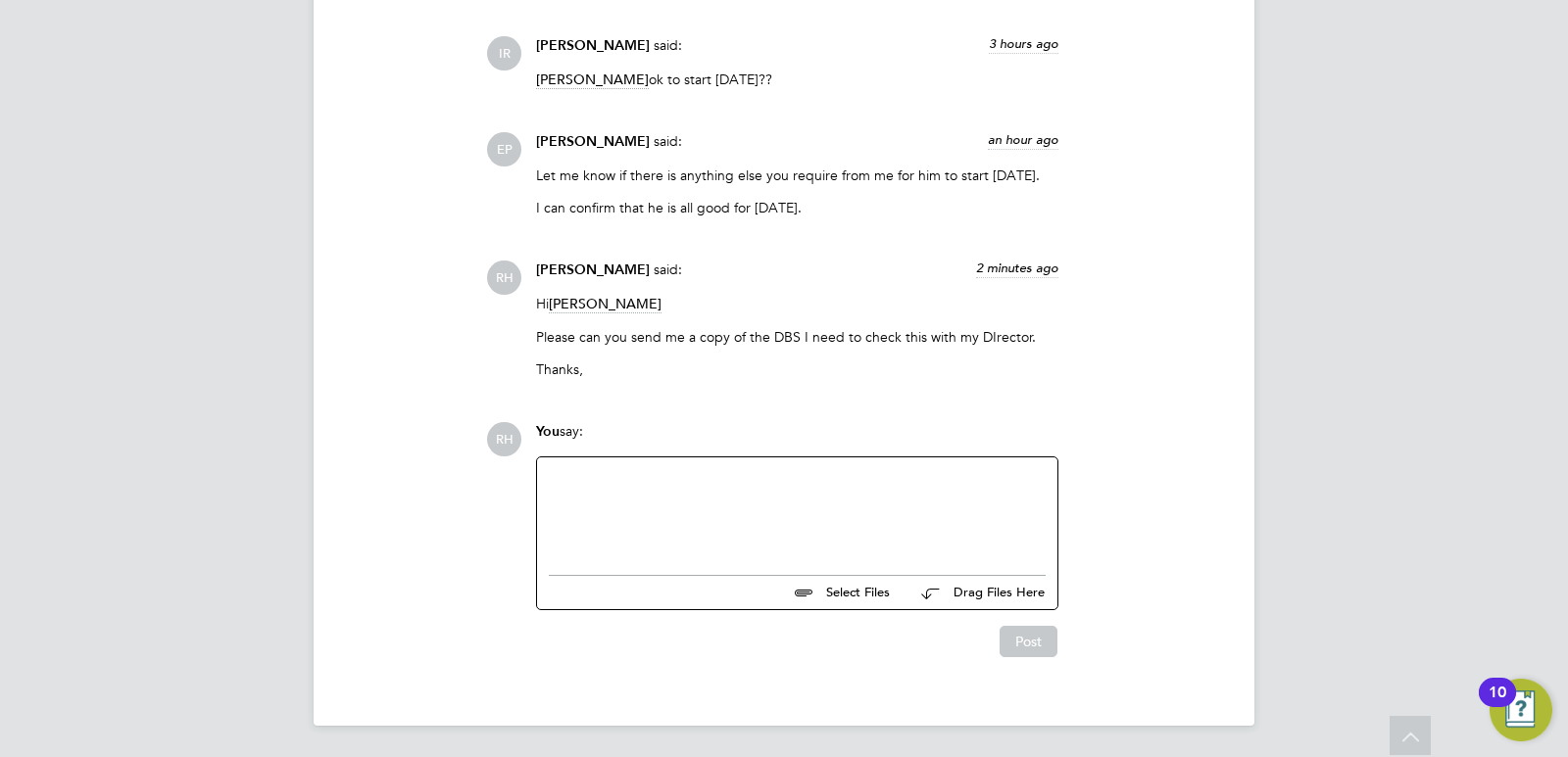
click at [623, 520] on div at bounding box center [797, 512] width 496 height 85
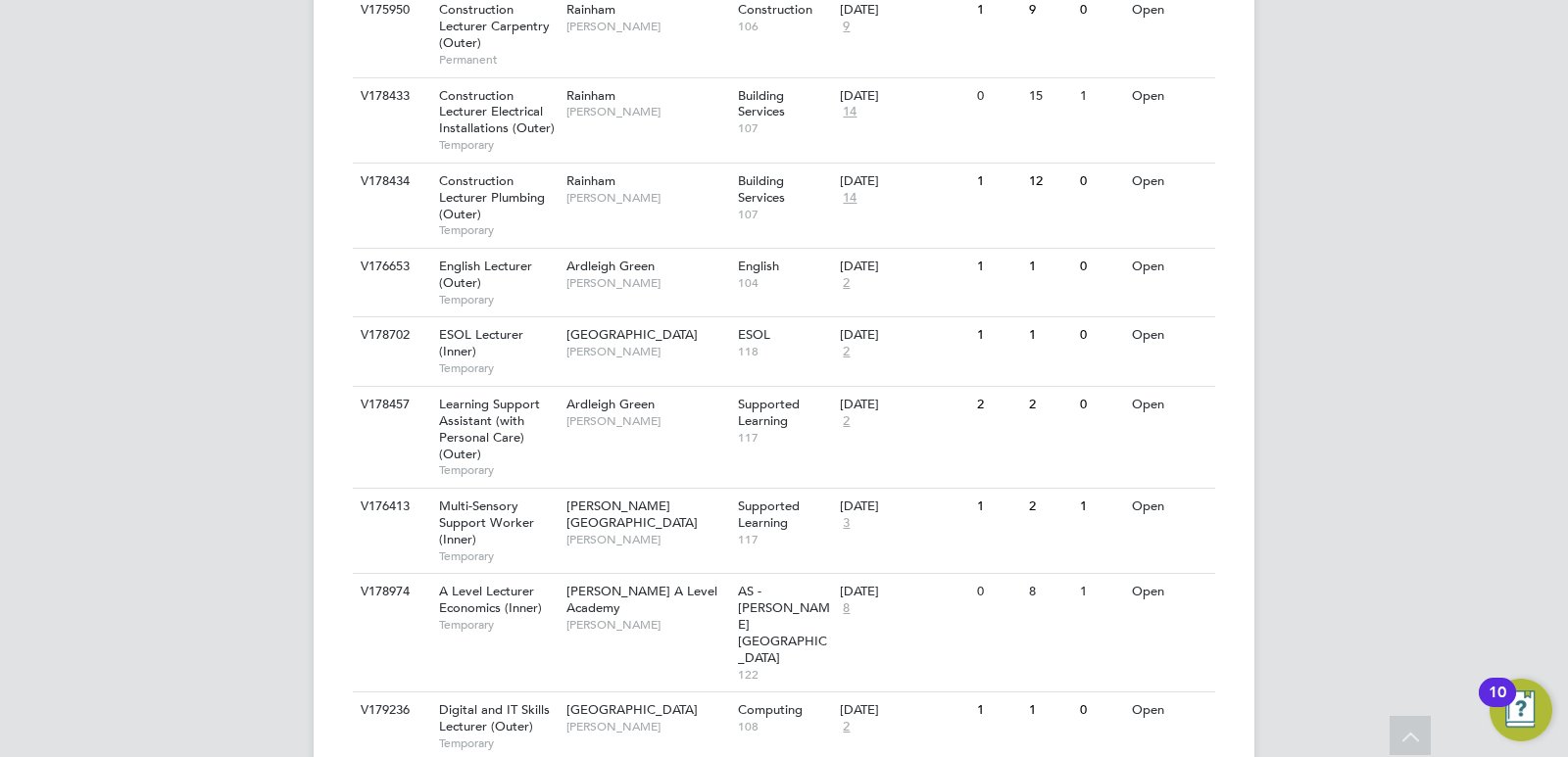
scroll to position [2818, 0]
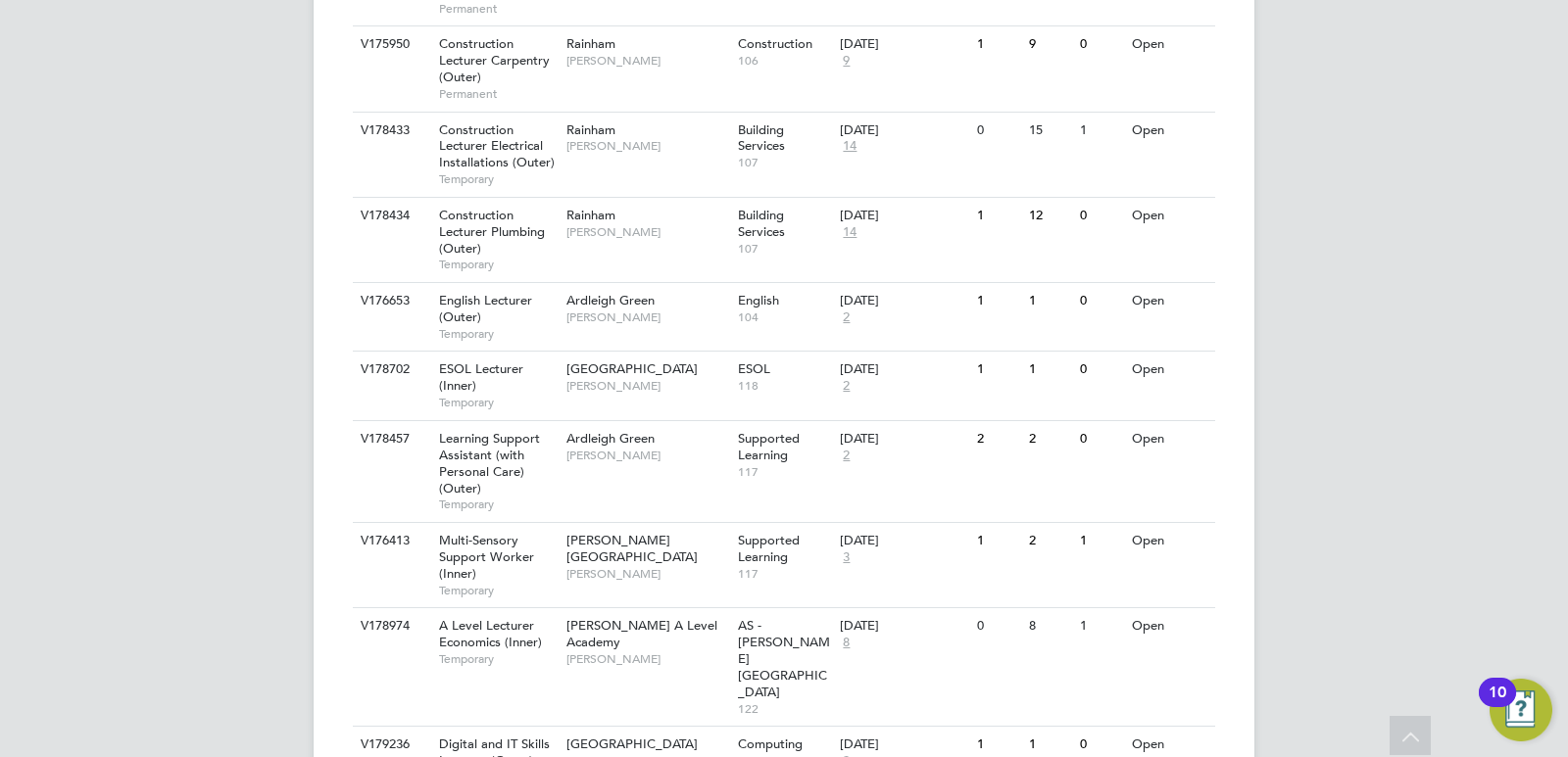
click at [494, 735] on span "Digital and IT Skills Lecturer (Outer)" at bounding box center [494, 752] width 110 height 33
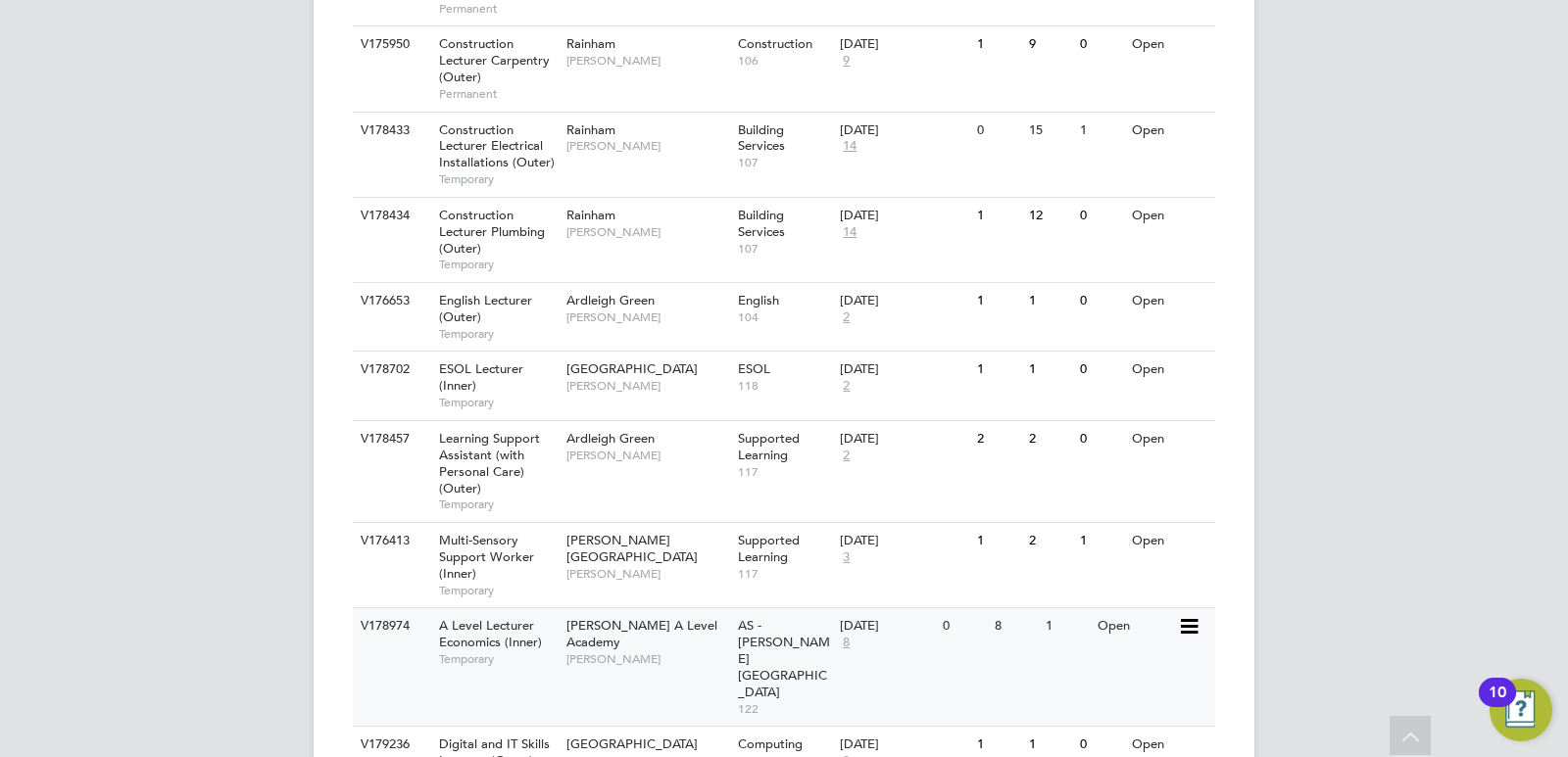
click at [499, 617] on span "A Level Lecturer Economics (Inner)" at bounding box center [490, 634] width 102 height 33
click at [513, 532] on span "Multi-Sensory Support Worker (Inner)" at bounding box center [487, 556] width 96 height 50
click at [492, 430] on span "Learning Support Assistant (with Personal Care) (Outer)" at bounding box center [490, 464] width 100 height 67
click at [474, 395] on span "Temporary" at bounding box center [497, 403] width 117 height 16
click at [495, 284] on div "English Lecturer (Outer) Temporary" at bounding box center [492, 317] width 137 height 68
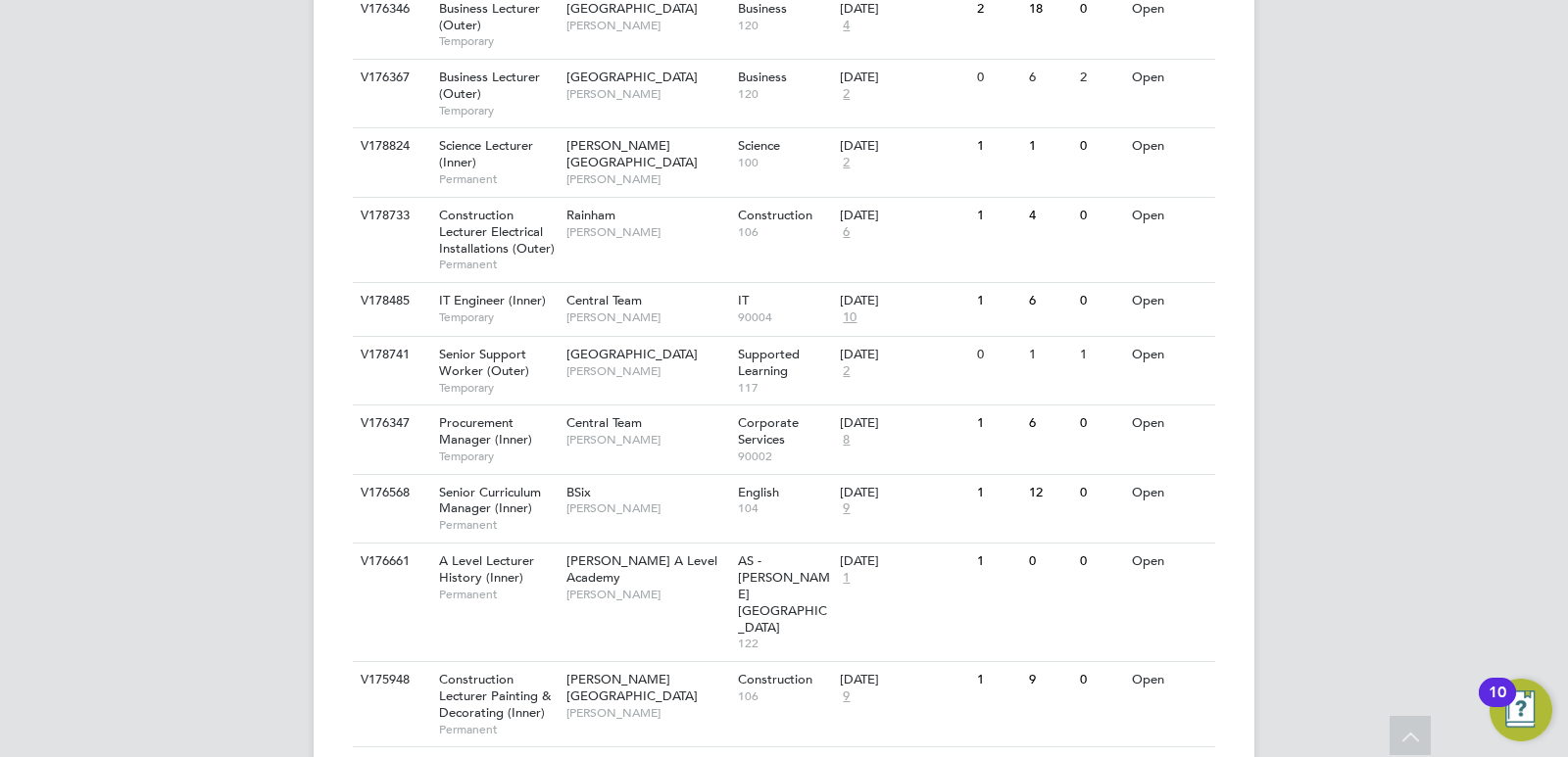
scroll to position [2133, 0]
